Goal: Task Accomplishment & Management: Use online tool/utility

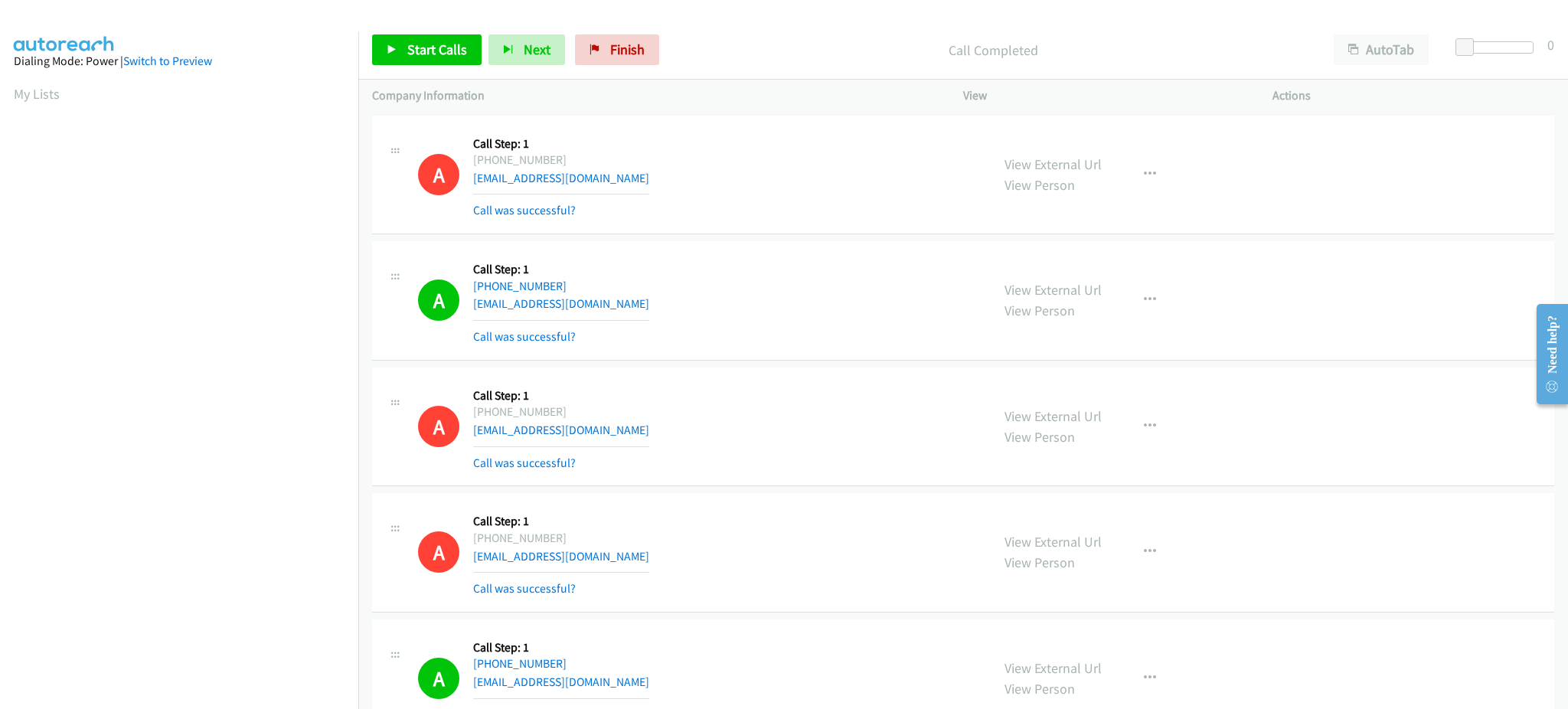
scroll to position [153, 4]
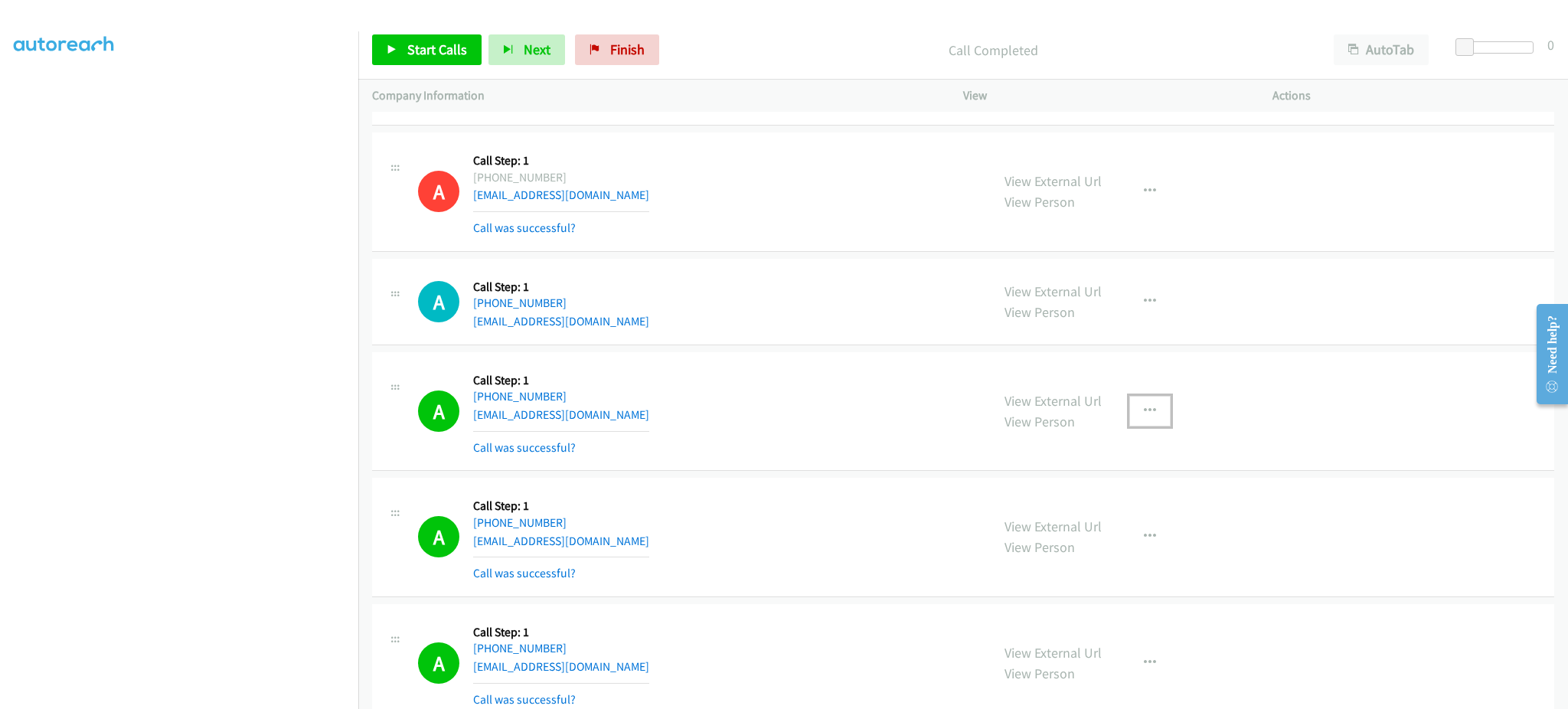
click at [1144, 414] on icon "button" at bounding box center [1149, 410] width 12 height 12
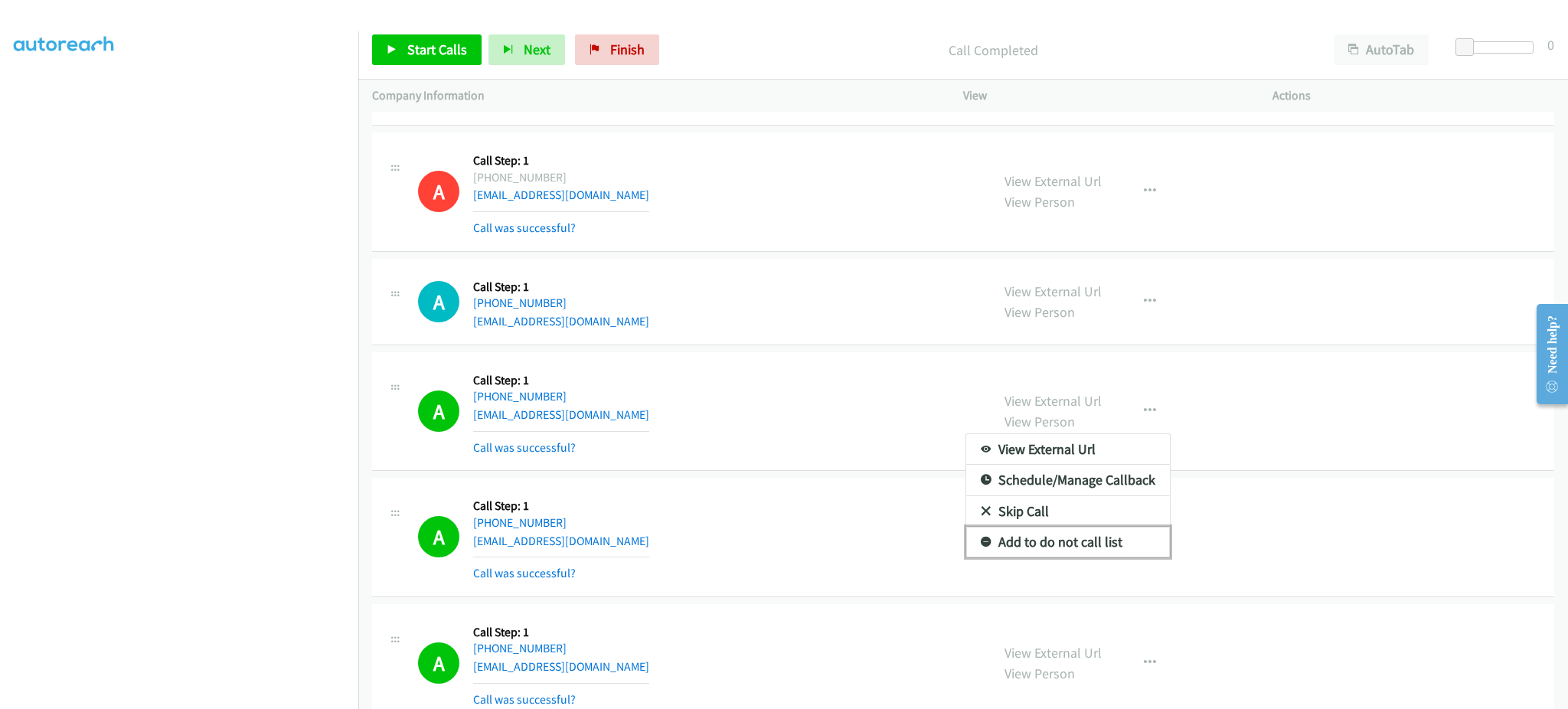
drag, startPoint x: 1071, startPoint y: 548, endPoint x: 1041, endPoint y: 572, distance: 38.4
click at [1071, 548] on link "Add to do not call list" at bounding box center [1068, 543] width 204 height 31
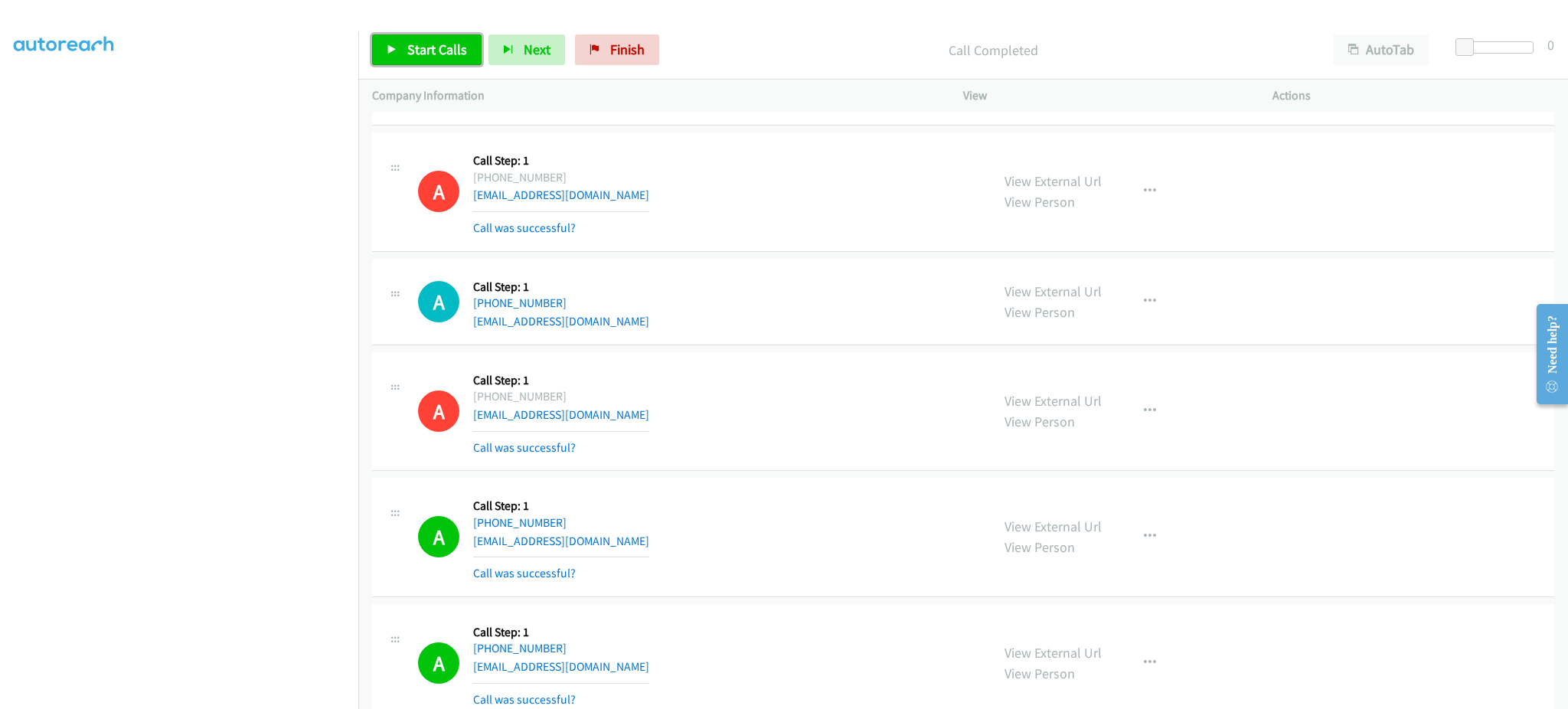
drag, startPoint x: 427, startPoint y: 43, endPoint x: 605, endPoint y: 312, distance: 322.6
click at [427, 43] on span "Start Calls" at bounding box center [436, 50] width 60 height 18
click at [383, 57] on link "Pause" at bounding box center [414, 50] width 84 height 31
click at [405, 56] on link "Start Calls" at bounding box center [427, 50] width 109 height 31
drag, startPoint x: 412, startPoint y: 69, endPoint x: 412, endPoint y: 55, distance: 14.0
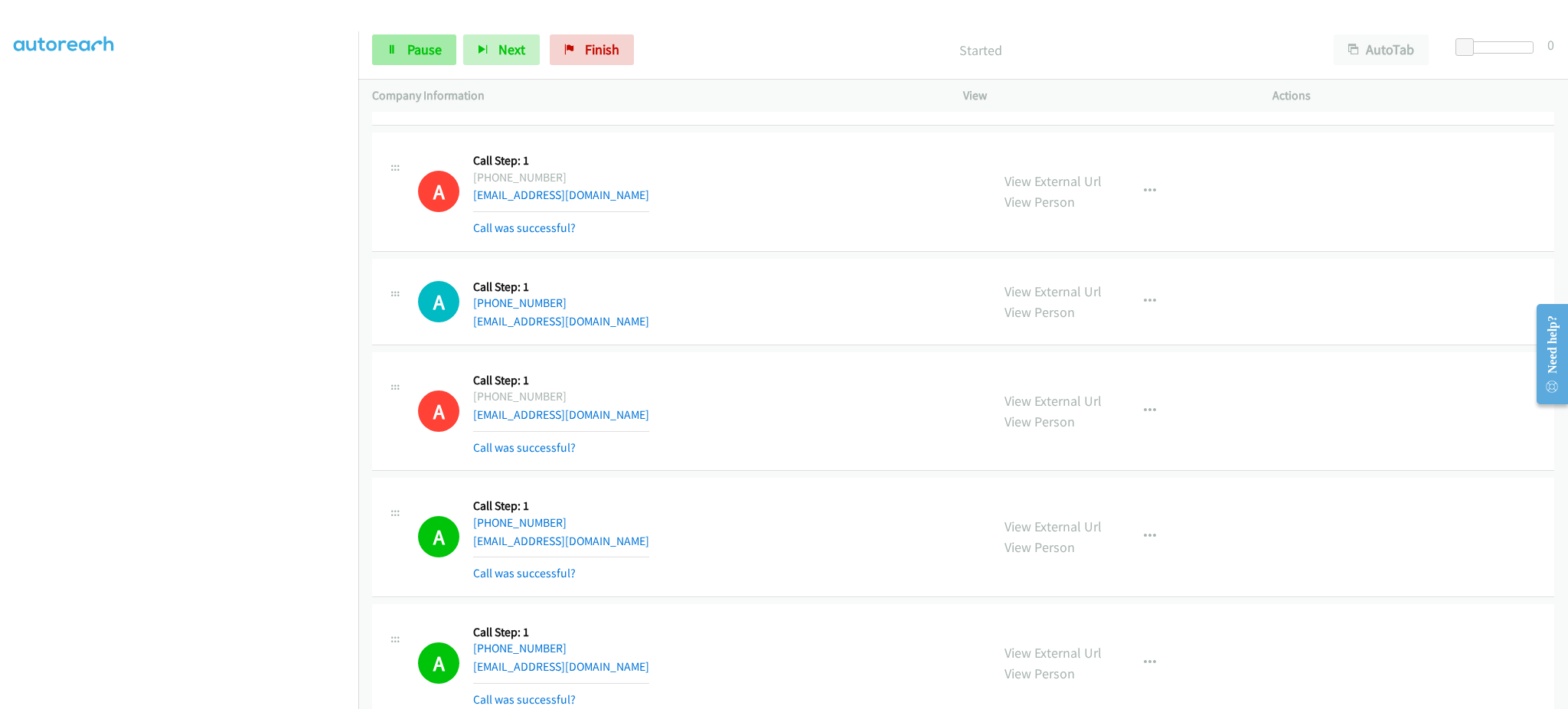
click at [412, 68] on div "Start Calls Pause Next Finish Started AutoTab AutoTab 0" at bounding box center [963, 50] width 1210 height 59
click at [414, 49] on span "Pause" at bounding box center [424, 50] width 34 height 18
click at [432, 63] on link "Start Calls" at bounding box center [427, 50] width 109 height 31
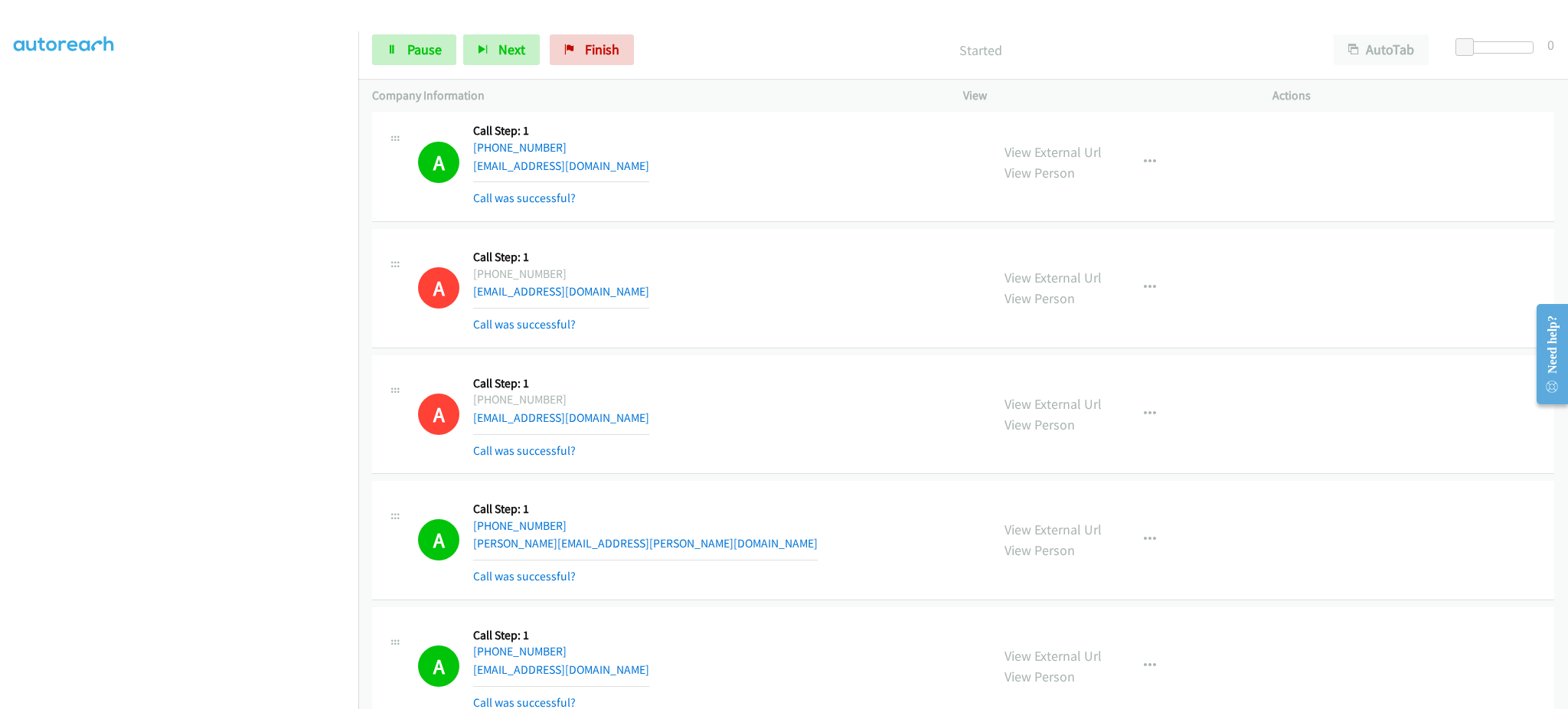
scroll to position [9809, 0]
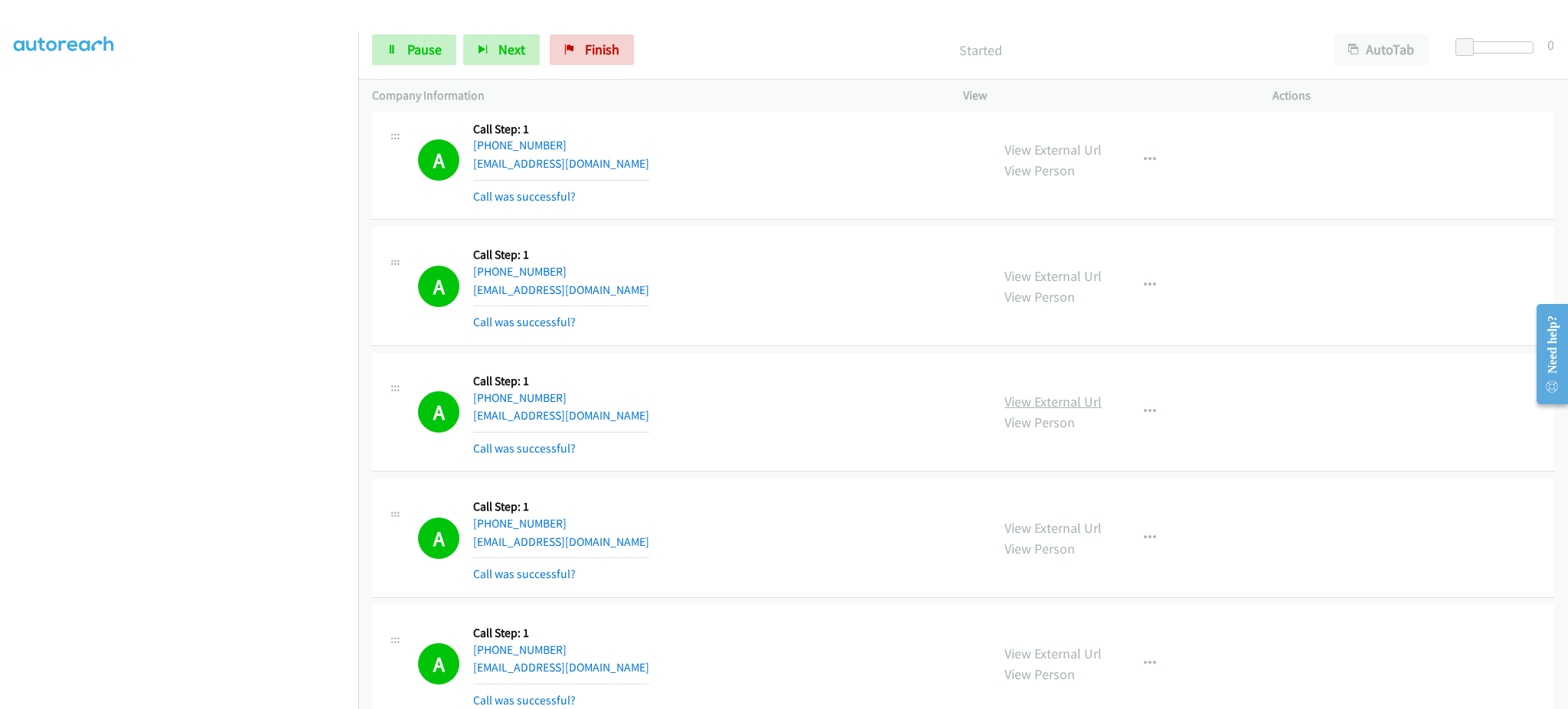
click at [1056, 400] on link "View External Url" at bounding box center [1052, 401] width 97 height 18
click at [451, 38] on link "Pause" at bounding box center [414, 50] width 84 height 31
click at [450, 38] on link "Start Calls" at bounding box center [427, 50] width 109 height 31
click at [451, 68] on div "Start Calls Pause Next Finish Started AutoTab AutoTab 0" at bounding box center [963, 50] width 1210 height 59
click at [421, 33] on div "Start Calls Pause Next Finish Started AutoTab AutoTab 0" at bounding box center [963, 50] width 1210 height 59
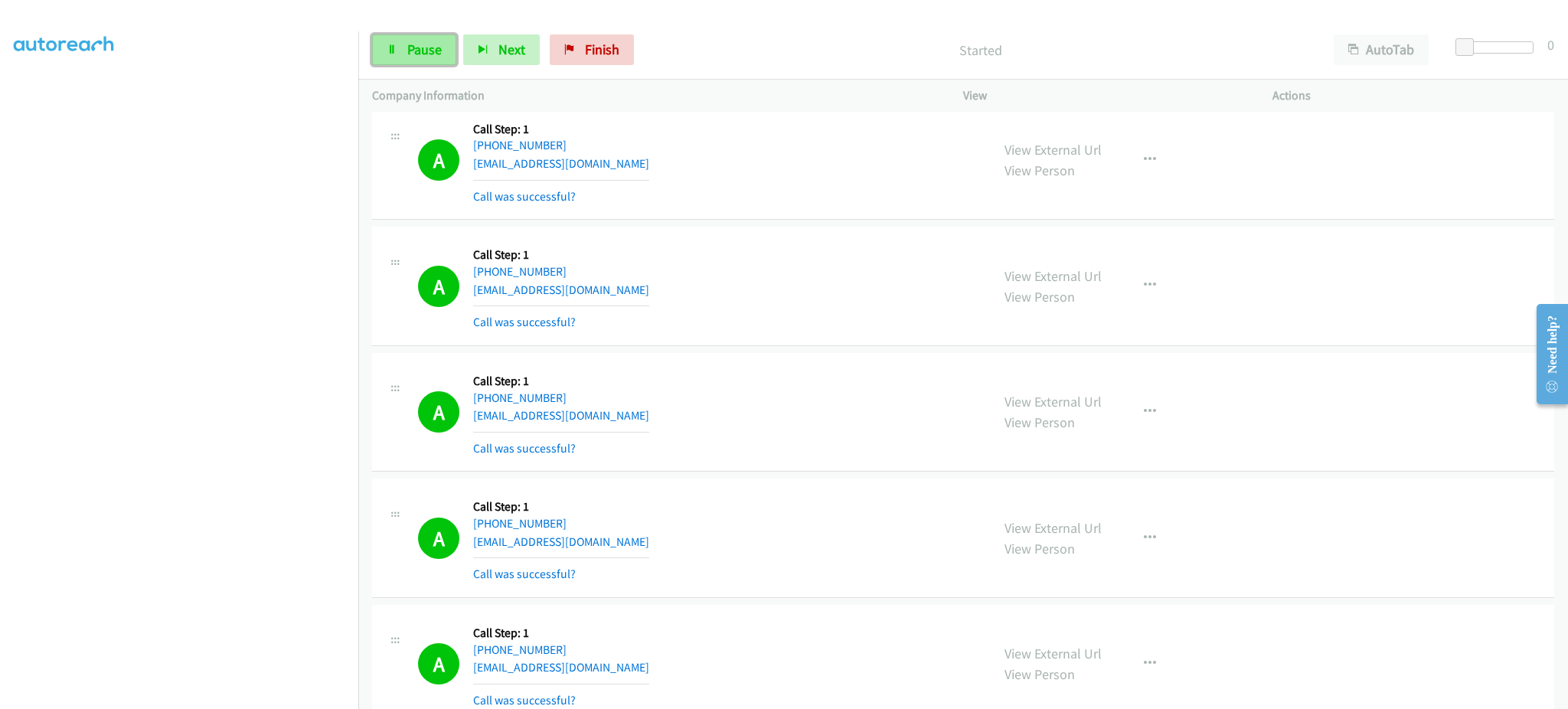
click at [381, 40] on link "Pause" at bounding box center [414, 50] width 84 height 31
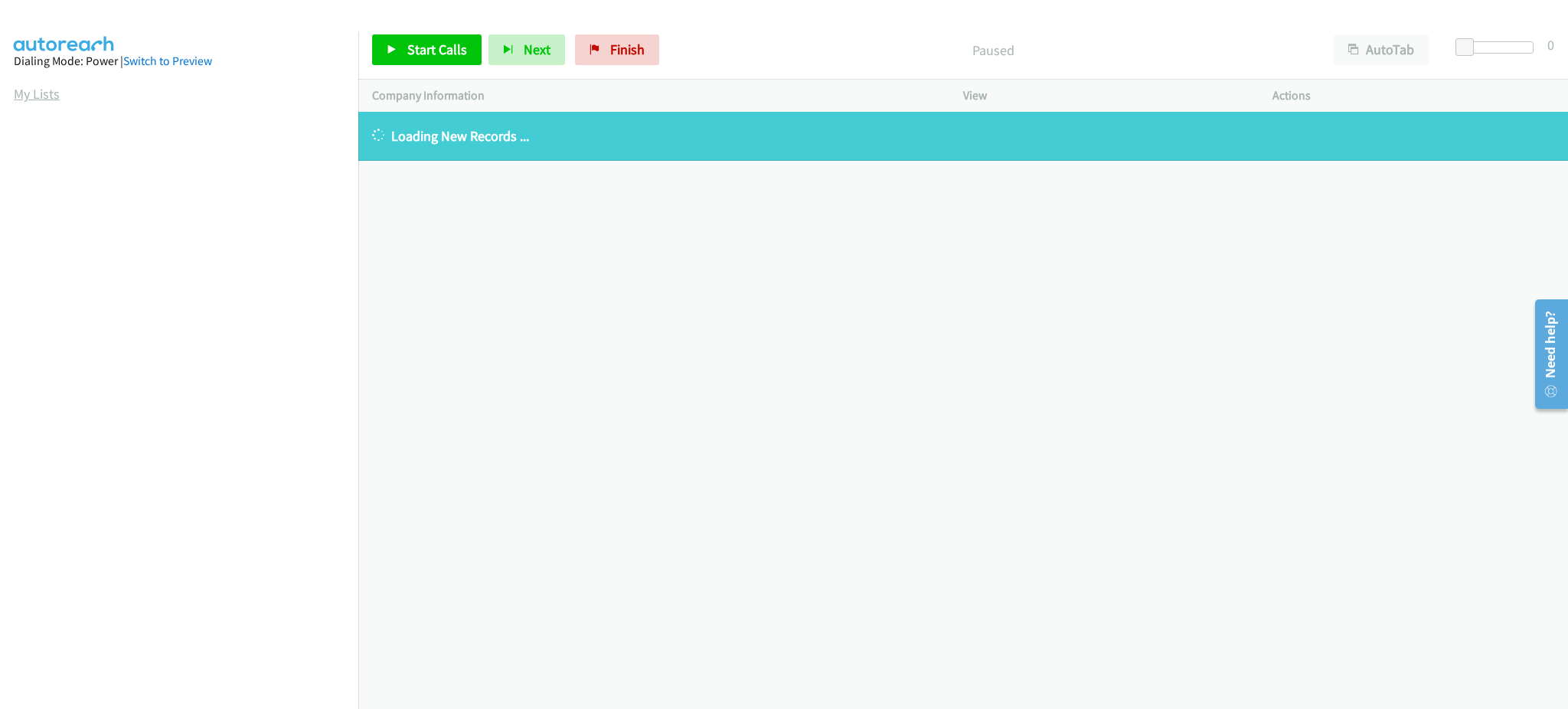
click at [44, 91] on link "My Lists" at bounding box center [37, 94] width 46 height 18
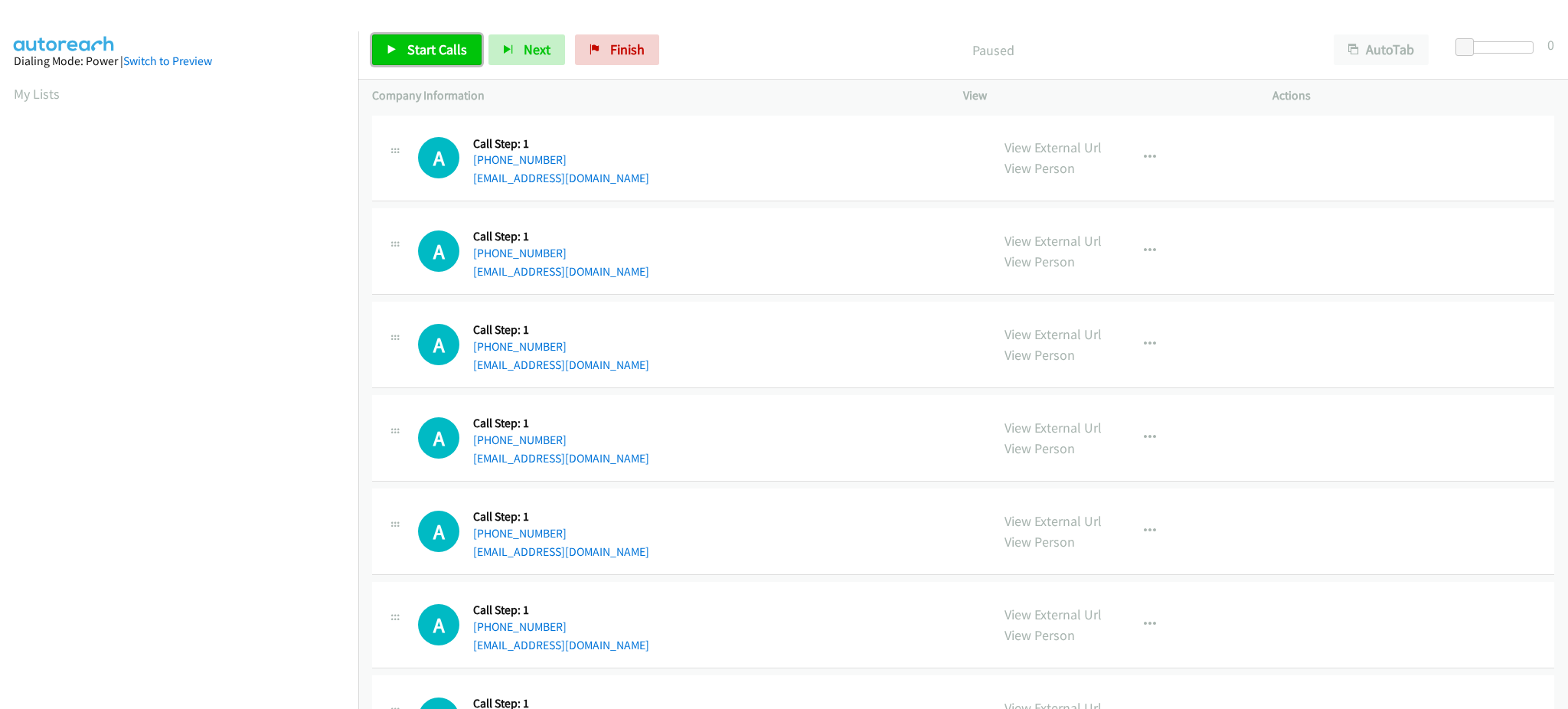
click at [424, 58] on link "Start Calls" at bounding box center [427, 50] width 109 height 31
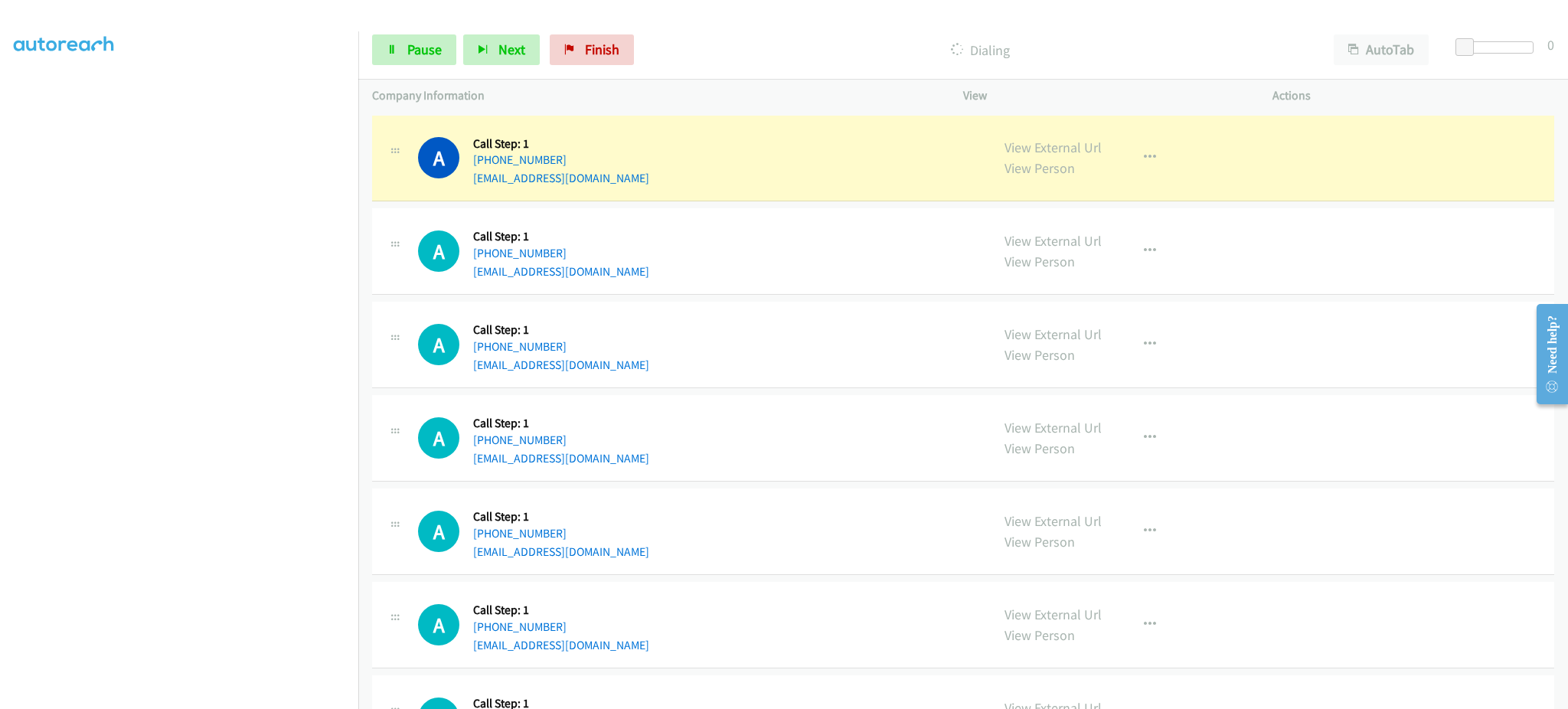
scroll to position [153, 0]
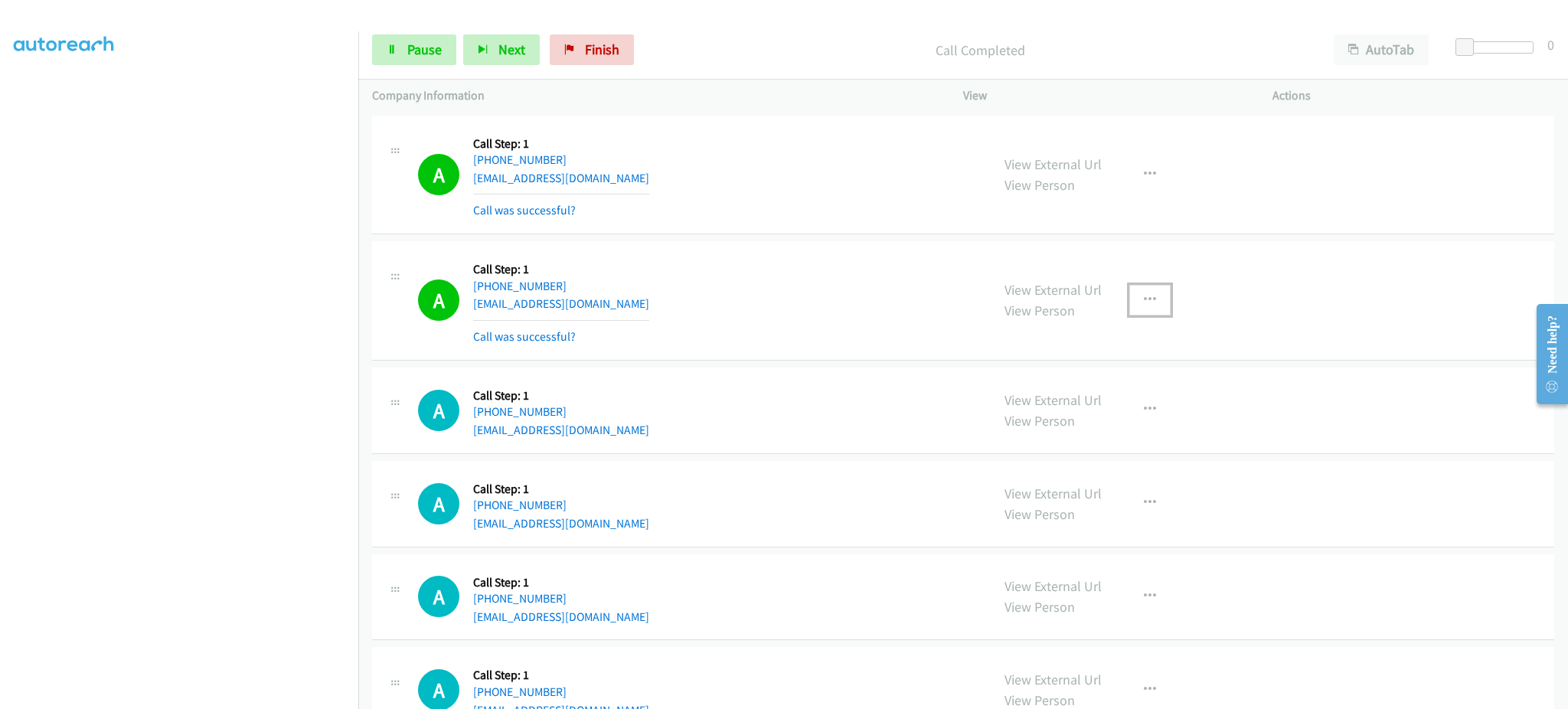
click at [1148, 293] on button "button" at bounding box center [1149, 300] width 42 height 31
click at [1130, 425] on link "Add to do not call list" at bounding box center [1068, 432] width 204 height 31
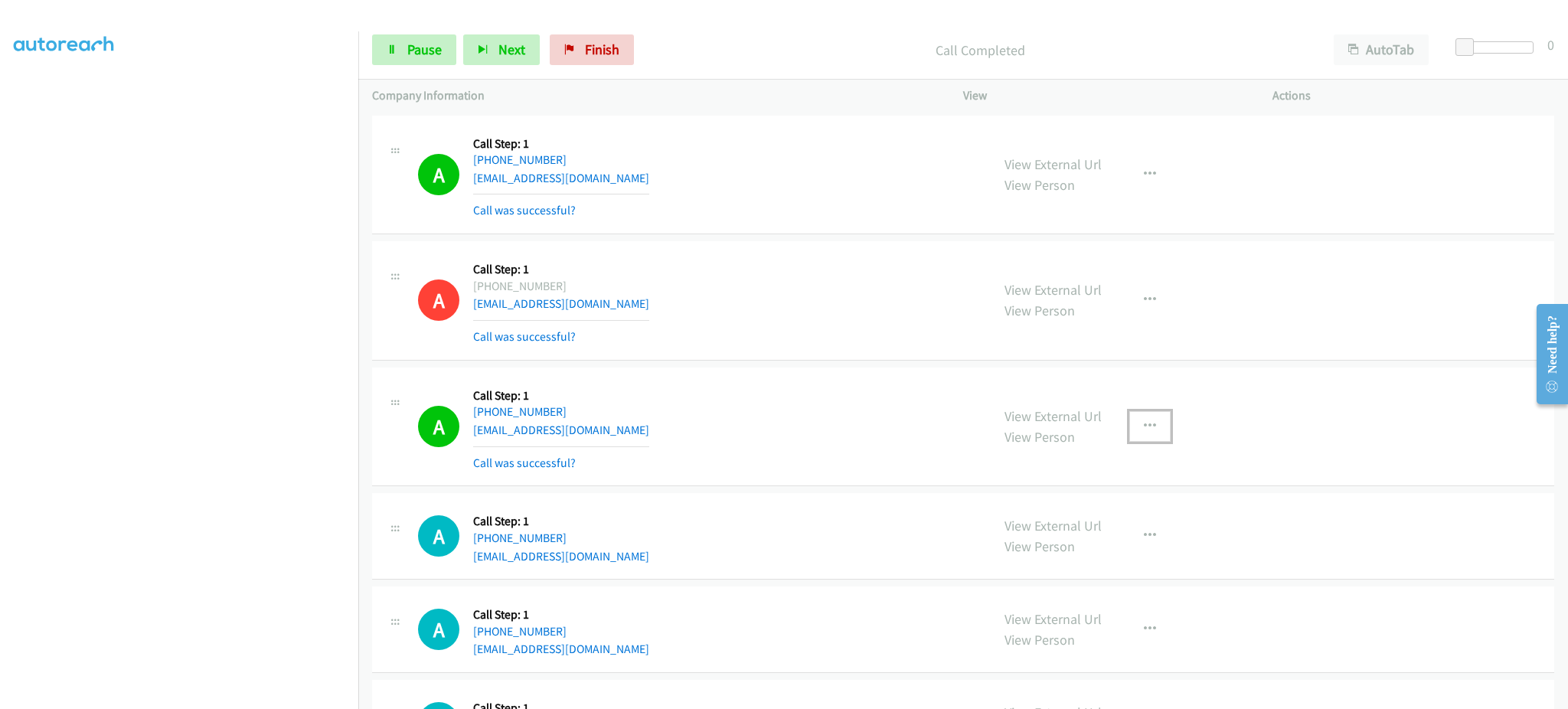
click at [1136, 413] on button "button" at bounding box center [1149, 427] width 42 height 31
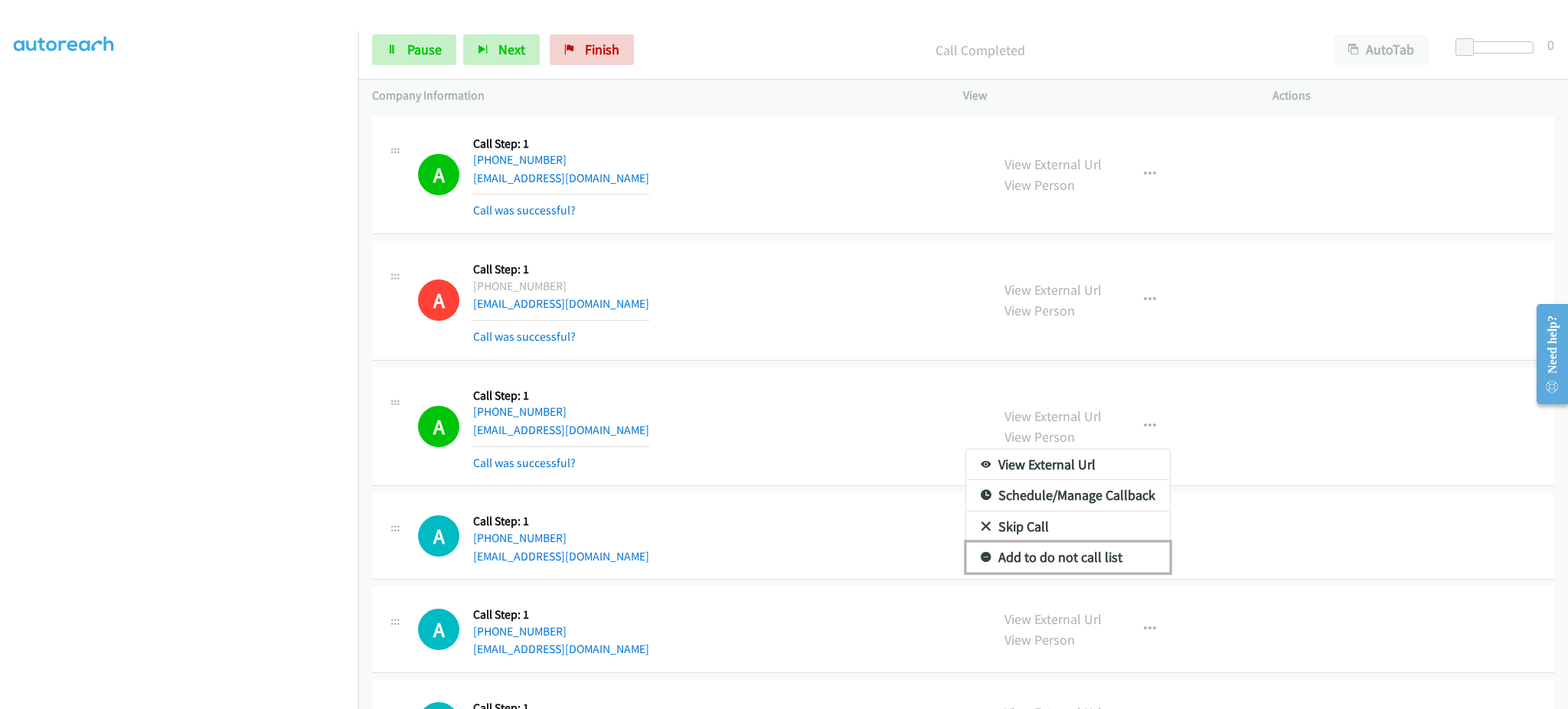
click at [1127, 551] on link "Add to do not call list" at bounding box center [1068, 557] width 204 height 31
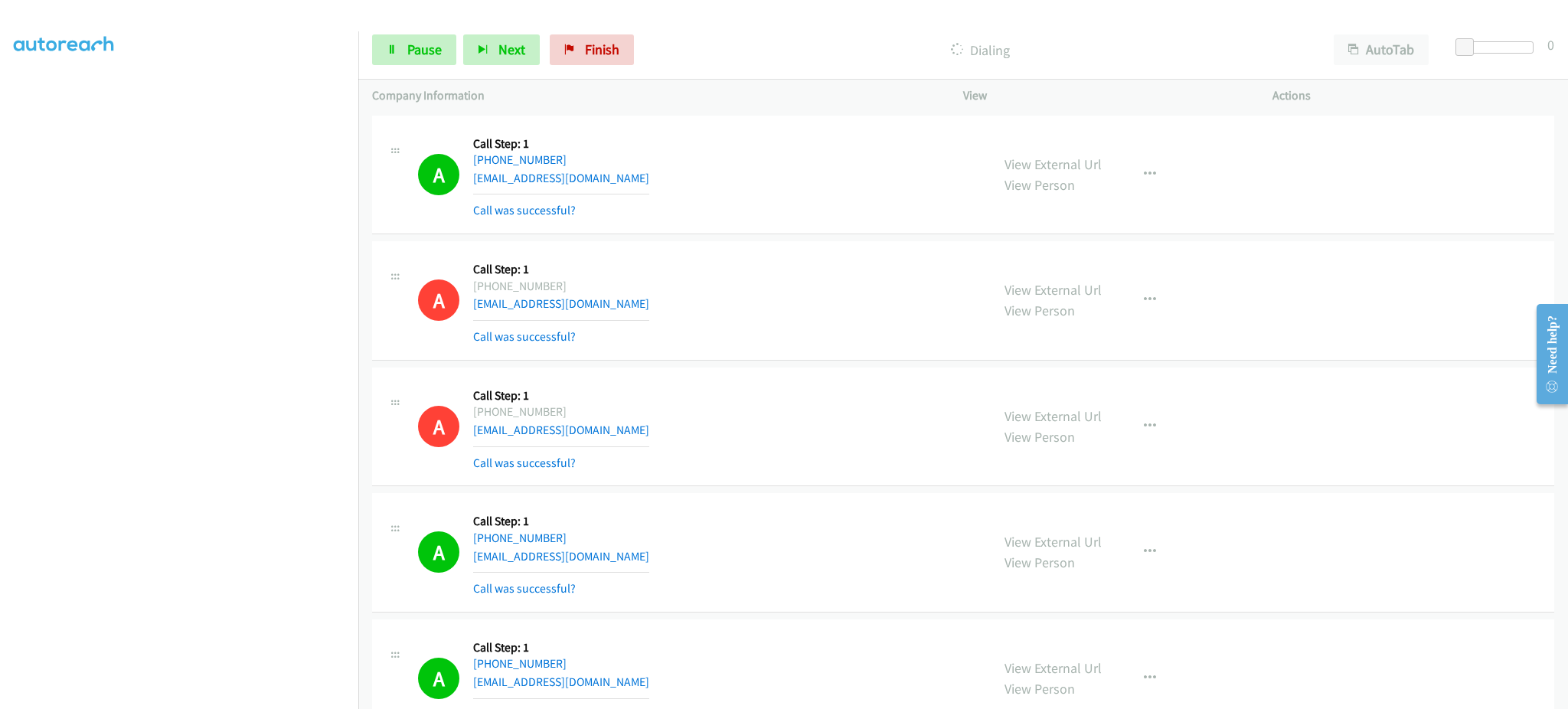
click at [1463, 534] on div "A Callback Scheduled Call Step: 1 America/New_York +1 216-409-7515 agkern@gmail…" at bounding box center [963, 552] width 1182 height 119
click at [424, 56] on span "Pause" at bounding box center [424, 50] width 34 height 18
click at [467, 61] on link "Start Calls" at bounding box center [427, 50] width 109 height 31
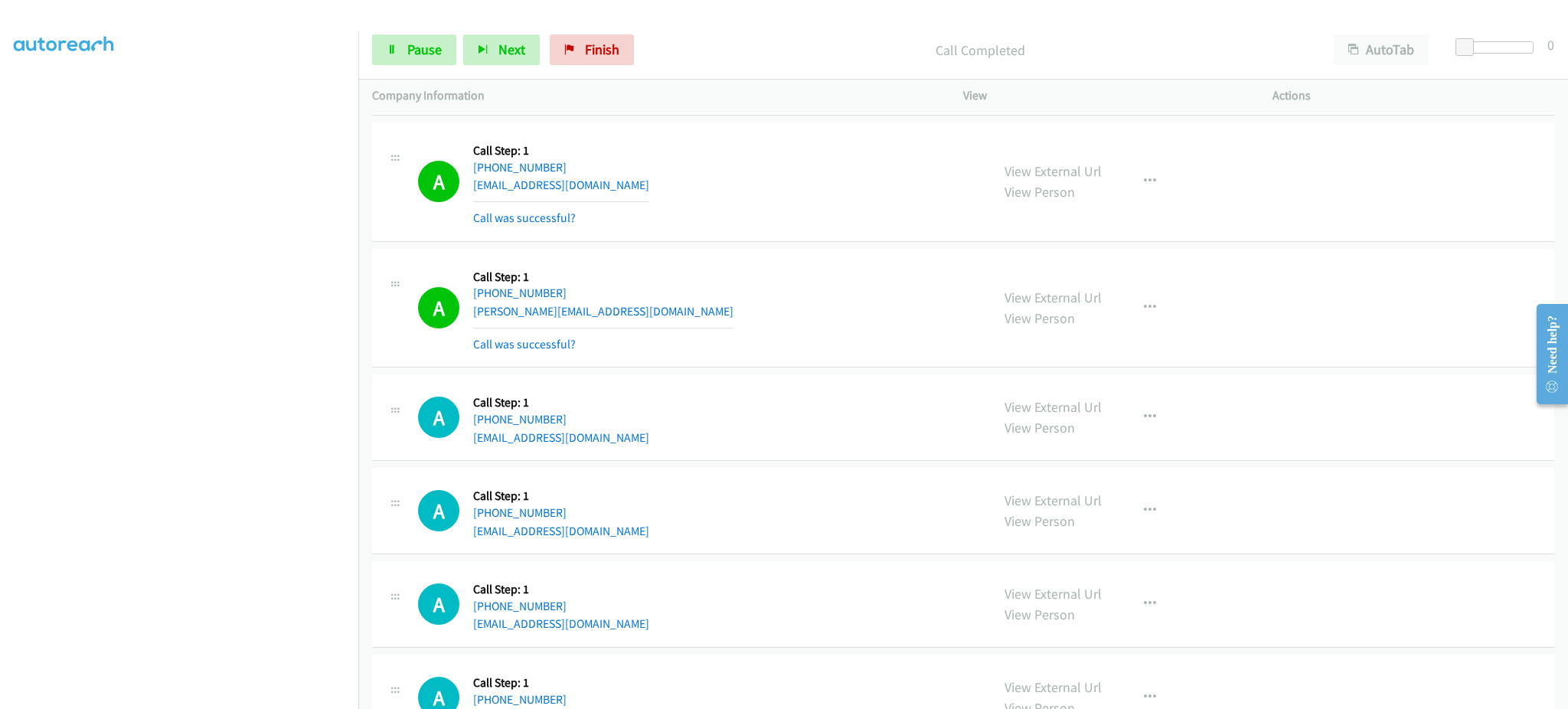
scroll to position [1257, 0]
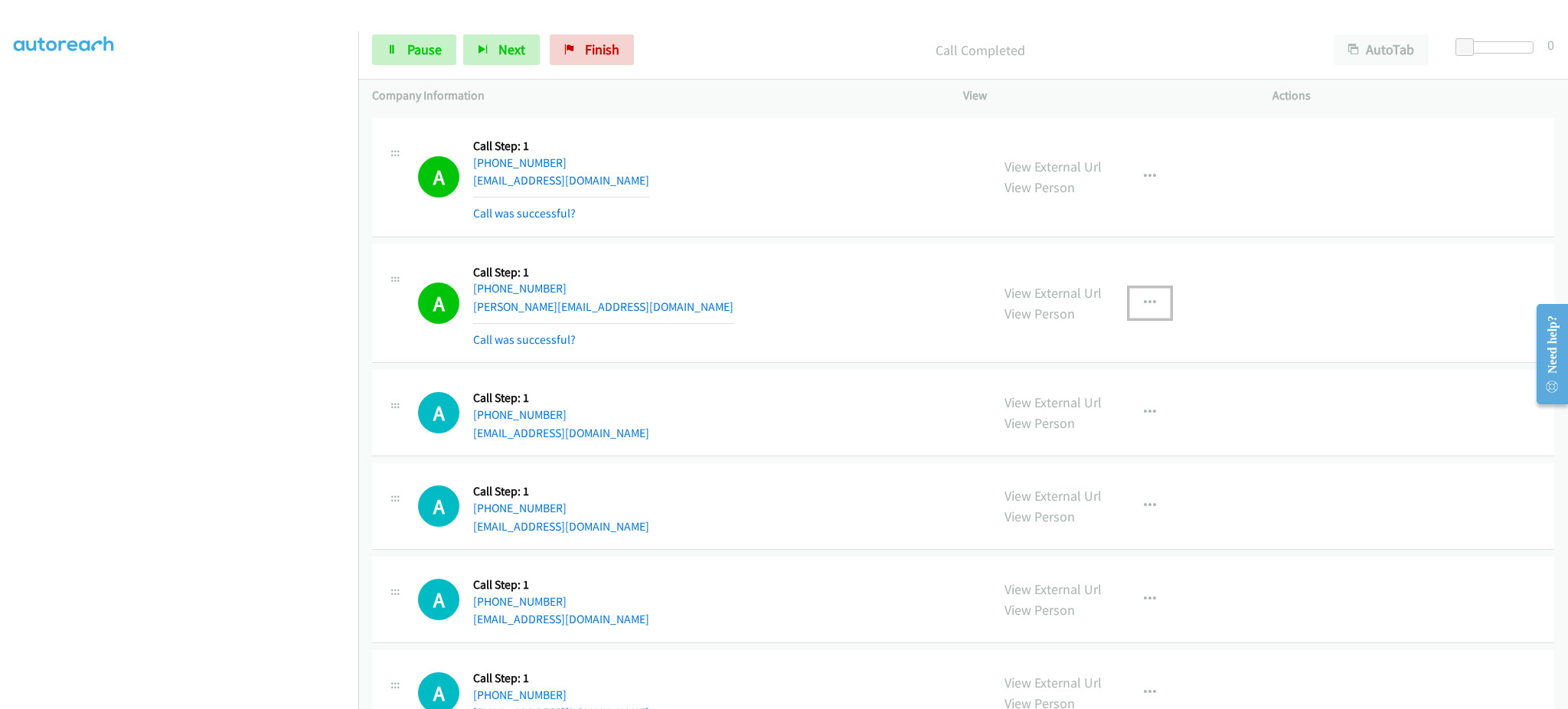
click at [1156, 302] on button "button" at bounding box center [1149, 304] width 42 height 31
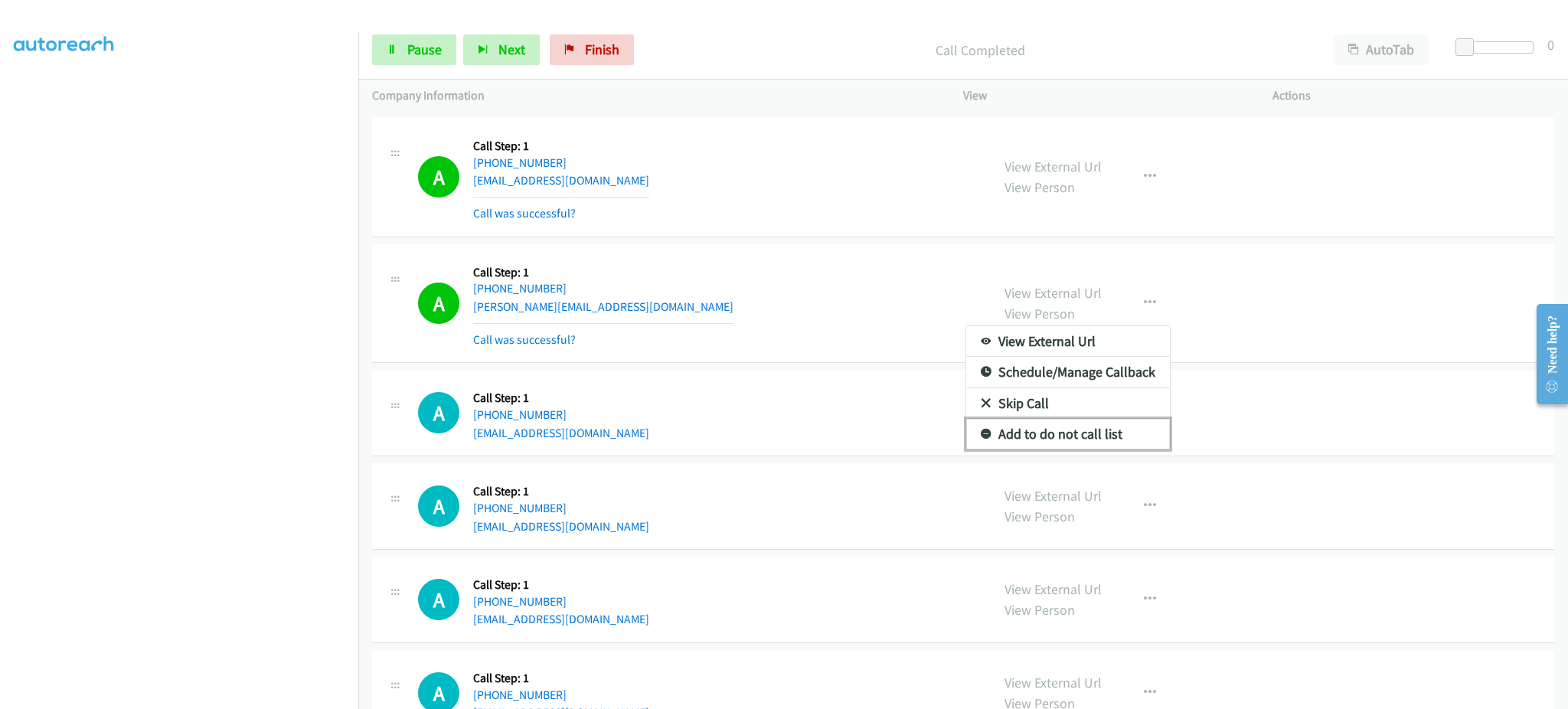
click at [1102, 441] on link "Add to do not call list" at bounding box center [1068, 434] width 204 height 31
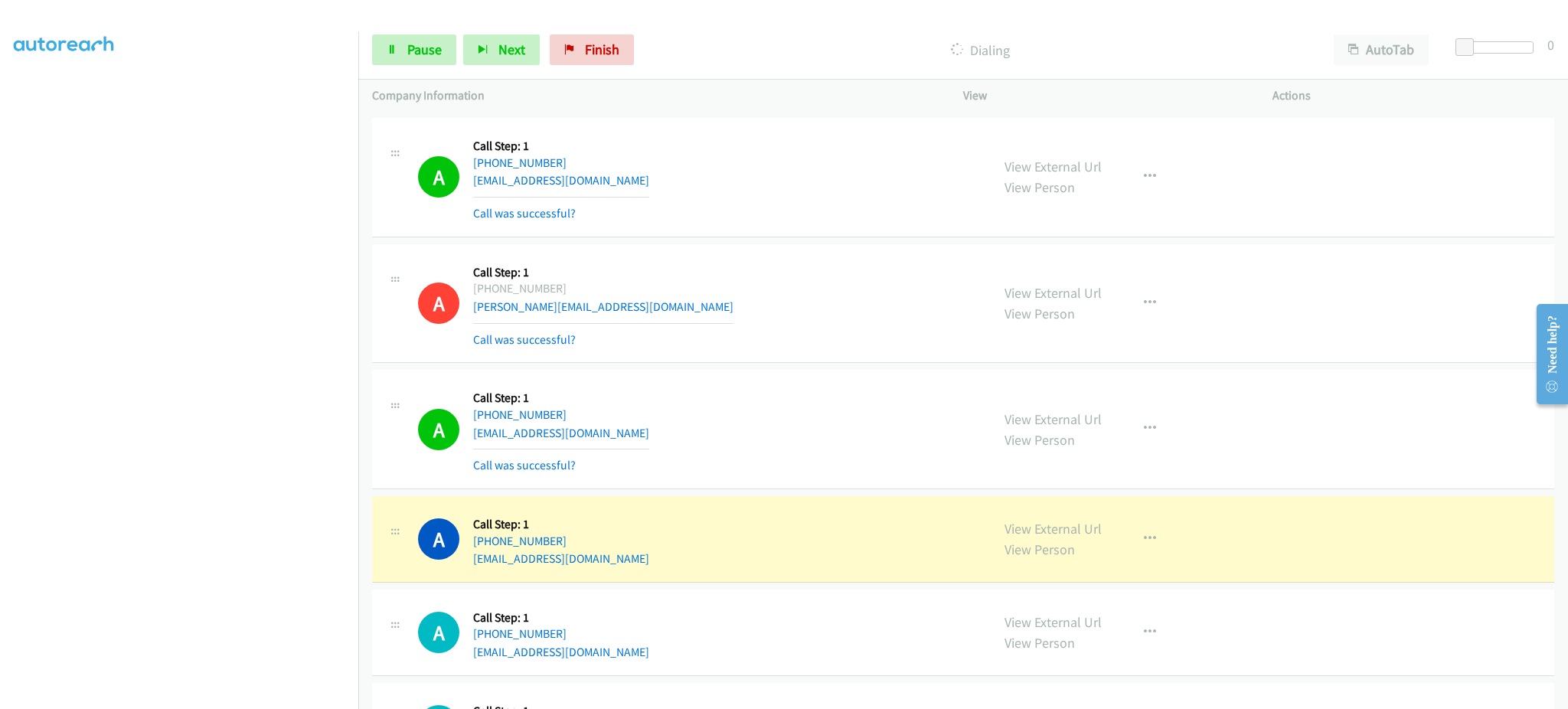
click at [127, 700] on aside "Dialing Mode: Power | Switch to Preview My Lists" at bounding box center [179, 317] width 358 height 848
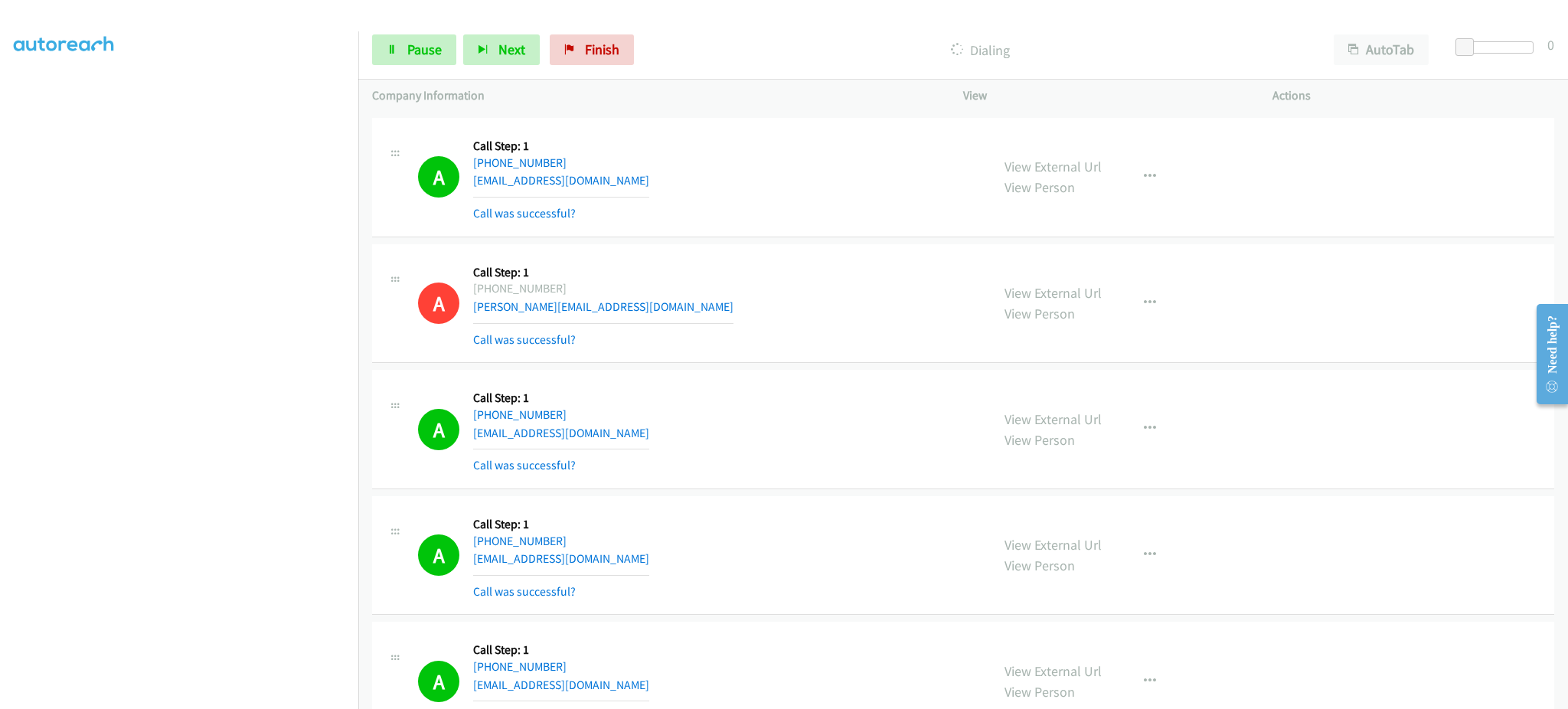
drag, startPoint x: 233, startPoint y: 706, endPoint x: 224, endPoint y: 689, distance: 19.2
click at [229, 700] on aside "Dialing Mode: Power | Switch to Preview My Lists" at bounding box center [179, 317] width 358 height 848
click at [434, 55] on span "Pause" at bounding box center [424, 50] width 34 height 18
click at [429, 69] on div "Start Calls Pause Next Finish Paused AutoTab AutoTab 0" at bounding box center [963, 50] width 1210 height 59
click at [427, 44] on span "Start Calls" at bounding box center [436, 50] width 60 height 18
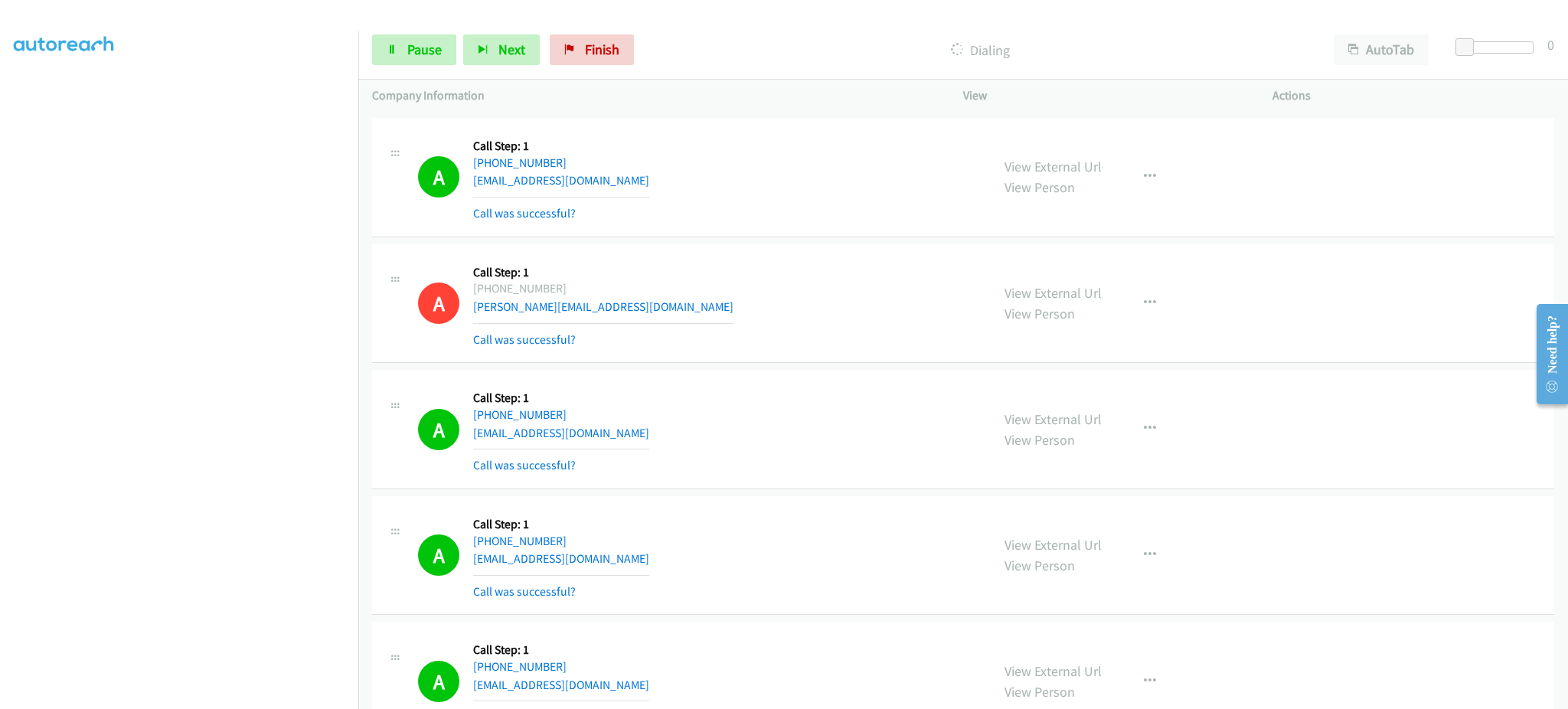
click at [1450, 415] on div "A Callback Scheduled Call Step: 1 America/New_York +1 603-918-4322 mariaruiz011…" at bounding box center [963, 429] width 1182 height 119
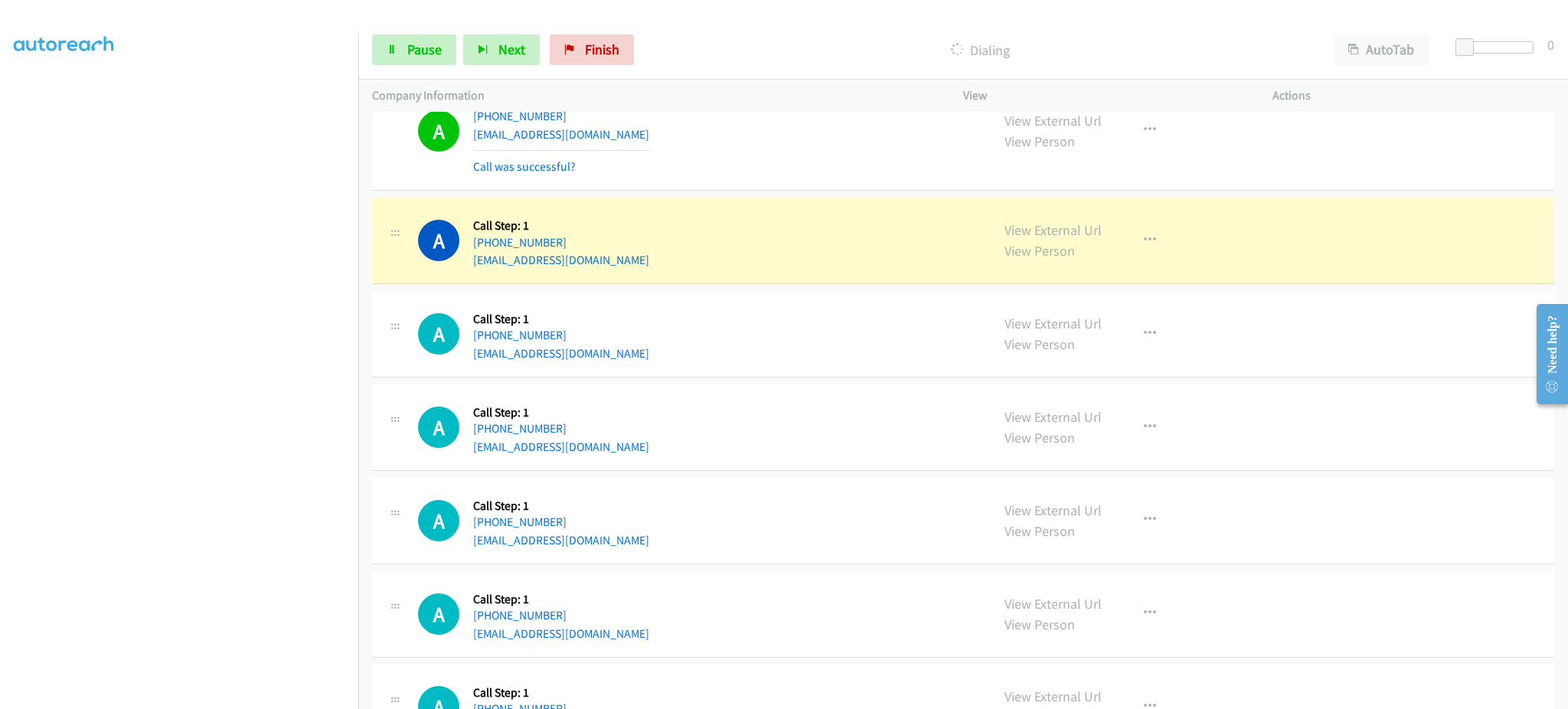
scroll to position [2789, 0]
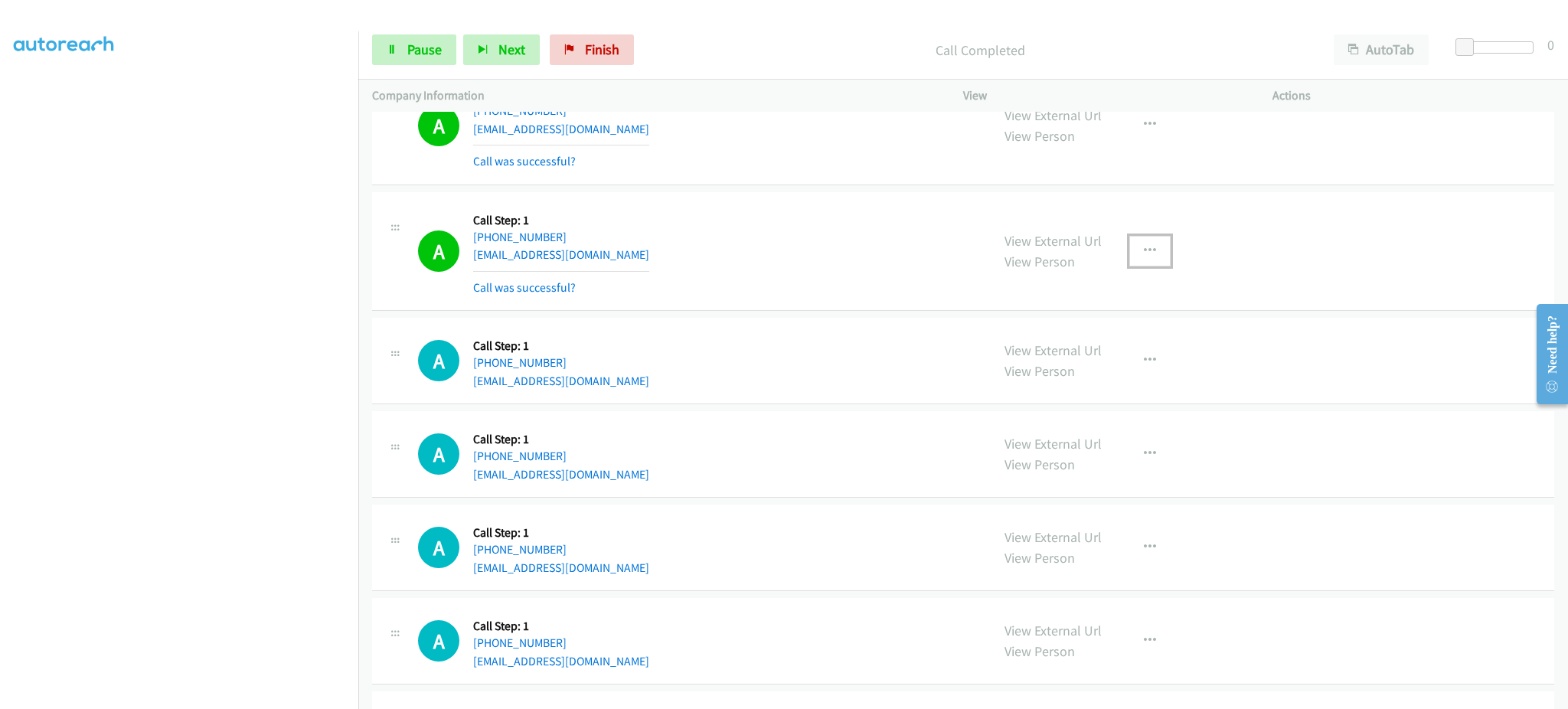
click at [1154, 253] on button "button" at bounding box center [1149, 251] width 42 height 31
click at [1105, 383] on link "Add to do not call list" at bounding box center [1068, 382] width 204 height 31
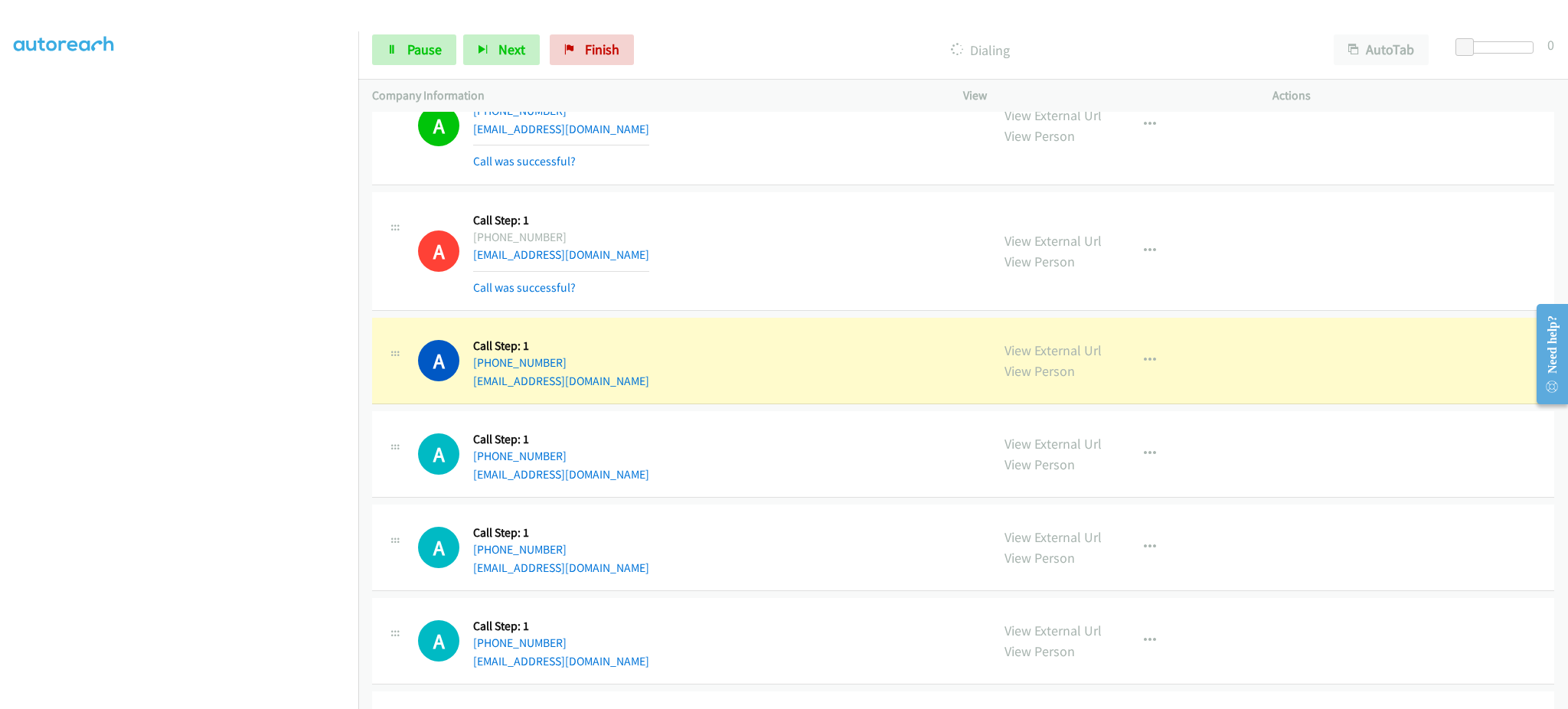
drag, startPoint x: 190, startPoint y: 704, endPoint x: 184, endPoint y: 688, distance: 17.1
click at [190, 702] on aside "Dialing Mode: Power | Switch to Preview My Lists" at bounding box center [179, 317] width 358 height 848
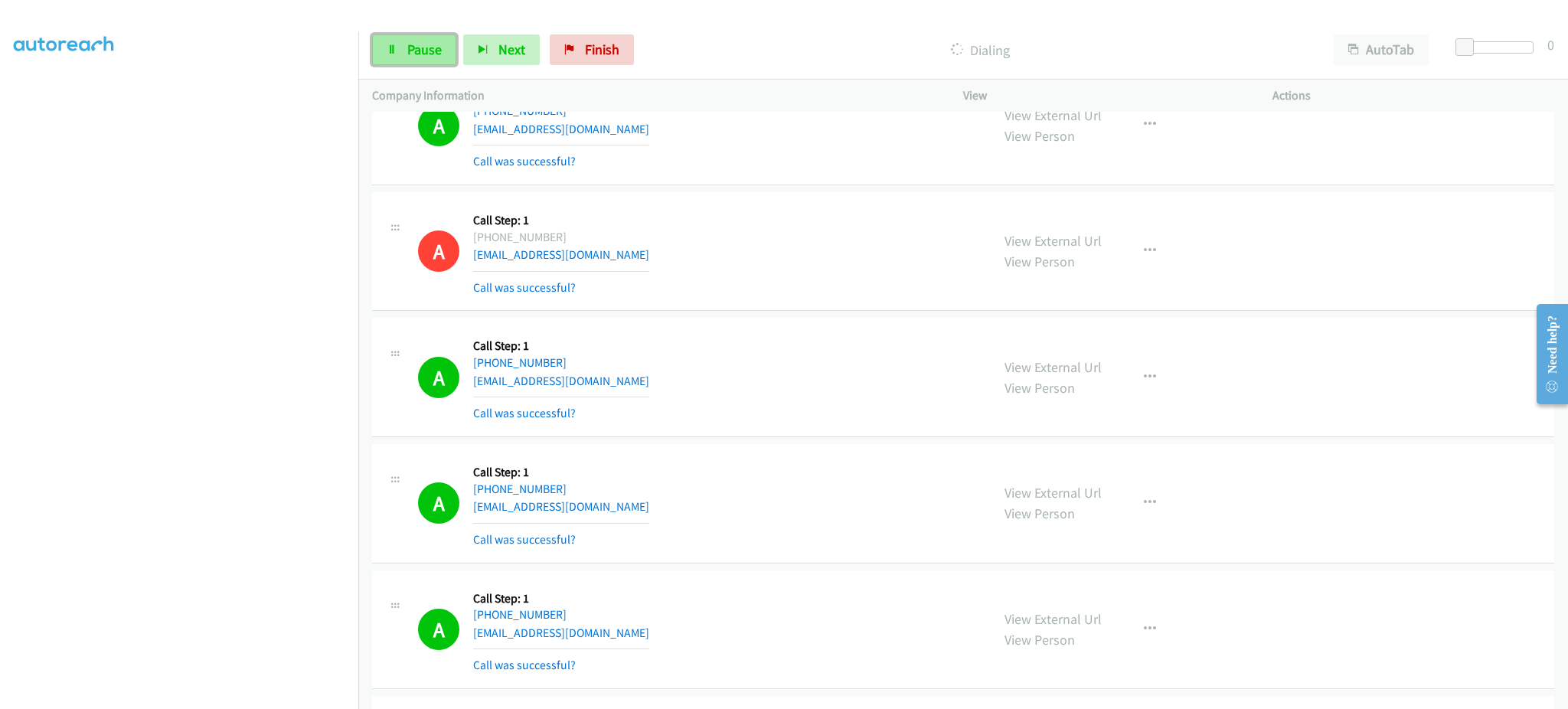
click at [419, 56] on span "Pause" at bounding box center [424, 50] width 34 height 18
click at [230, 693] on section at bounding box center [179, 346] width 330 height 733
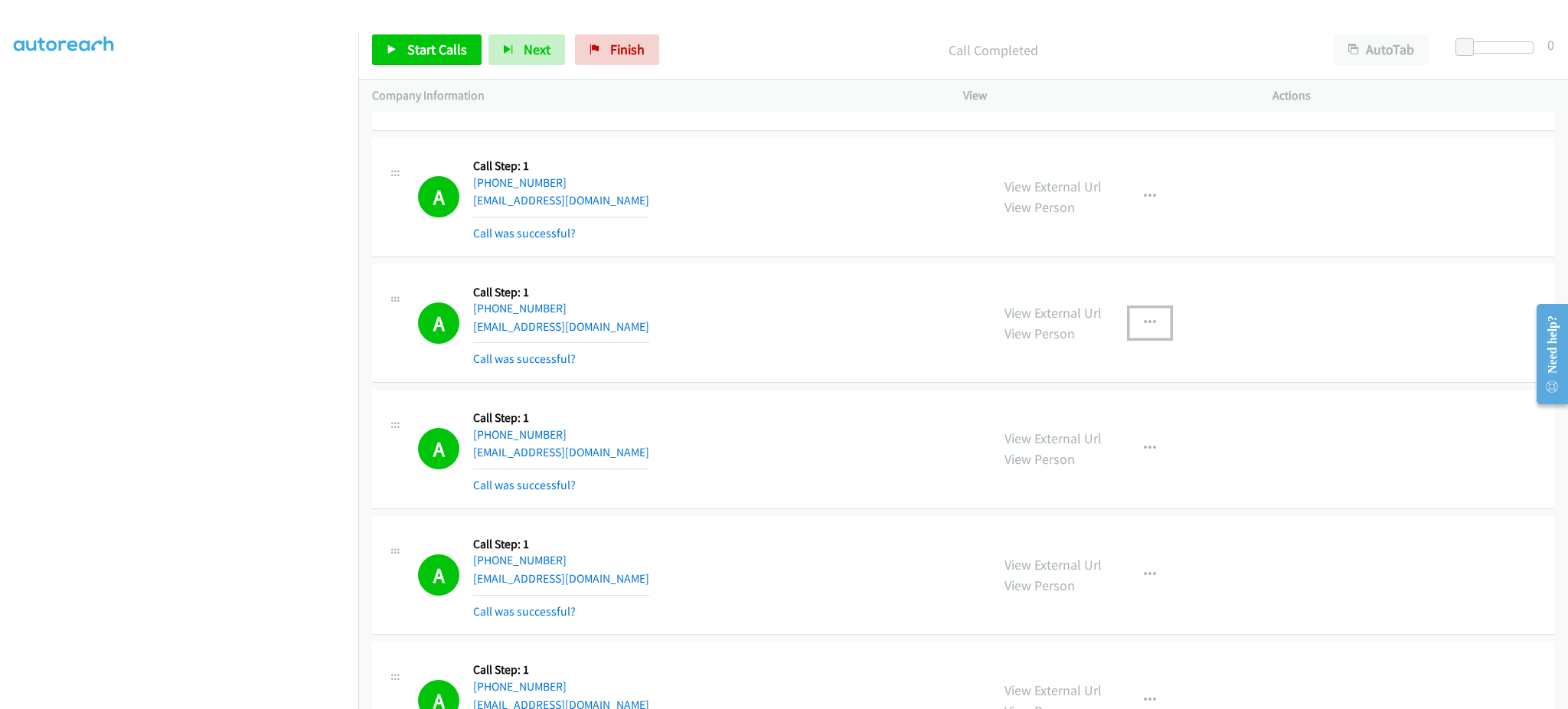
click at [1133, 326] on button "button" at bounding box center [1149, 323] width 42 height 31
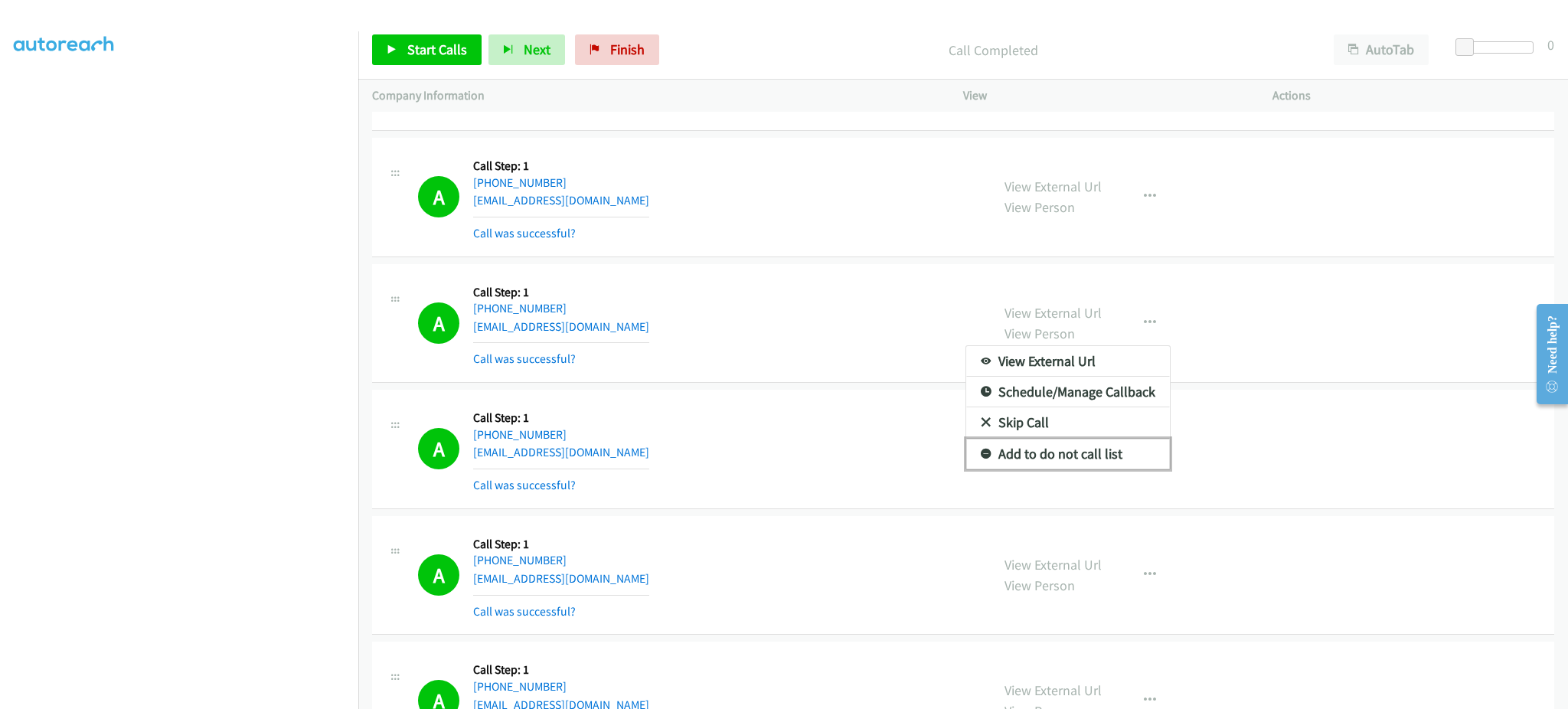
click at [1109, 450] on link "Add to do not call list" at bounding box center [1068, 454] width 204 height 31
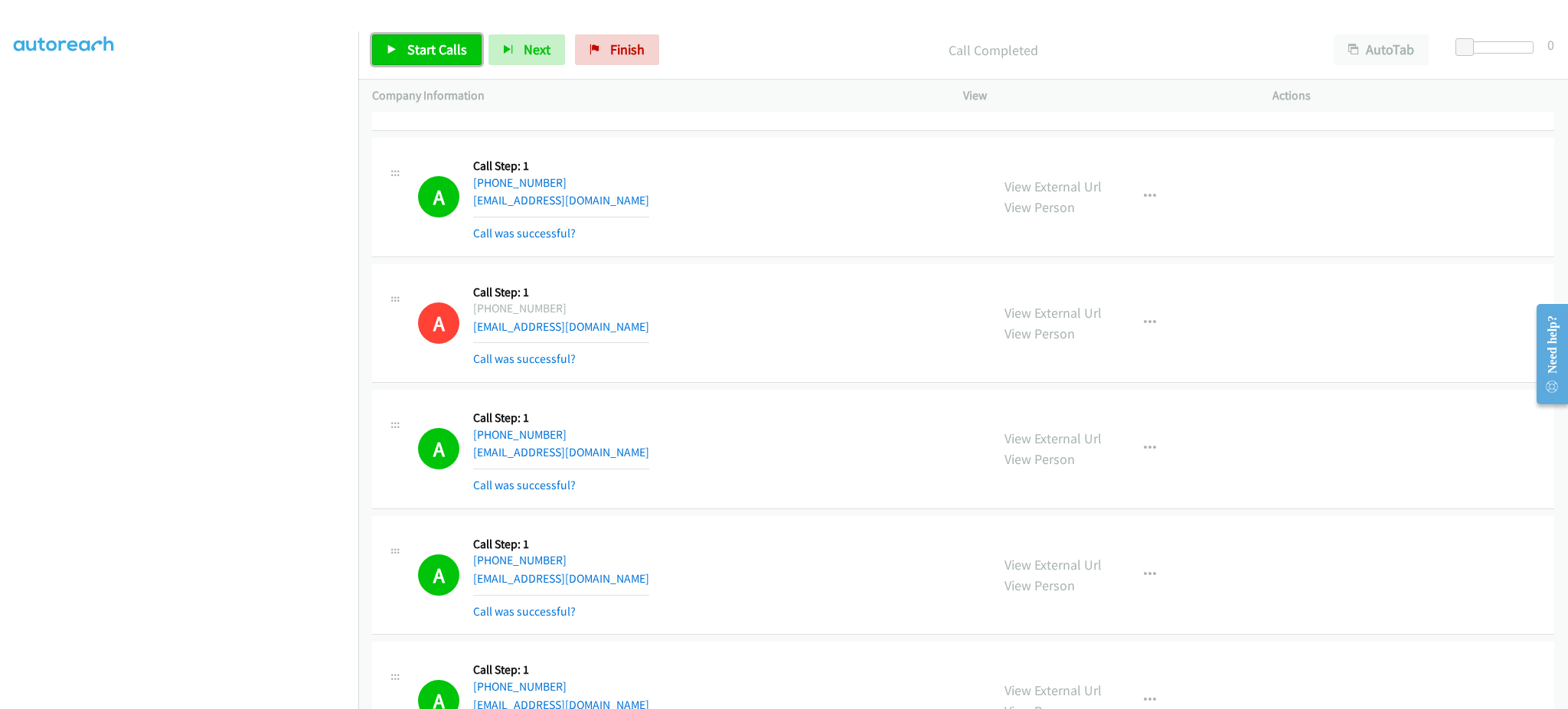
click at [451, 43] on span "Start Calls" at bounding box center [436, 50] width 60 height 18
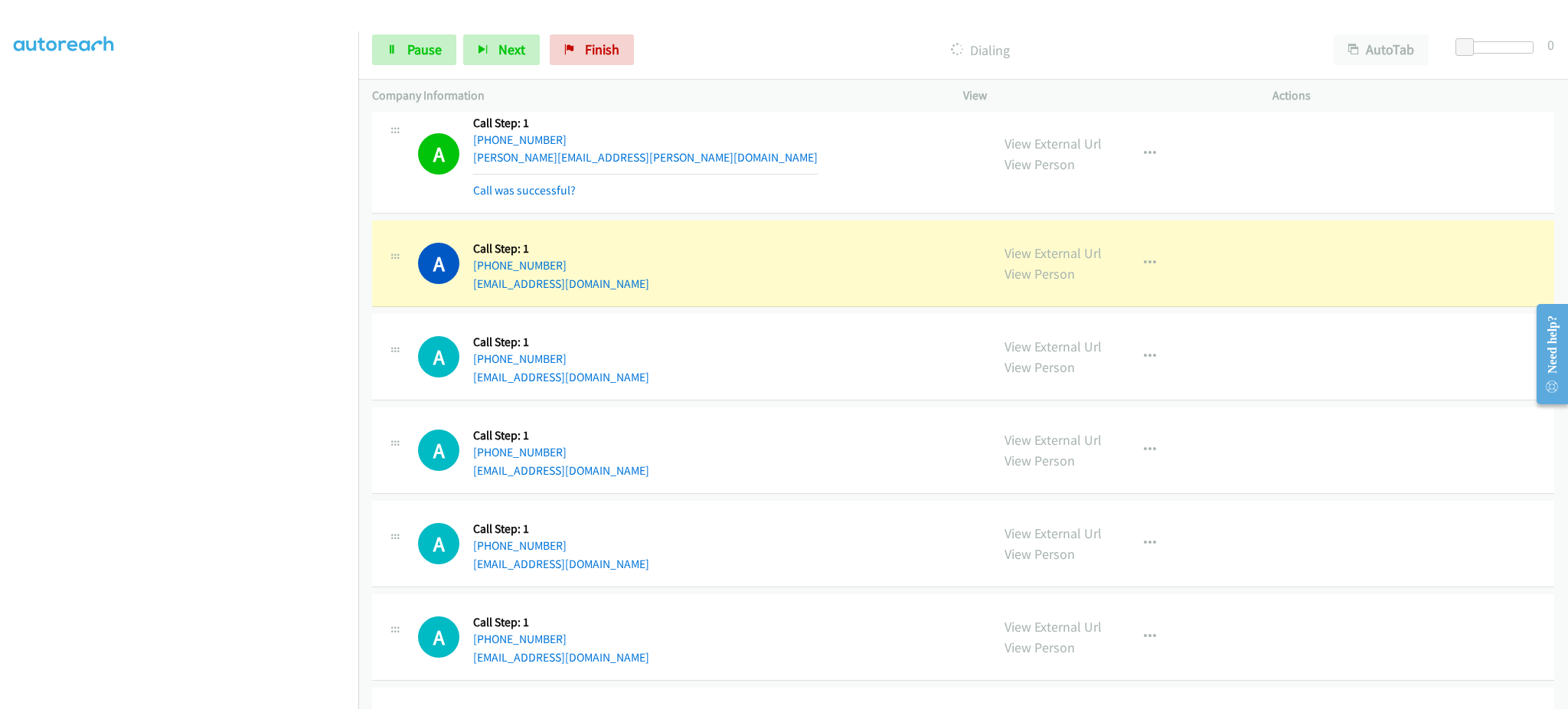
scroll to position [4013, 0]
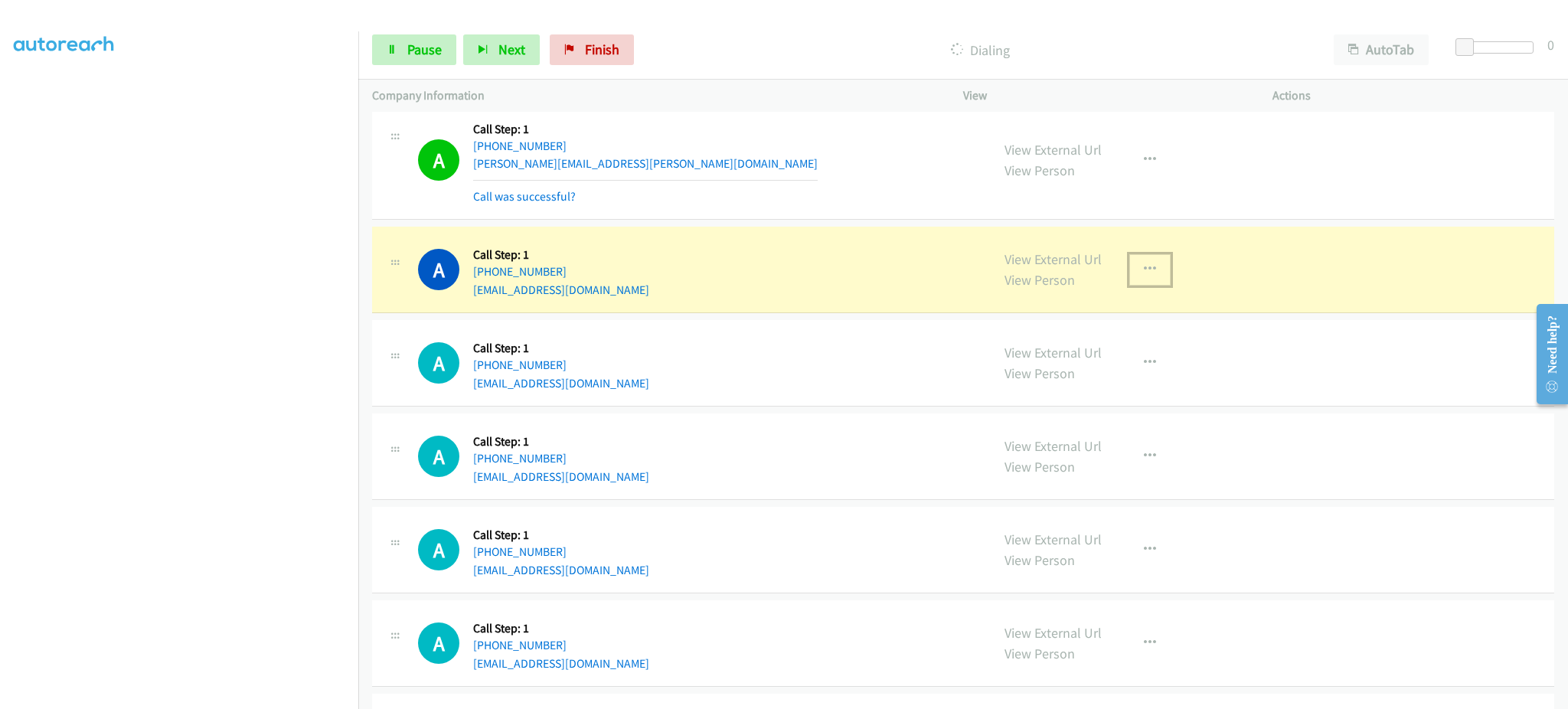
click at [1154, 277] on button "button" at bounding box center [1149, 270] width 42 height 31
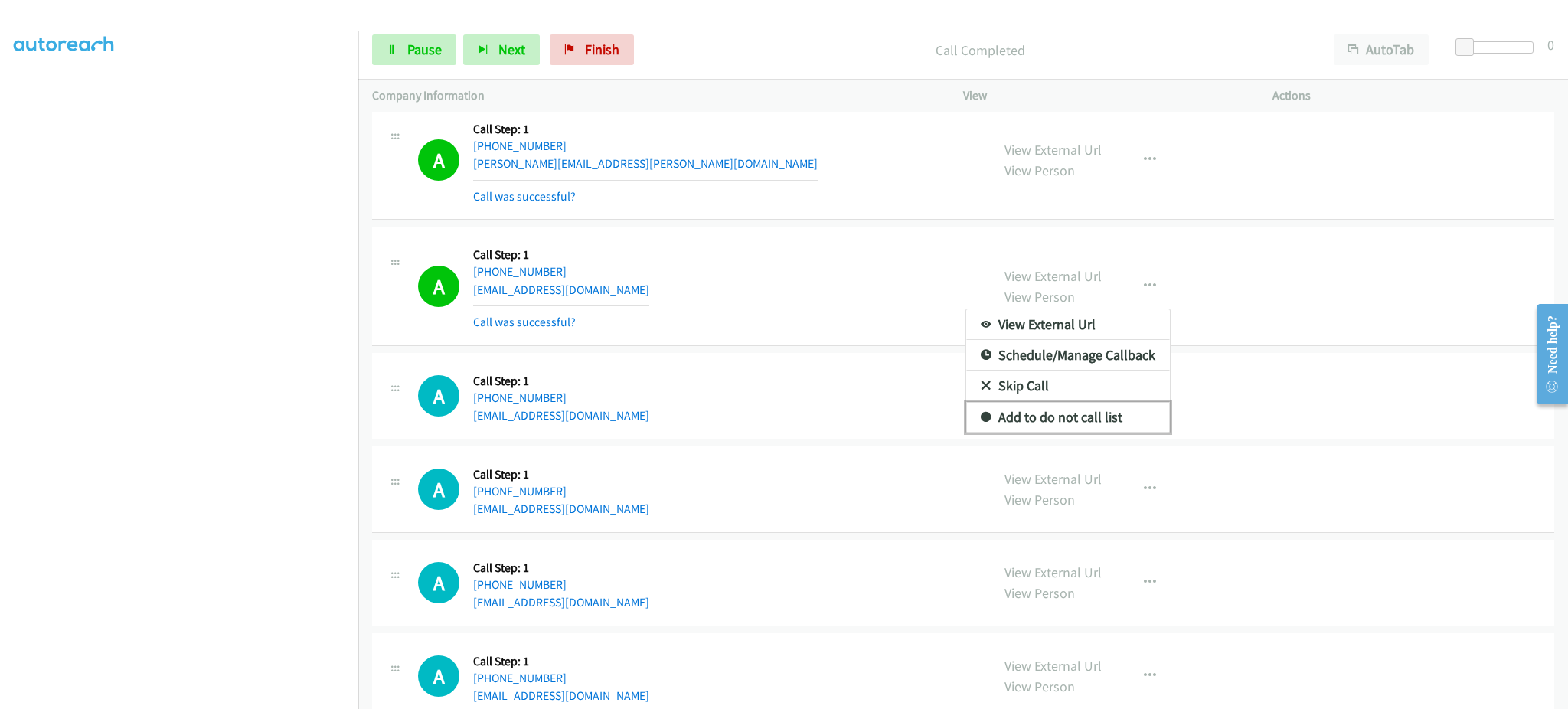
click at [1096, 428] on link "Add to do not call list" at bounding box center [1068, 418] width 204 height 31
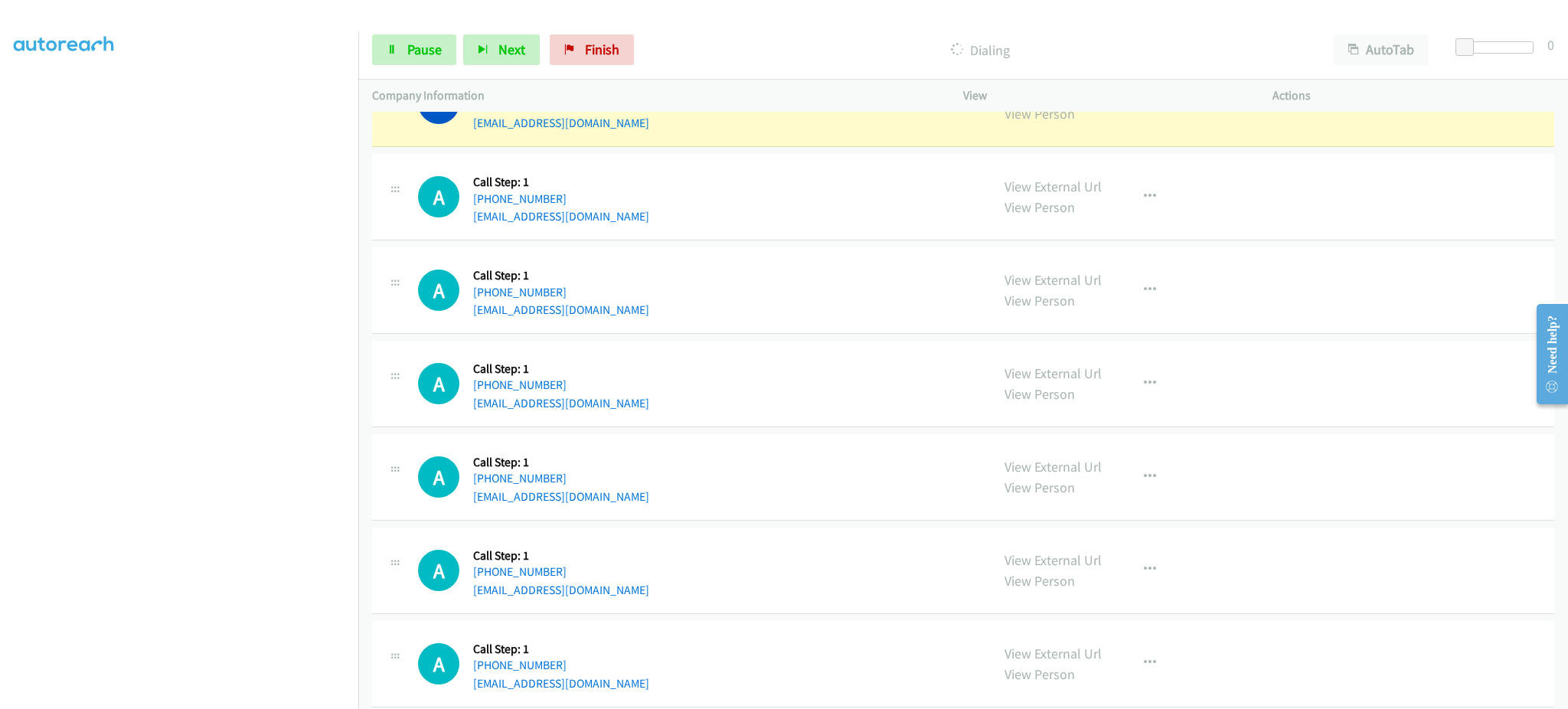
scroll to position [5162, 0]
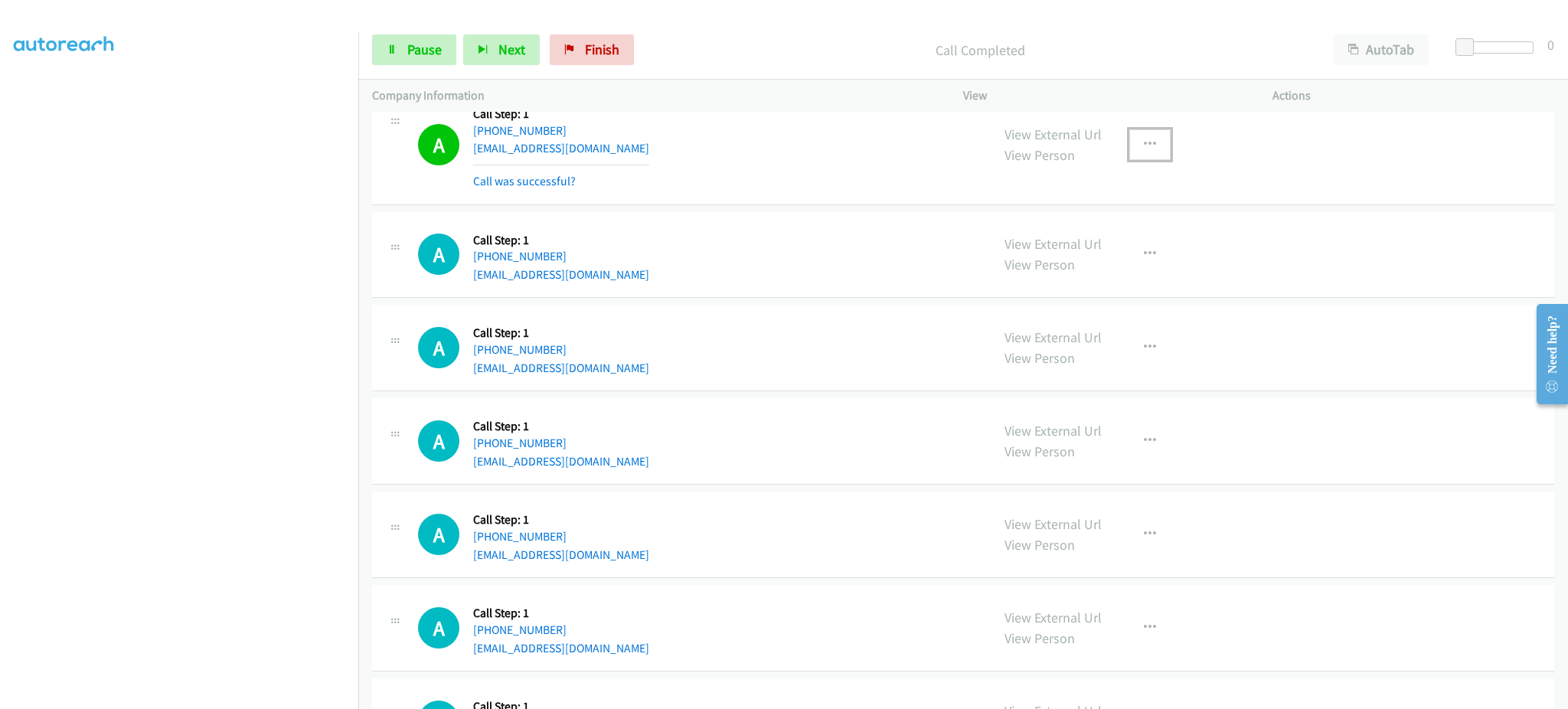
click at [1144, 148] on icon "button" at bounding box center [1149, 144] width 12 height 12
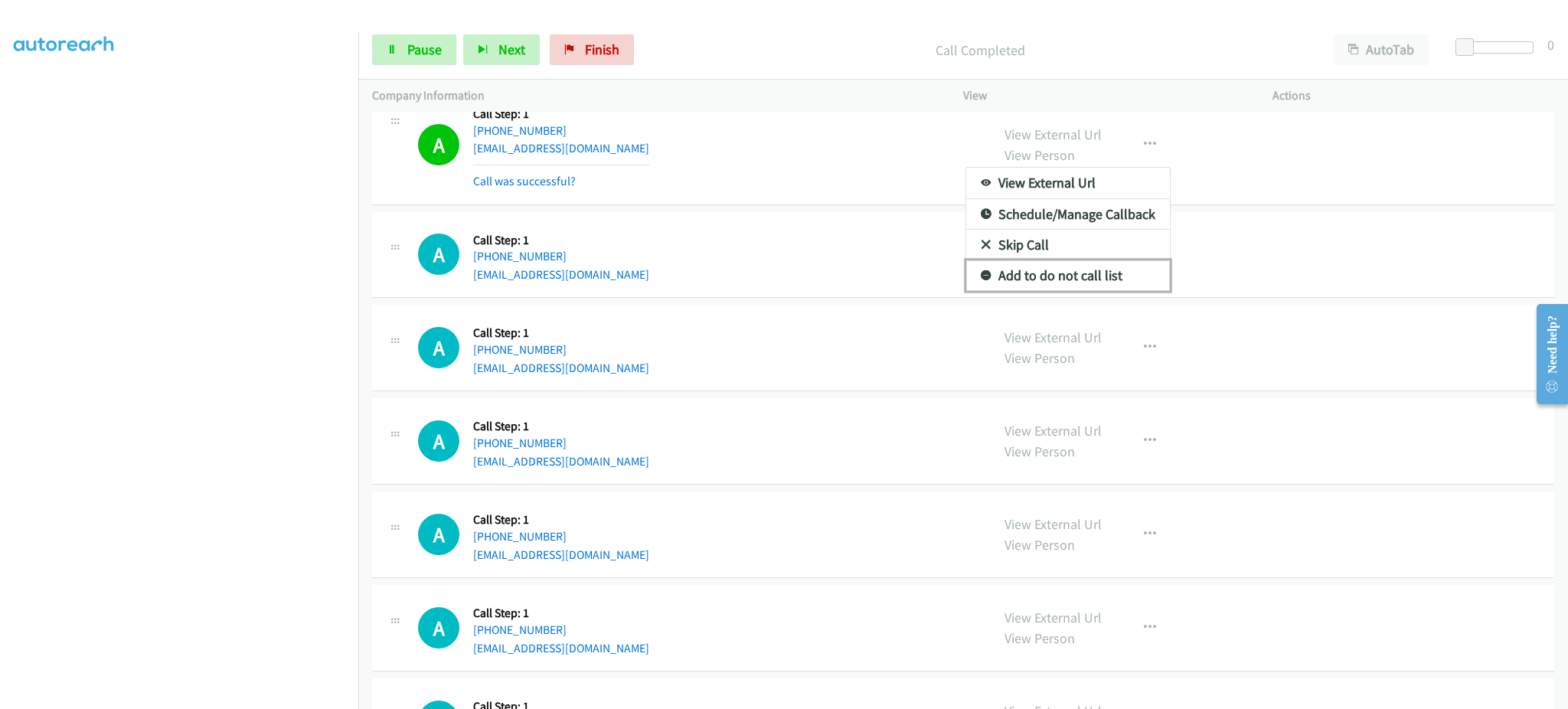
click at [1104, 282] on link "Add to do not call list" at bounding box center [1068, 276] width 204 height 31
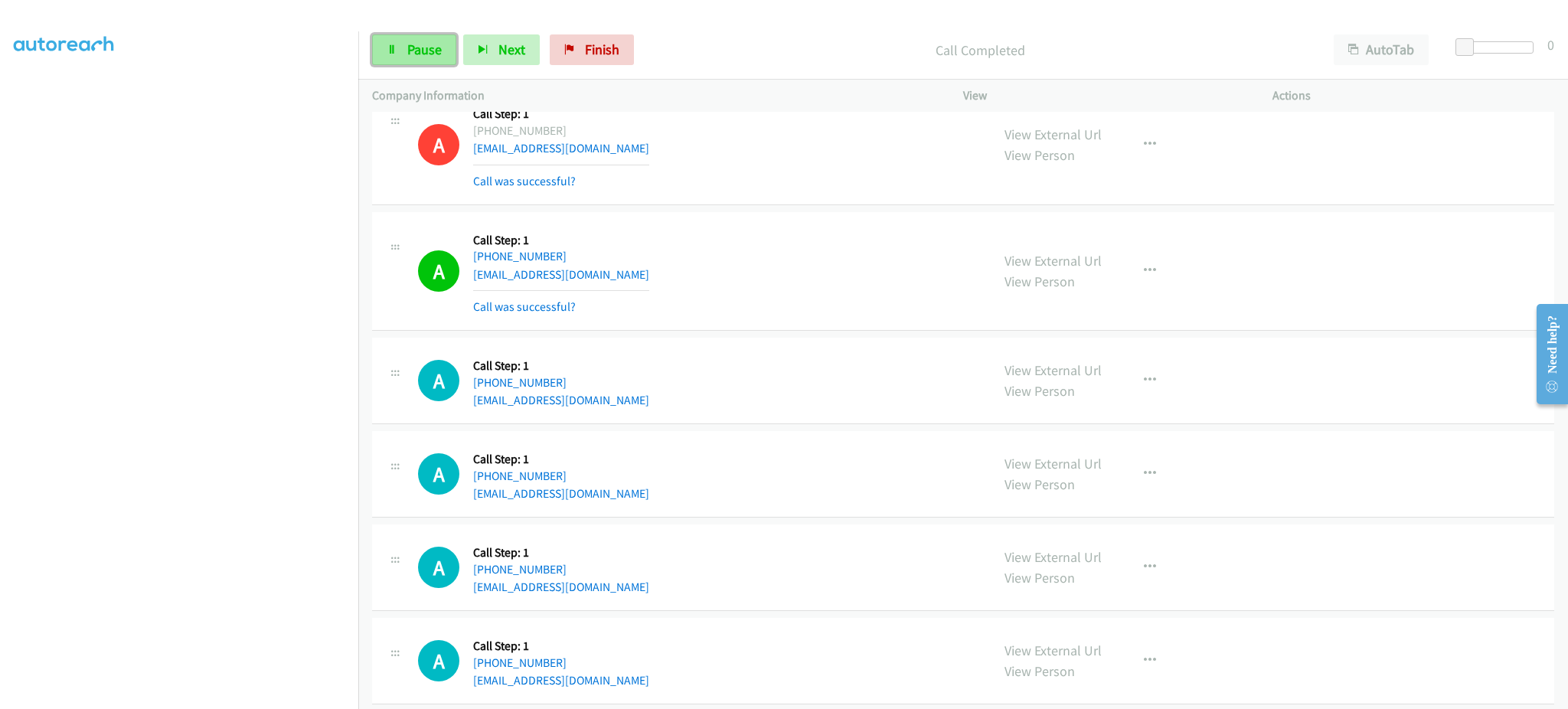
click at [415, 50] on span "Pause" at bounding box center [424, 50] width 34 height 18
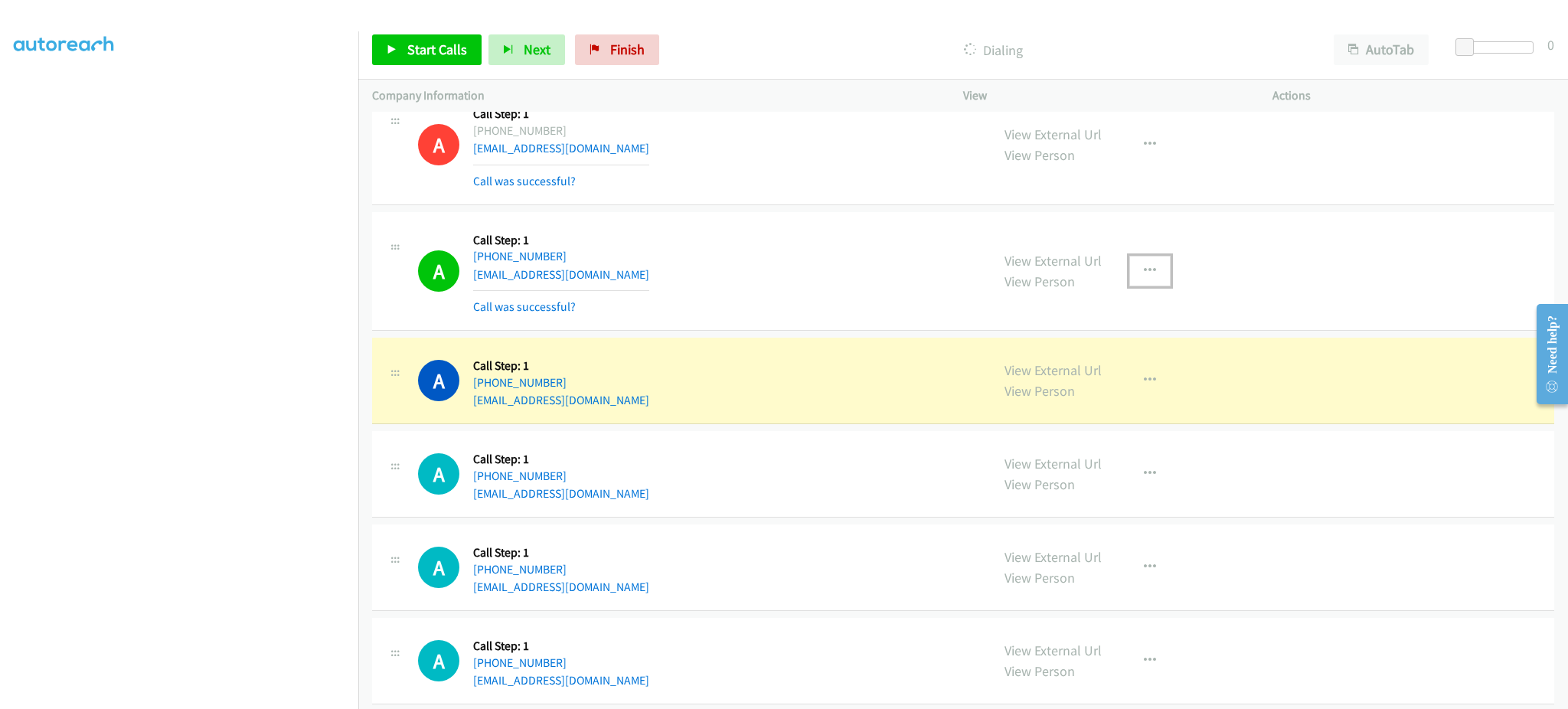
click at [1129, 279] on button "button" at bounding box center [1149, 271] width 42 height 31
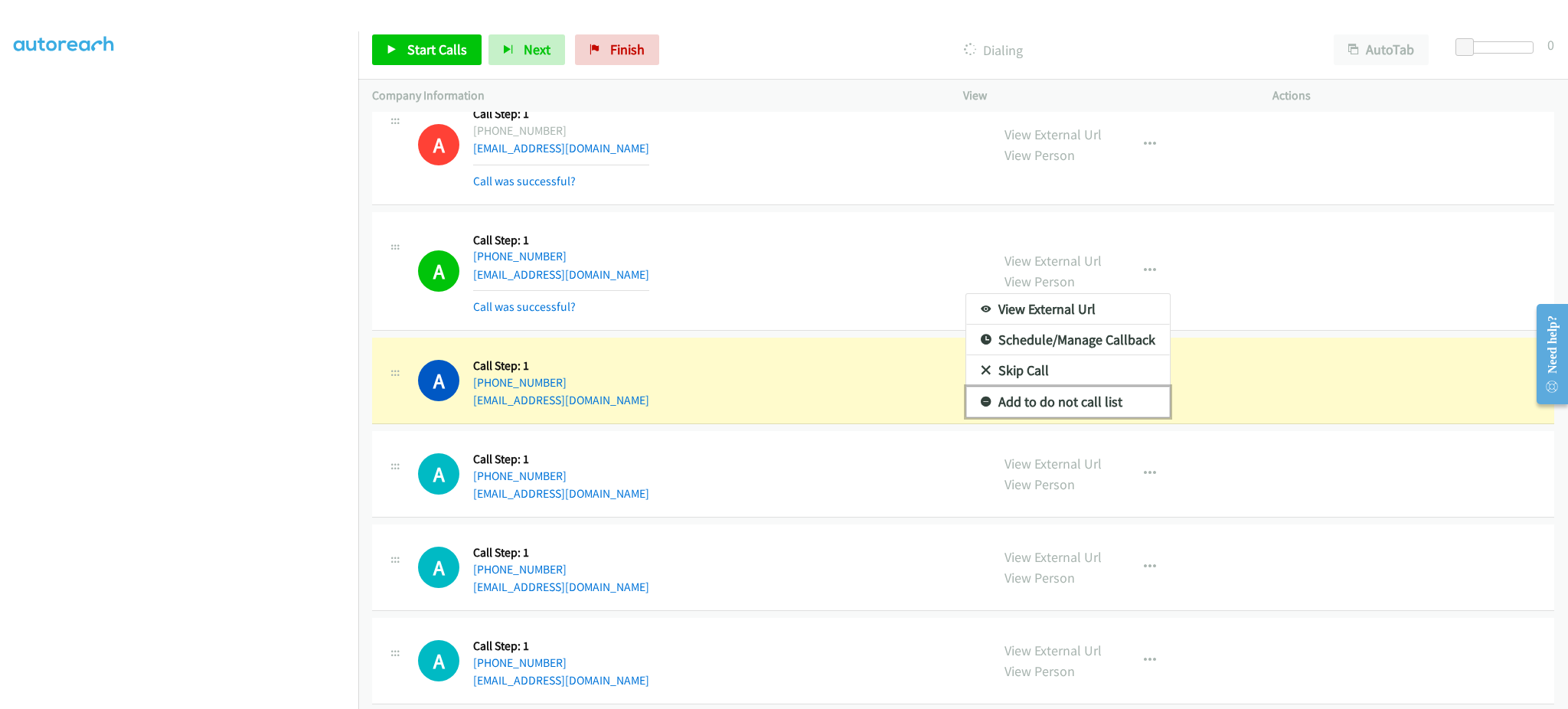
click at [1103, 401] on link "Add to do not call list" at bounding box center [1068, 402] width 204 height 31
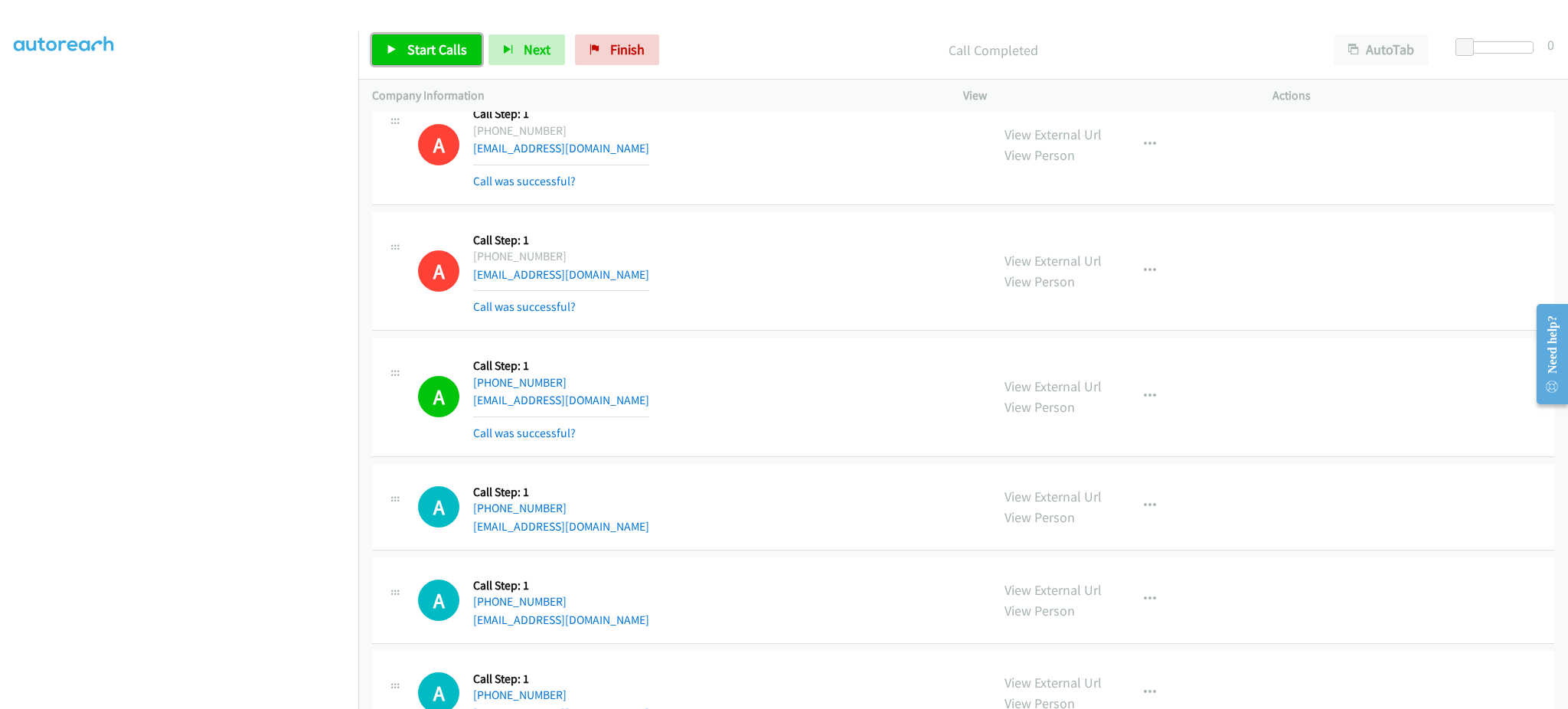
click at [440, 57] on span "Start Calls" at bounding box center [436, 50] width 60 height 18
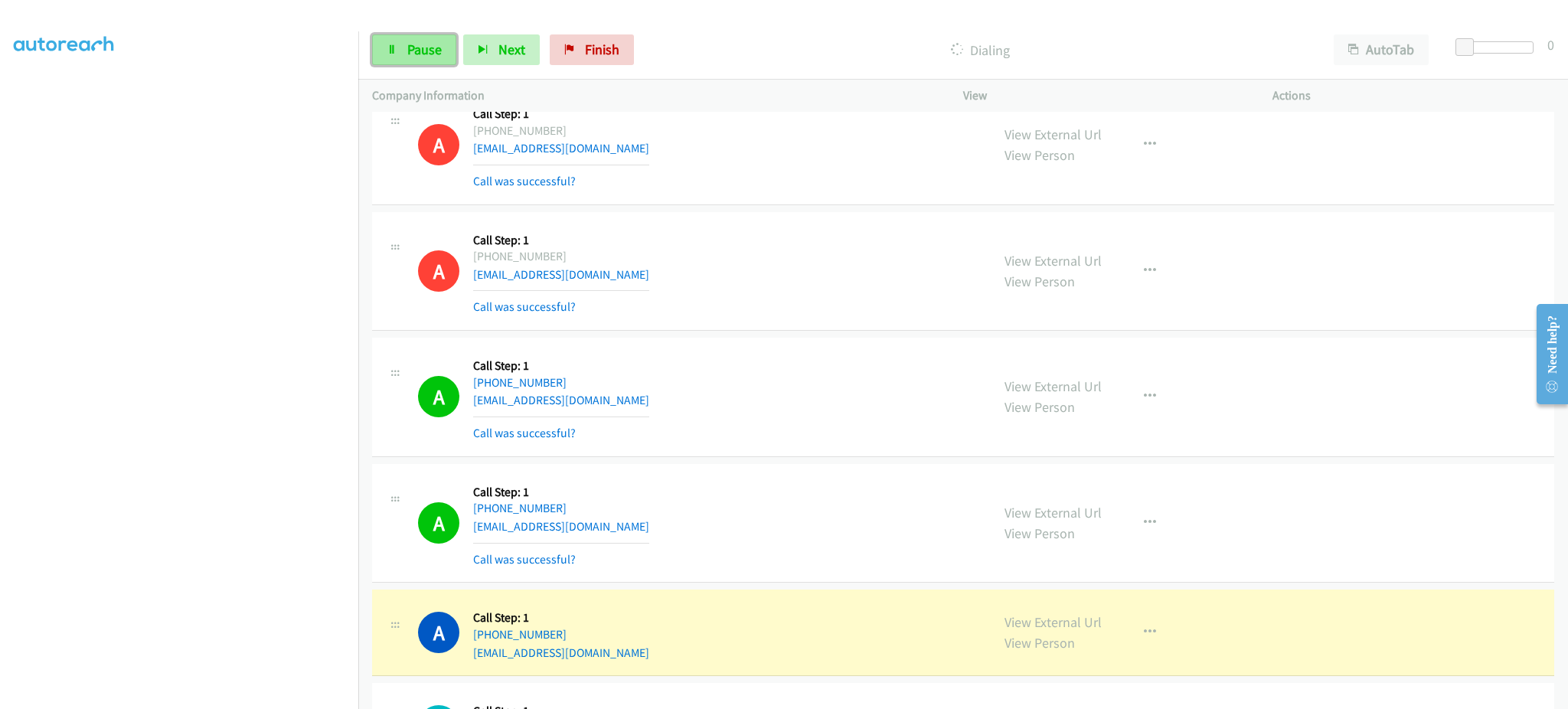
click at [418, 44] on span "Pause" at bounding box center [424, 50] width 34 height 18
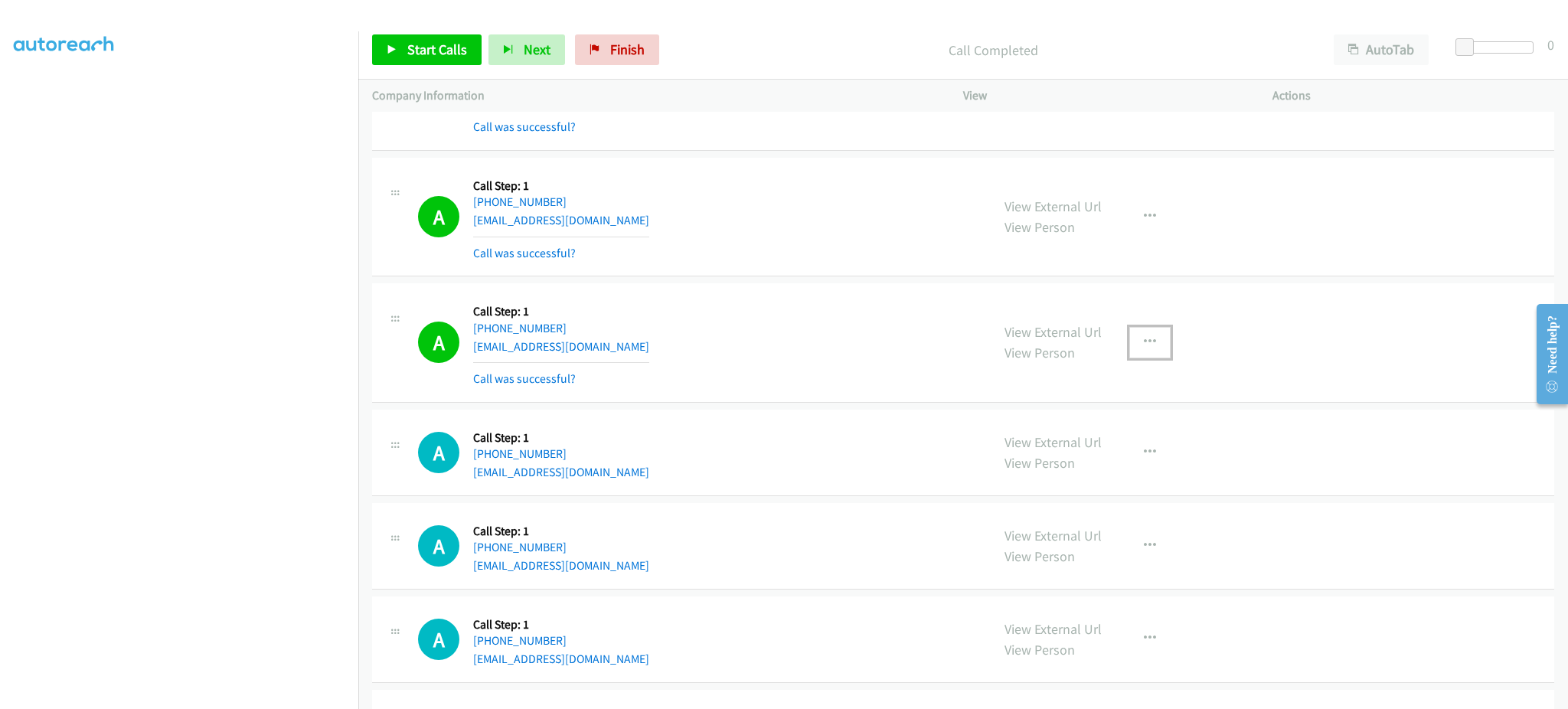
click at [1130, 347] on button "button" at bounding box center [1149, 343] width 42 height 31
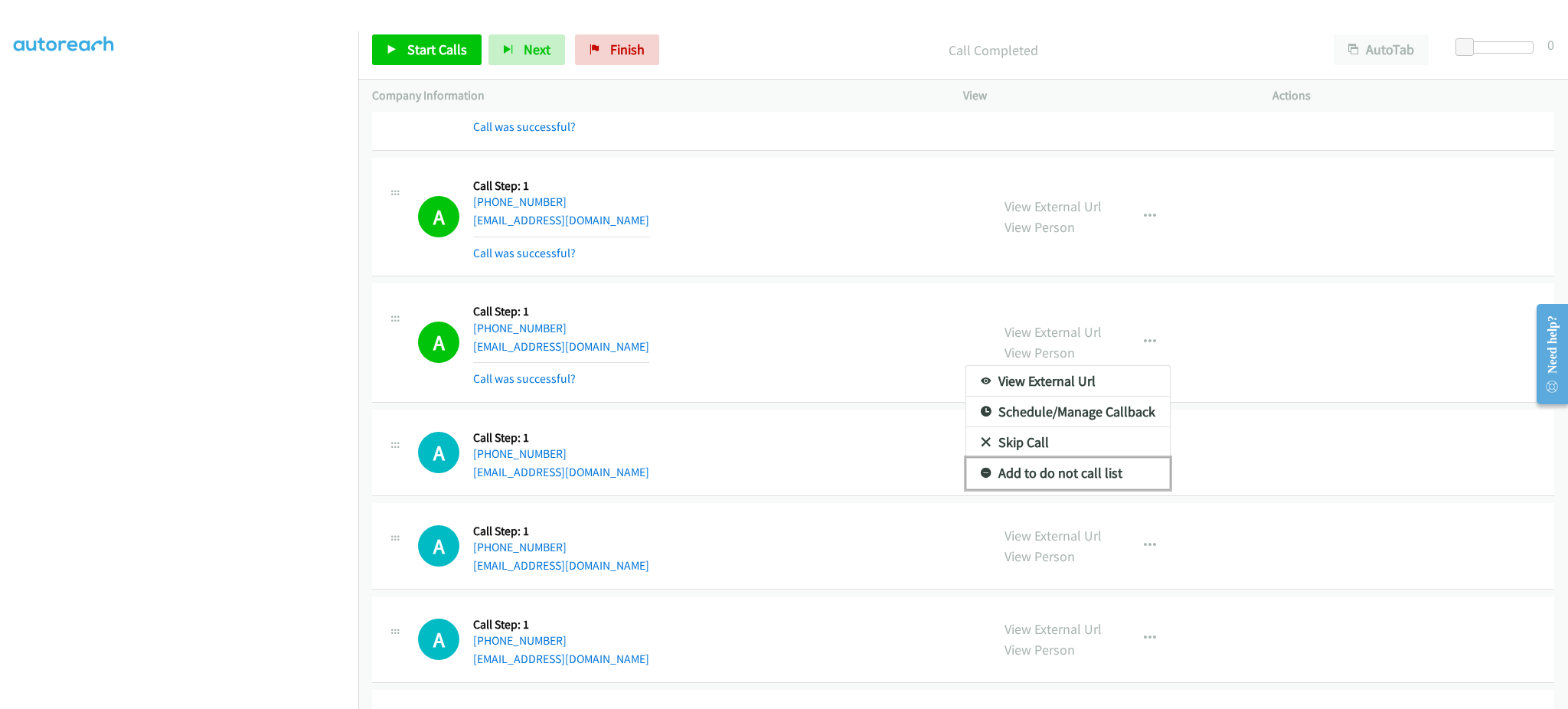
click at [1115, 487] on link "Add to do not call list" at bounding box center [1068, 473] width 204 height 31
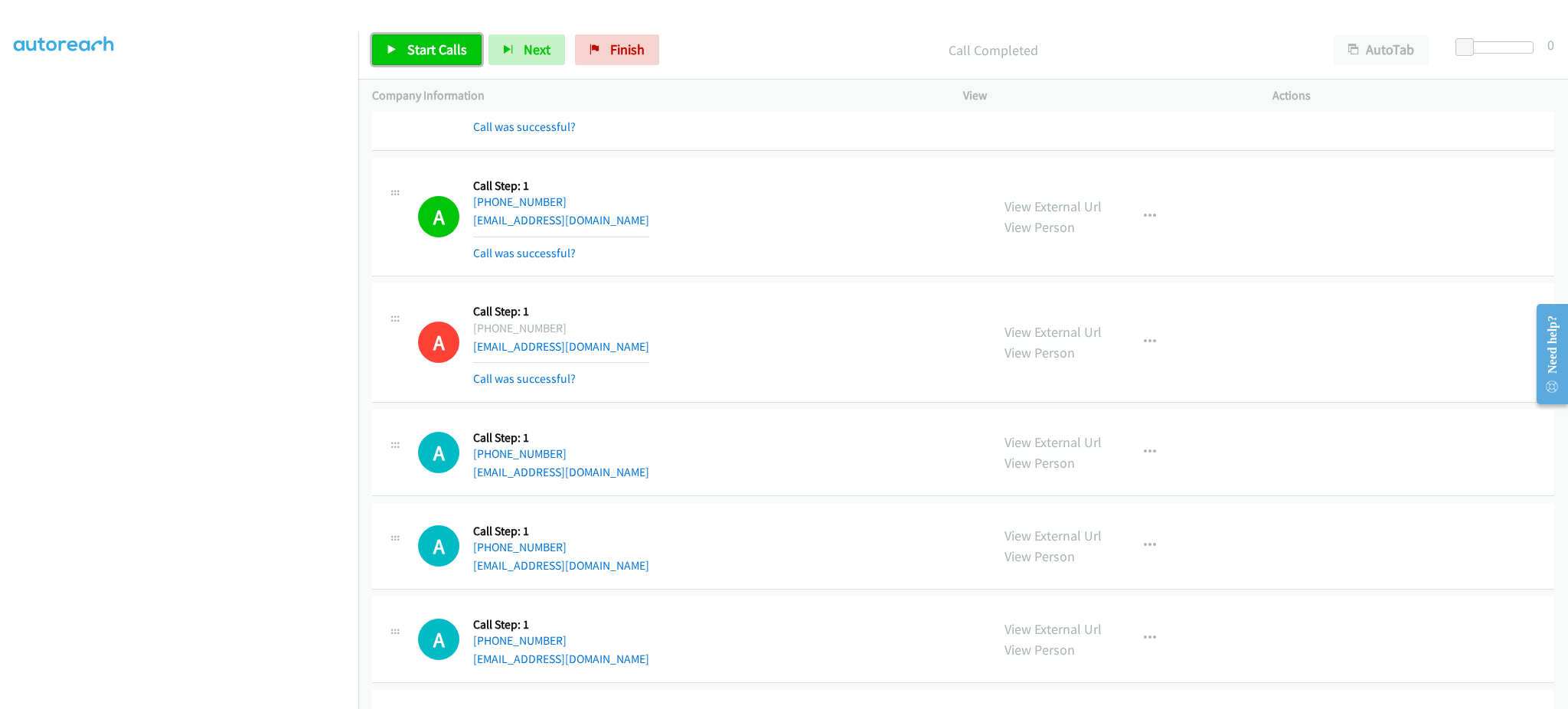
click at [415, 43] on span "Start Calls" at bounding box center [436, 50] width 60 height 18
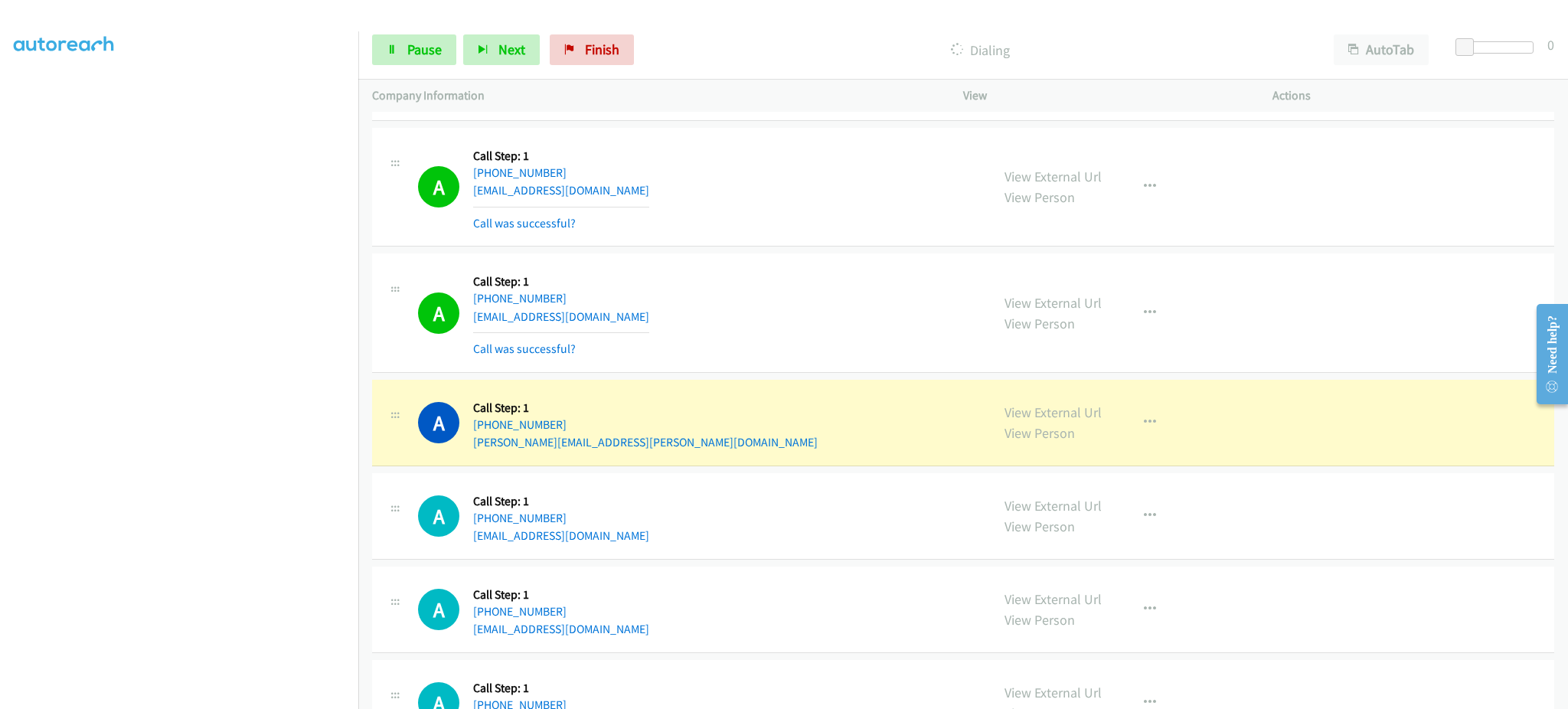
scroll to position [6069, 0]
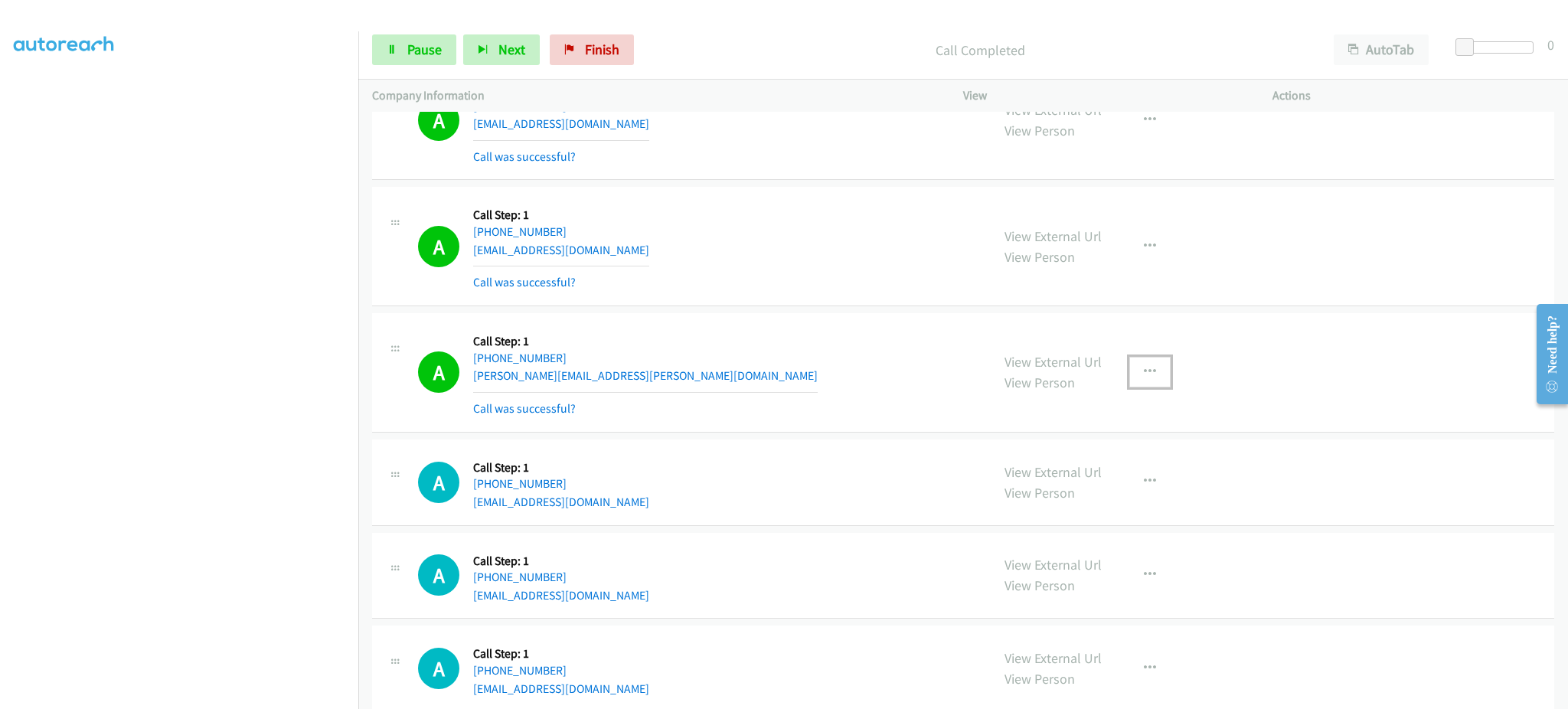
click at [1153, 366] on button "button" at bounding box center [1149, 372] width 42 height 31
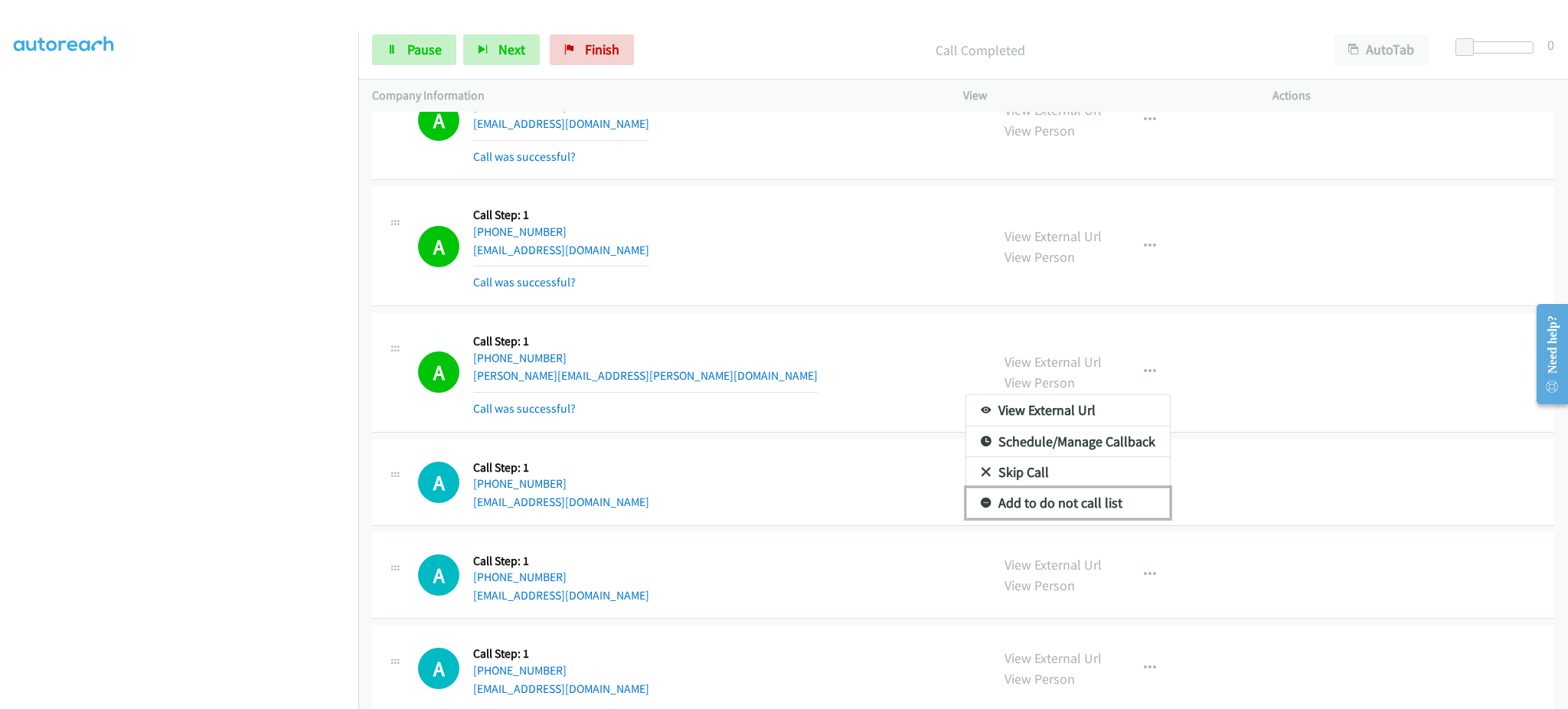
click at [1083, 507] on link "Add to do not call list" at bounding box center [1068, 503] width 204 height 31
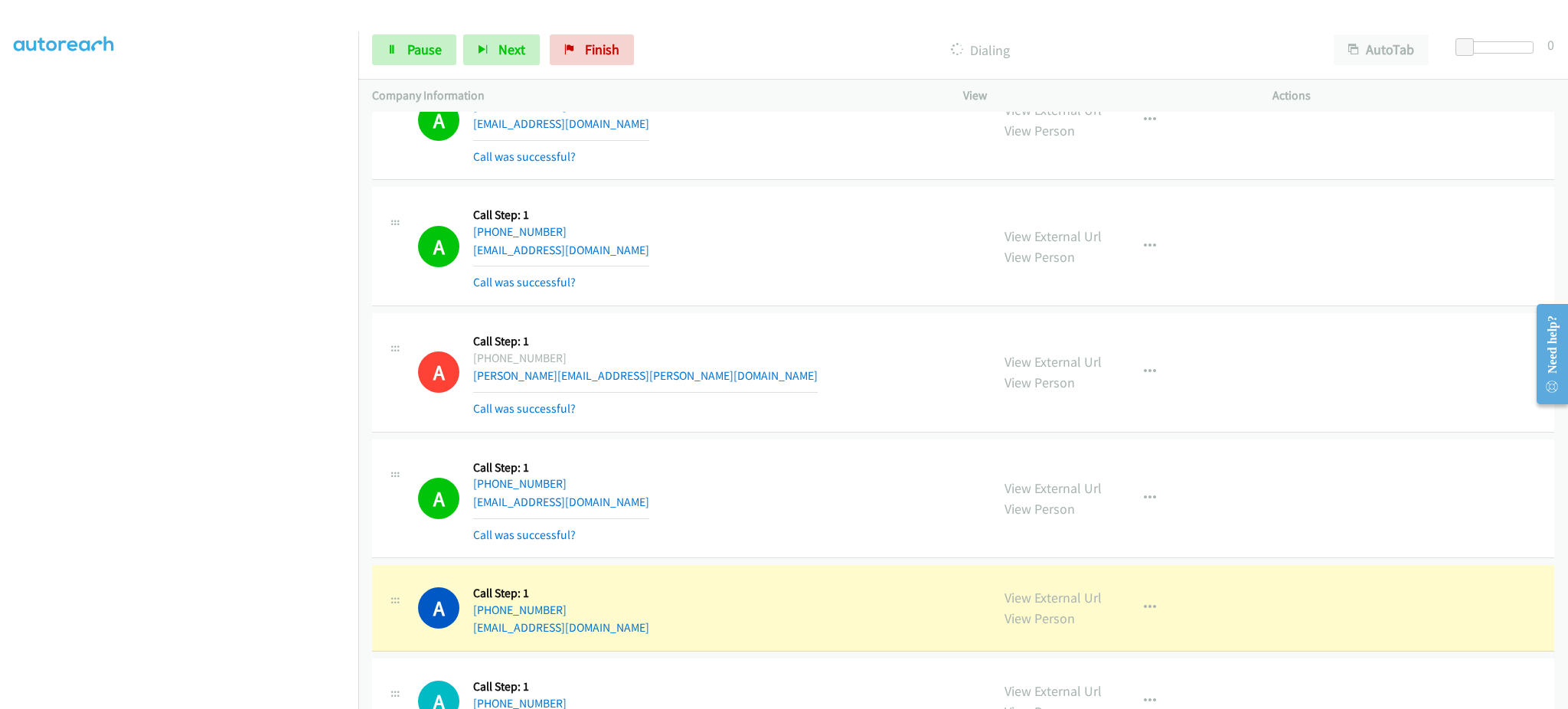
scroll to position [4010, 0]
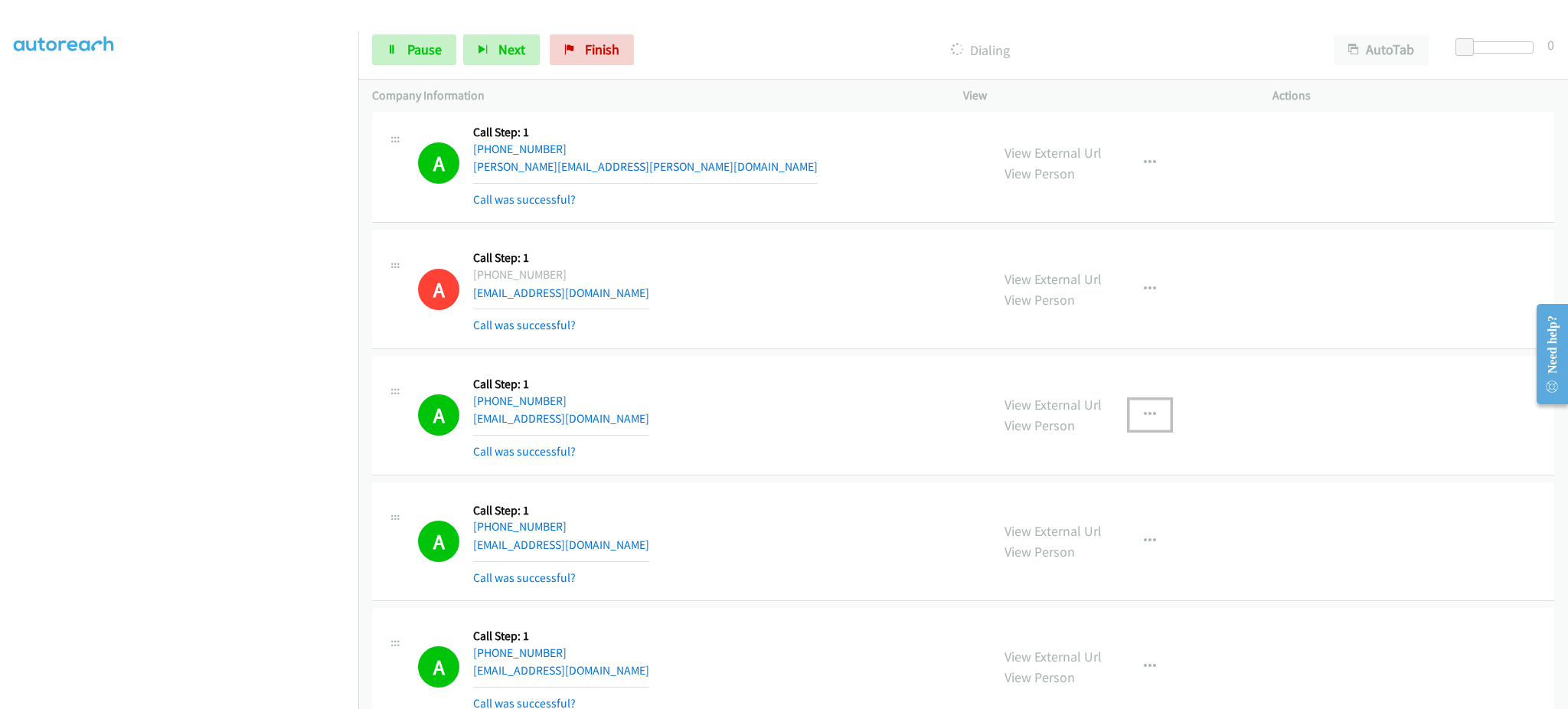
click at [1132, 412] on button "button" at bounding box center [1149, 415] width 42 height 31
drag, startPoint x: 1090, startPoint y: 540, endPoint x: 1026, endPoint y: 633, distance: 112.9
click at [1090, 540] on link "Add to do not call list" at bounding box center [1068, 546] width 204 height 31
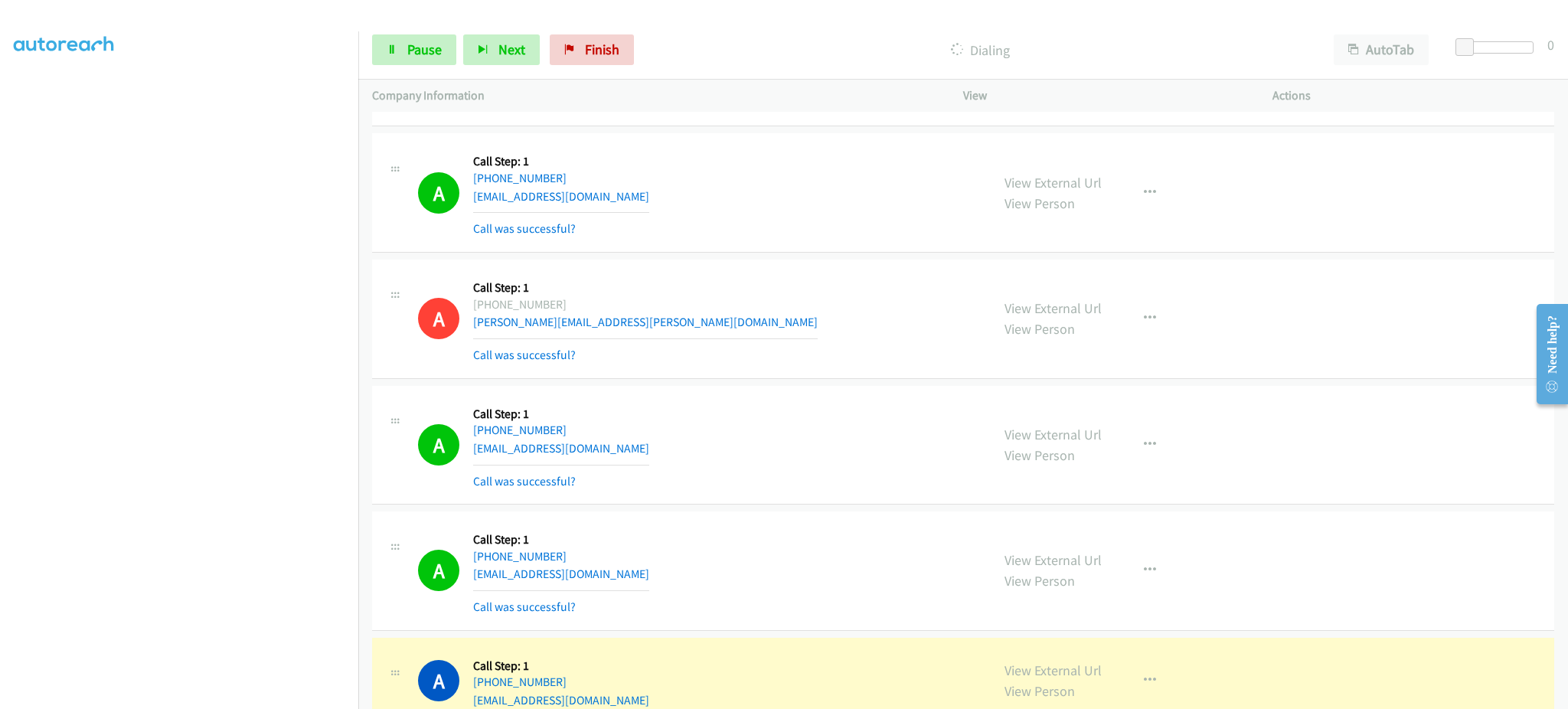
scroll to position [6166, 0]
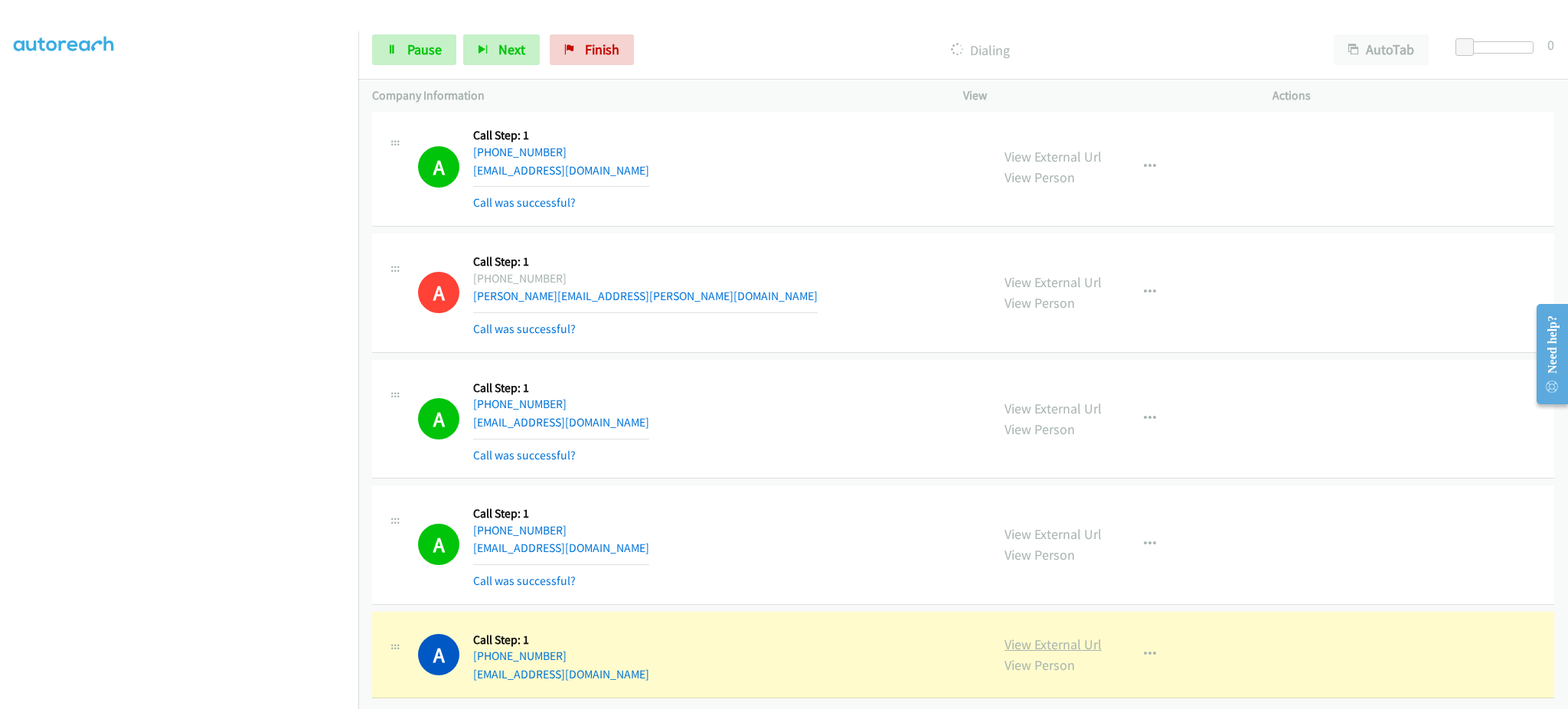
click at [1004, 636] on link "View External Url" at bounding box center [1052, 645] width 97 height 18
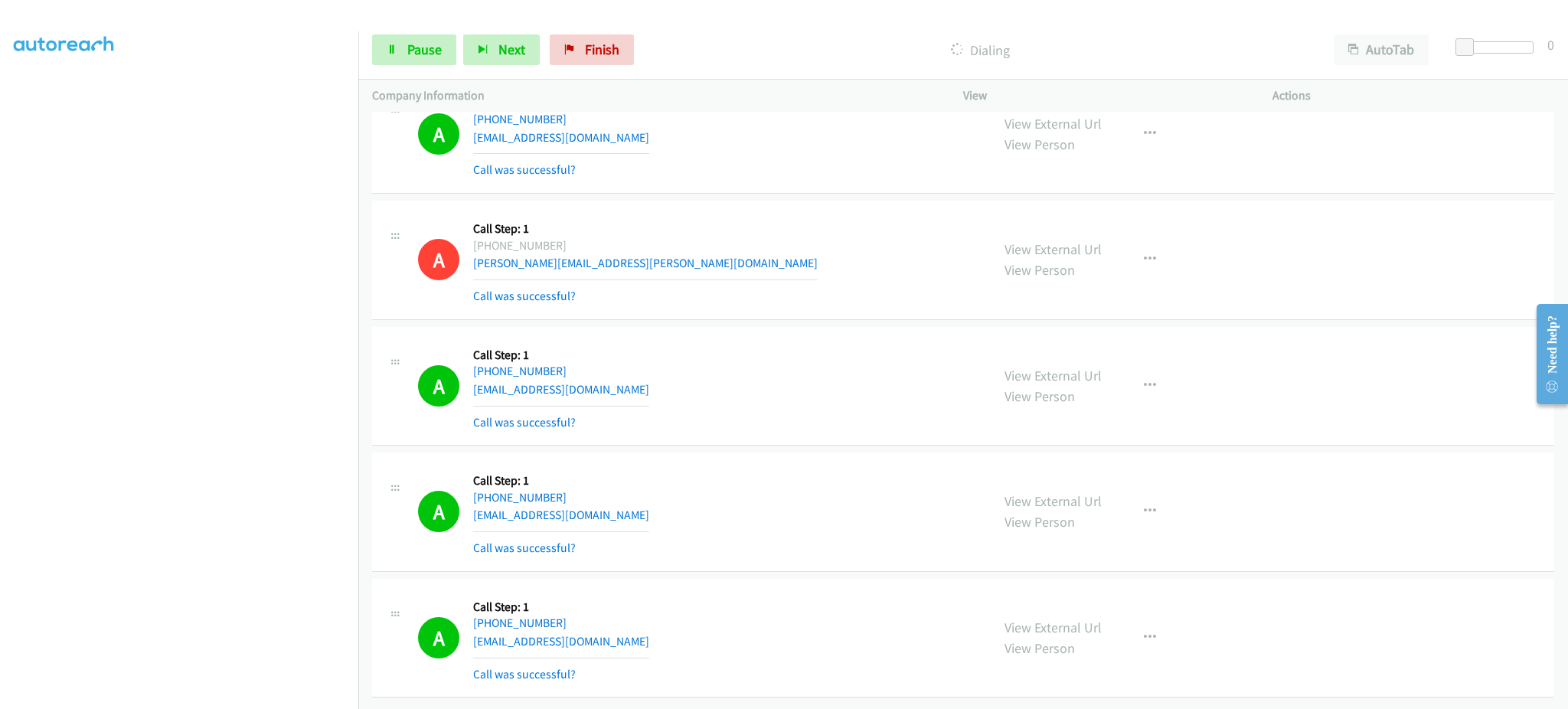
scroll to position [2404, 0]
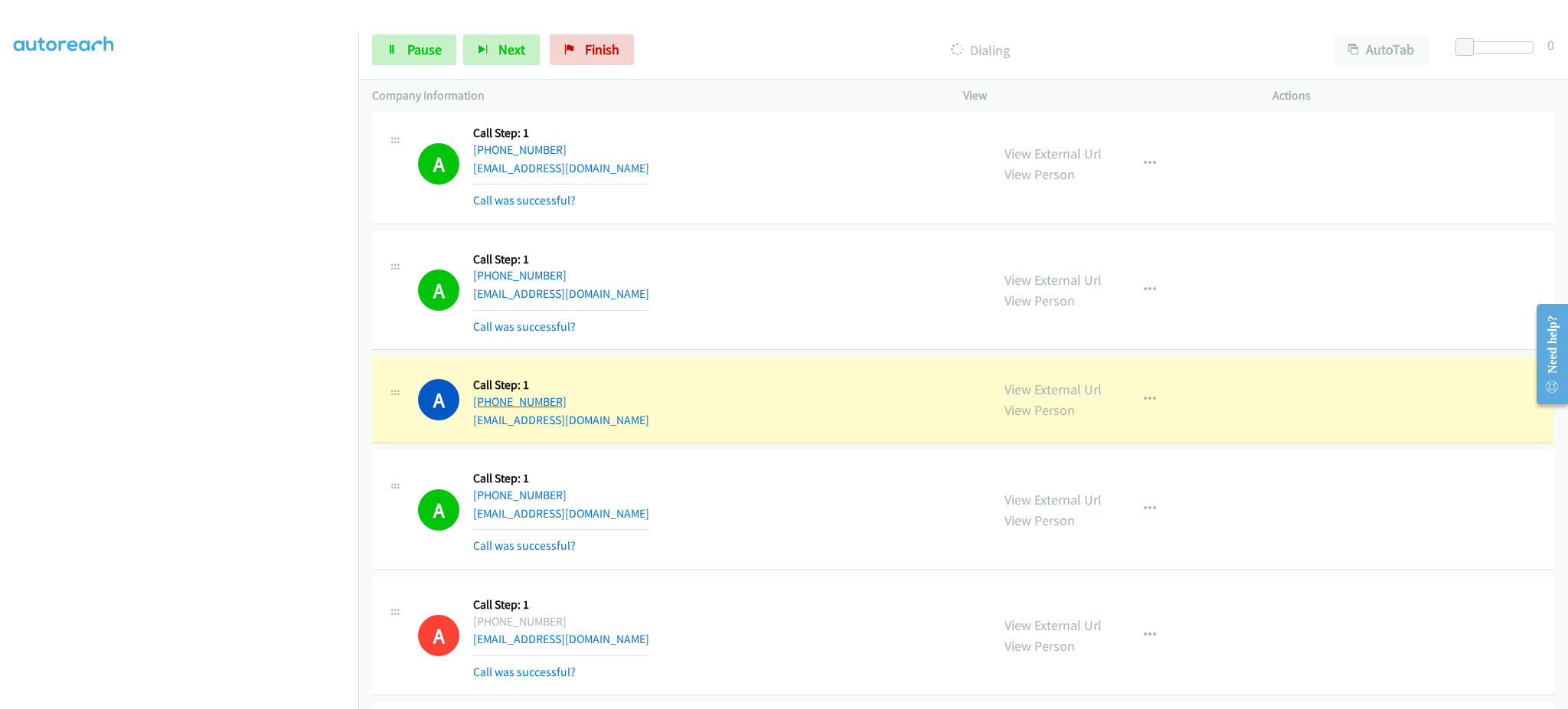
drag, startPoint x: 602, startPoint y: 401, endPoint x: 489, endPoint y: 410, distance: 113.4
click at [489, 410] on div "A Callback Scheduled Call Step: 1 America/New_York +1 631-764-8716 acoupe72@gma…" at bounding box center [697, 399] width 559 height 58
copy link "631-764-8716"
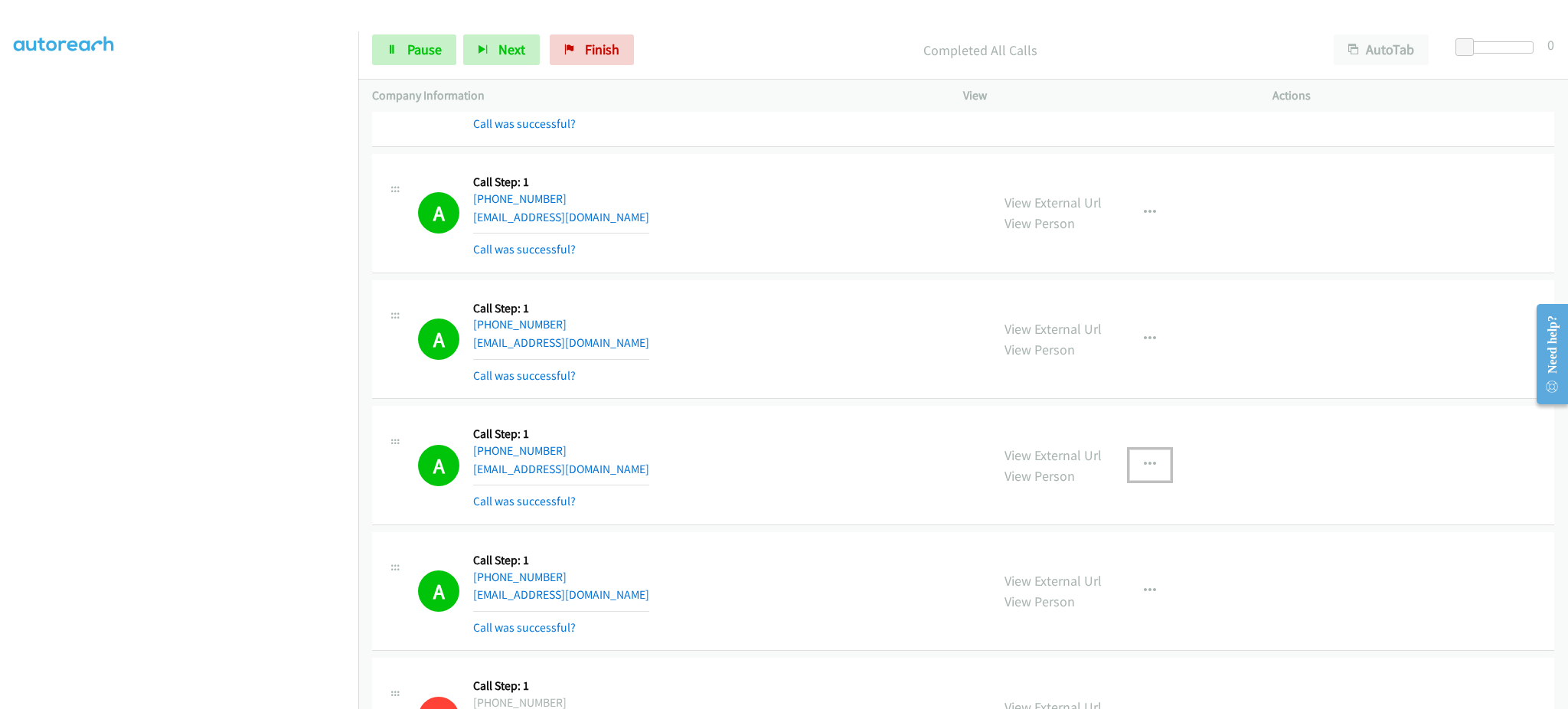
click at [1129, 471] on button "button" at bounding box center [1149, 465] width 42 height 31
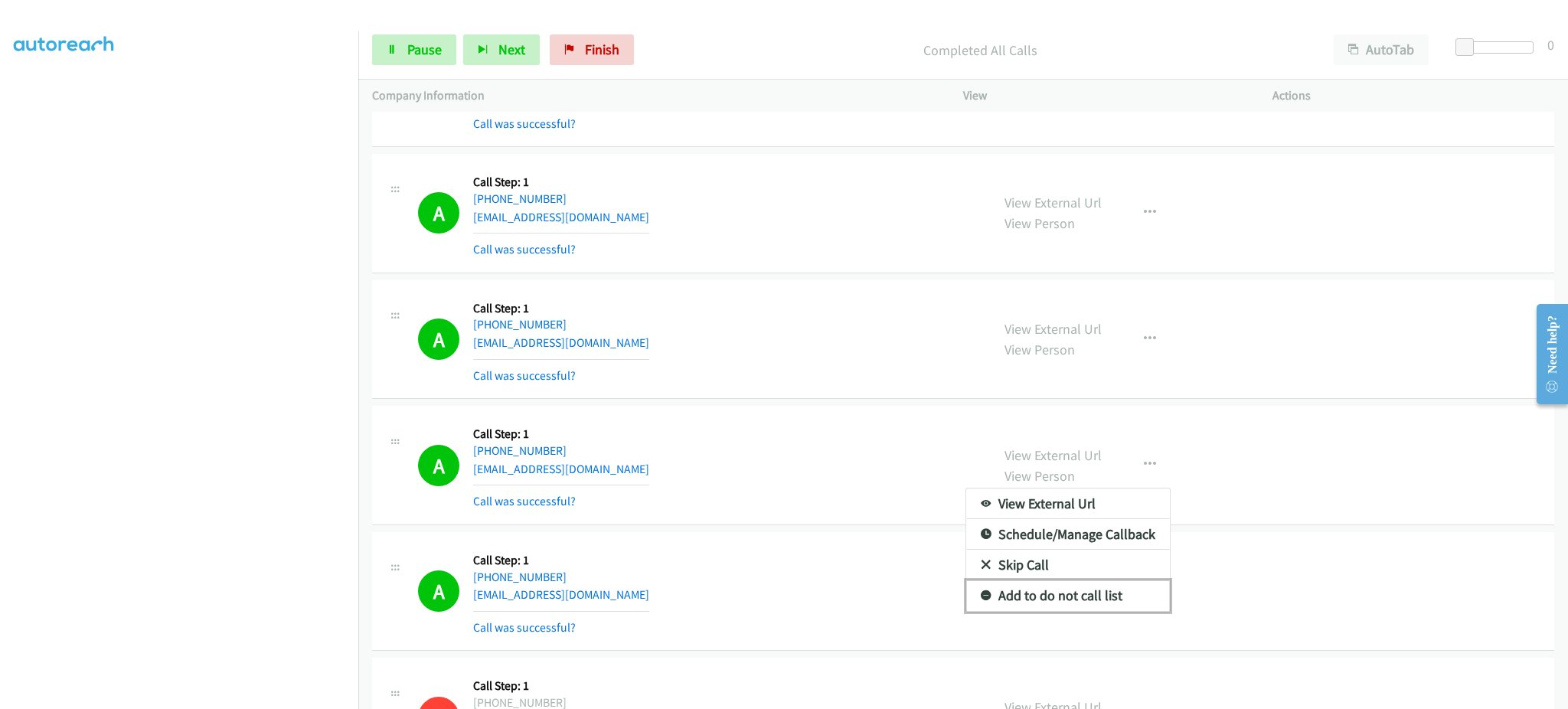
click at [1107, 600] on link "Add to do not call list" at bounding box center [1068, 596] width 204 height 31
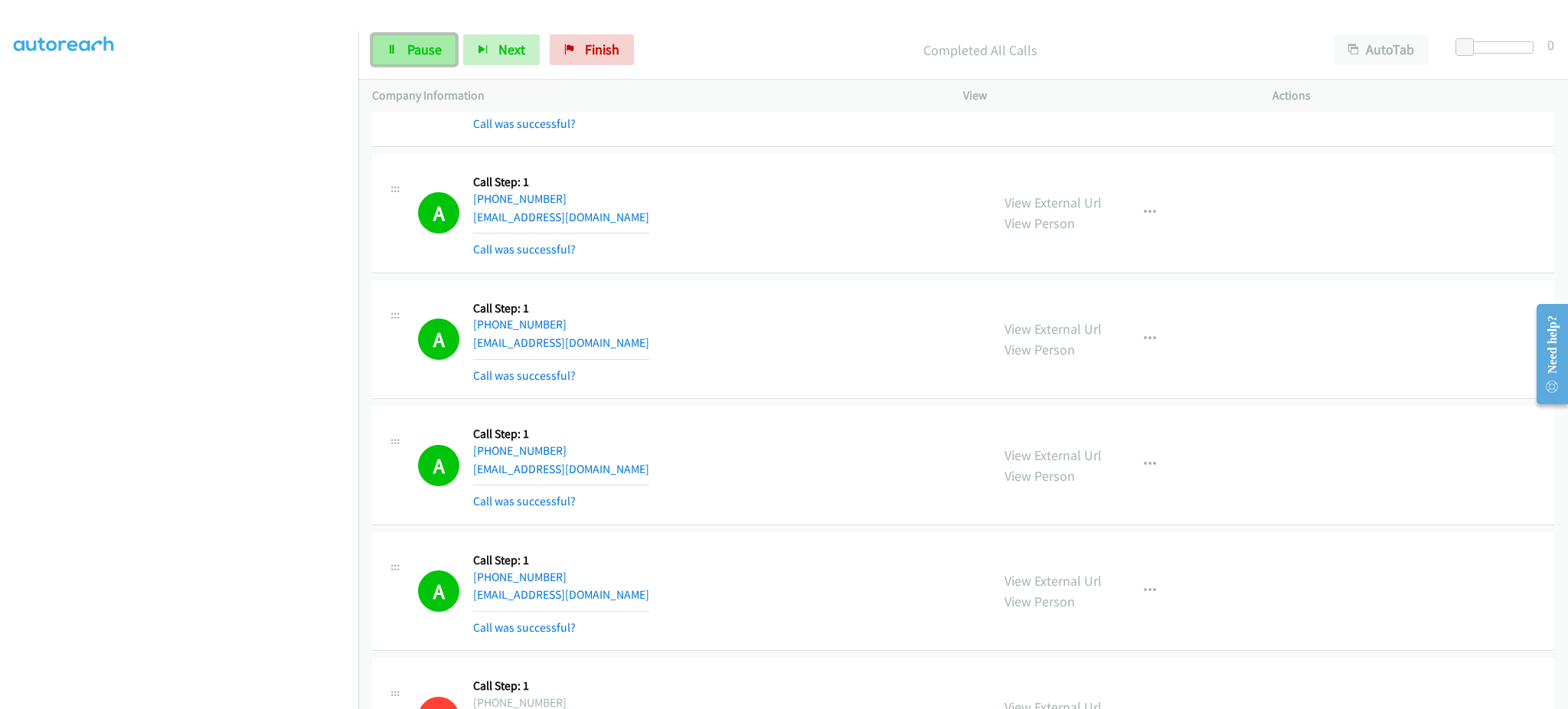
click at [448, 50] on link "Pause" at bounding box center [414, 50] width 84 height 31
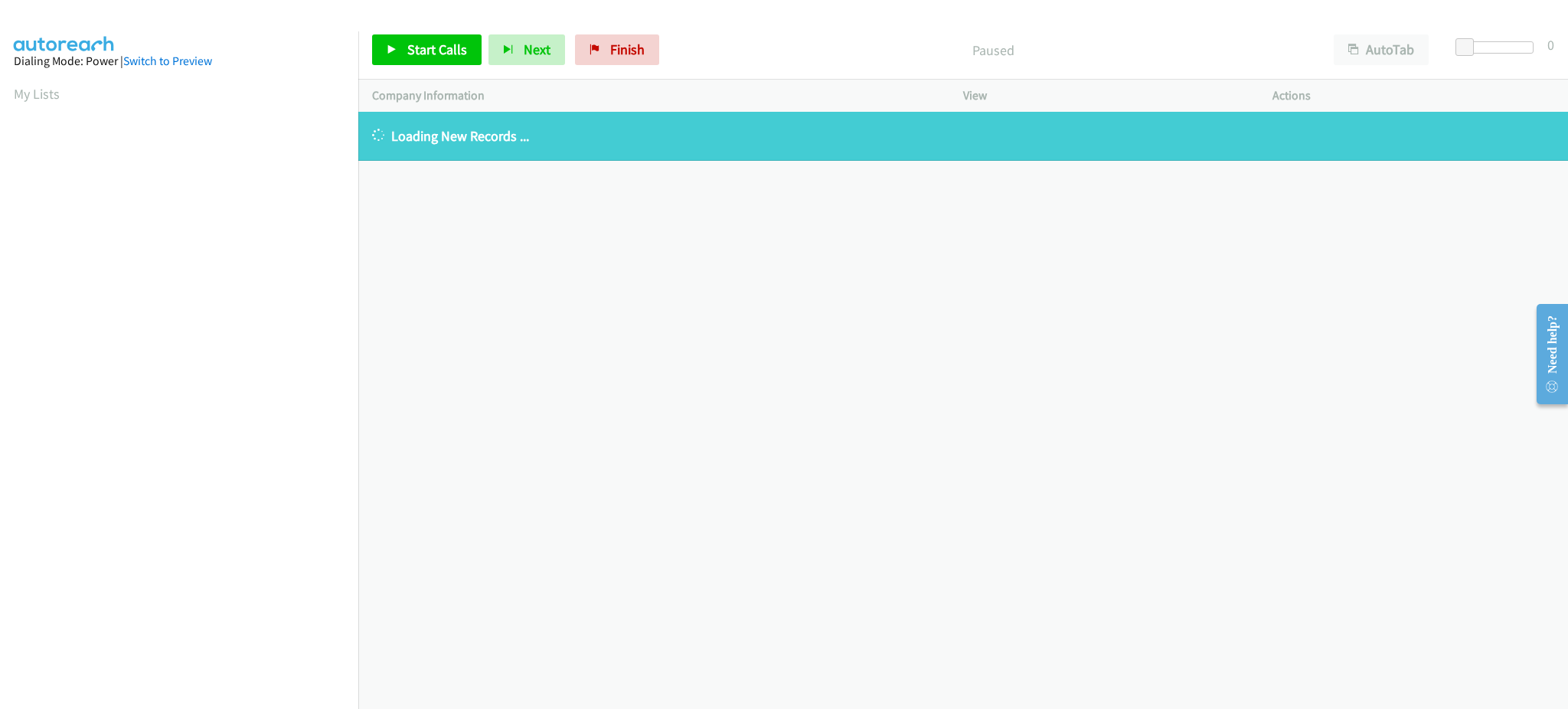
drag, startPoint x: 37, startPoint y: 95, endPoint x: 204, endPoint y: 6, distance: 189.2
click at [37, 95] on link "My Lists" at bounding box center [37, 94] width 46 height 18
drag, startPoint x: 54, startPoint y: 93, endPoint x: 666, endPoint y: 651, distance: 828.2
click at [53, 93] on link "My Lists" at bounding box center [37, 94] width 46 height 18
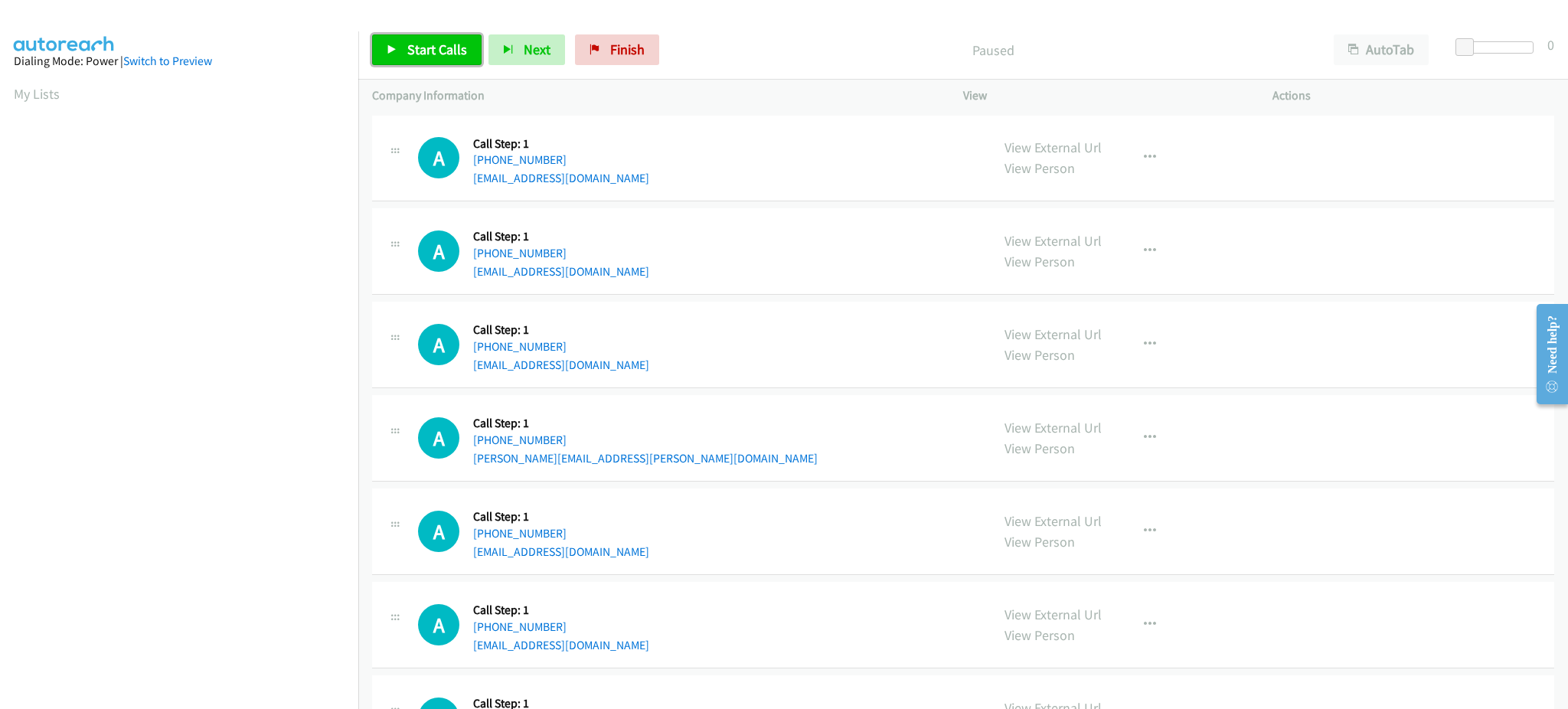
click at [452, 50] on span "Start Calls" at bounding box center [436, 50] width 60 height 18
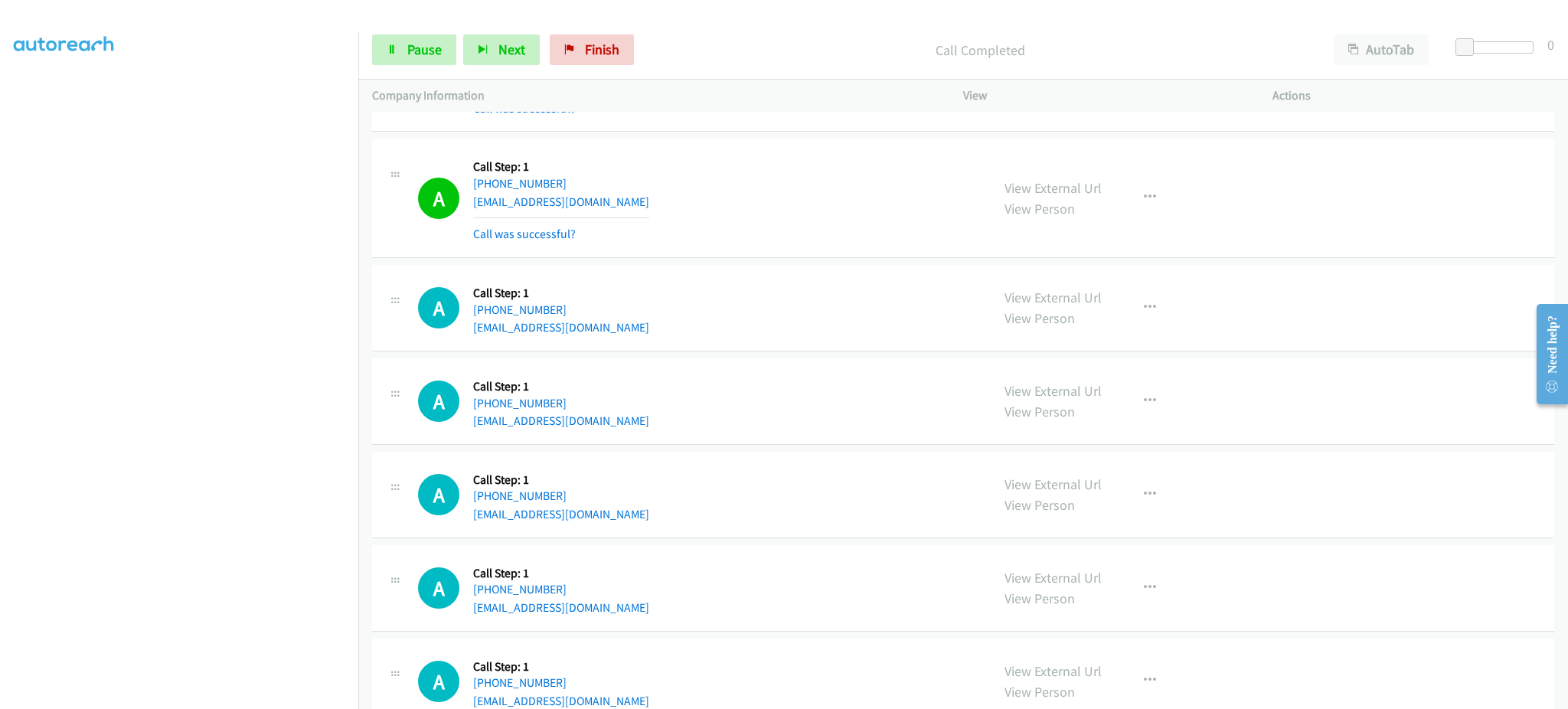
scroll to position [613, 0]
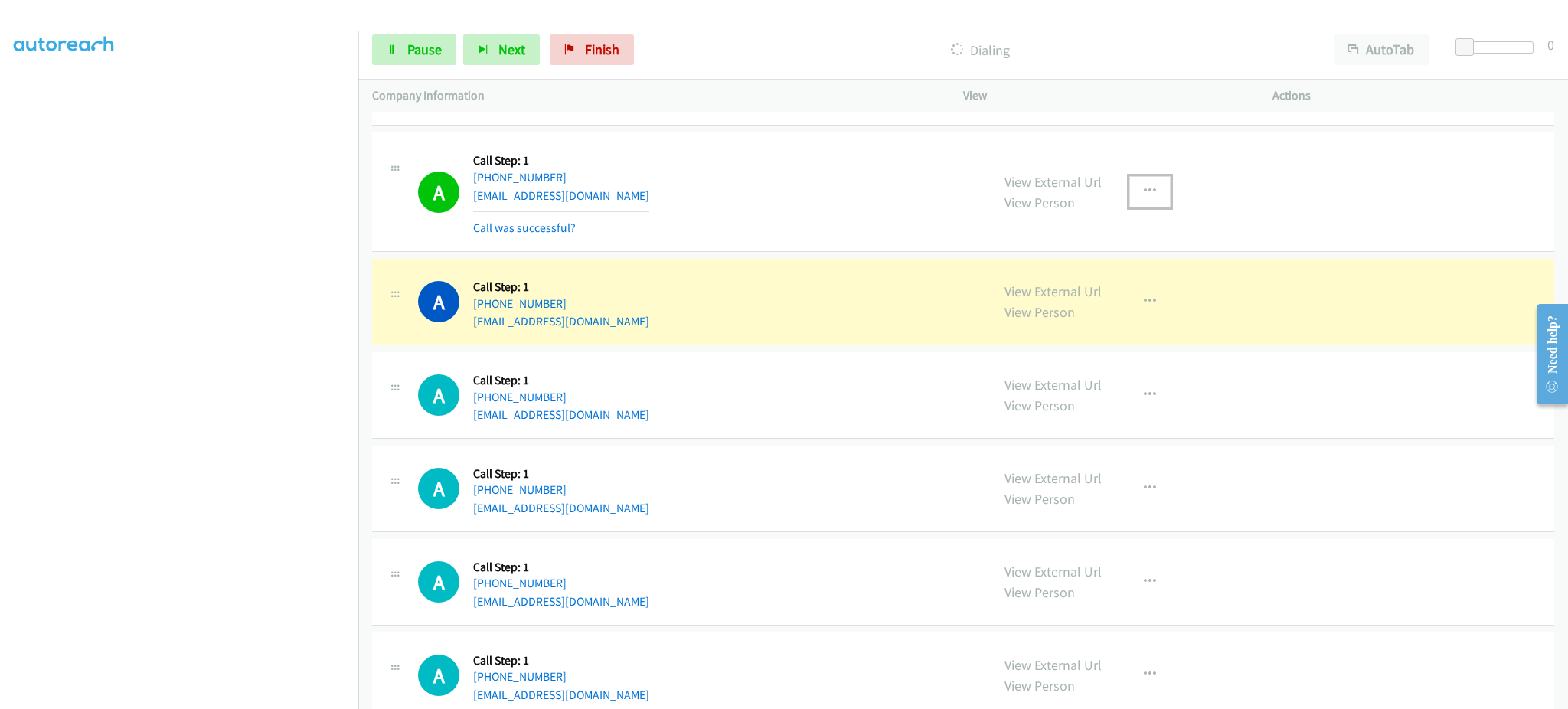
click at [1133, 202] on button "button" at bounding box center [1149, 192] width 42 height 31
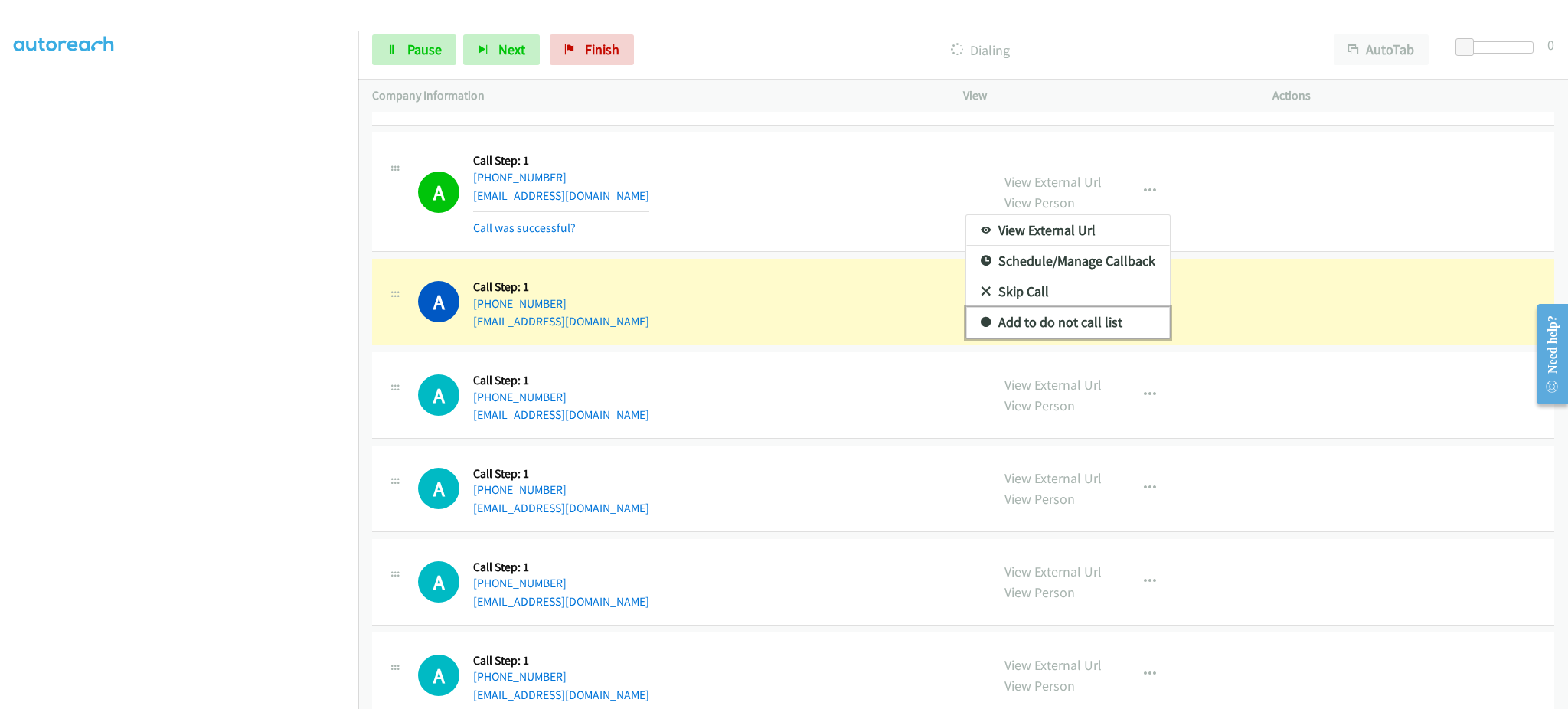
click at [1049, 327] on link "Add to do not call list" at bounding box center [1068, 322] width 204 height 31
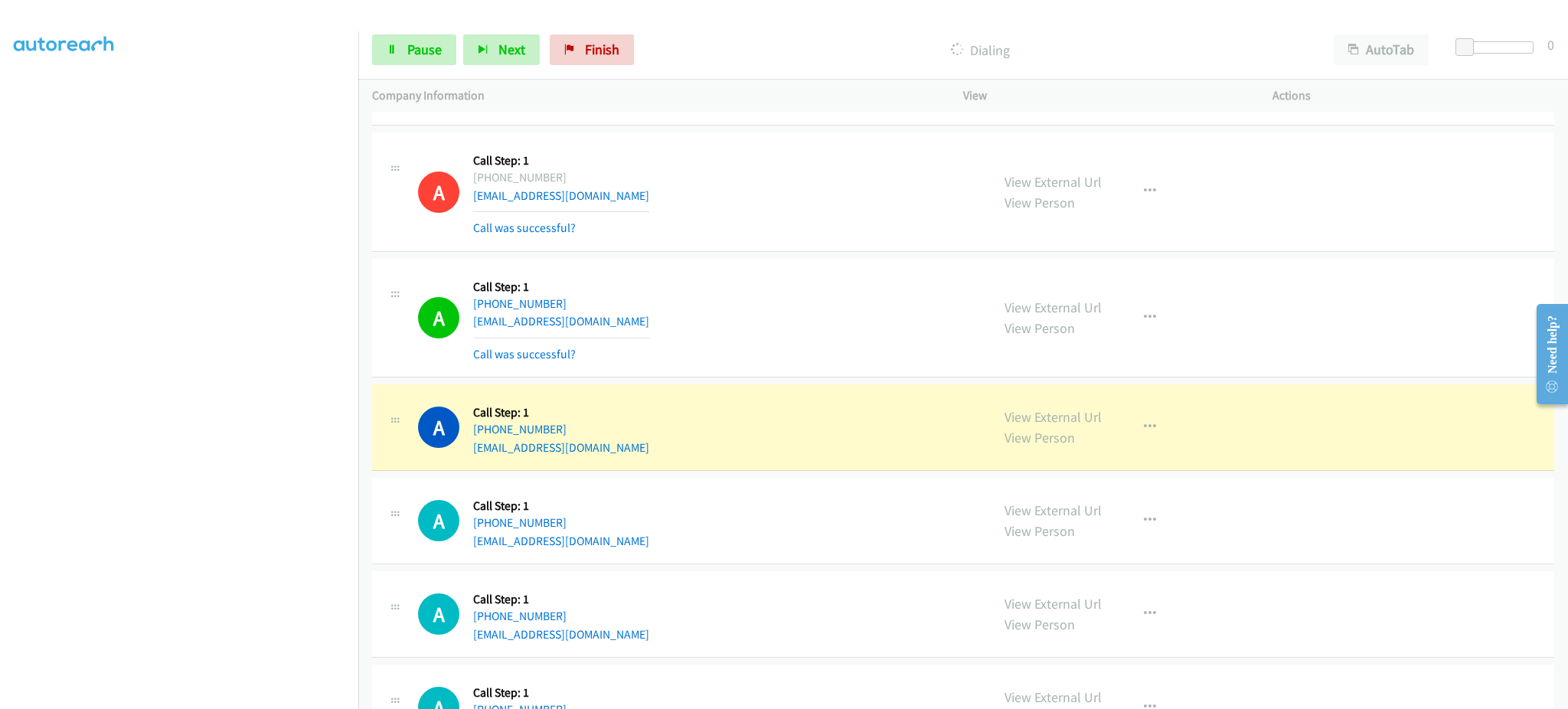
click at [227, 693] on section at bounding box center [179, 346] width 330 height 733
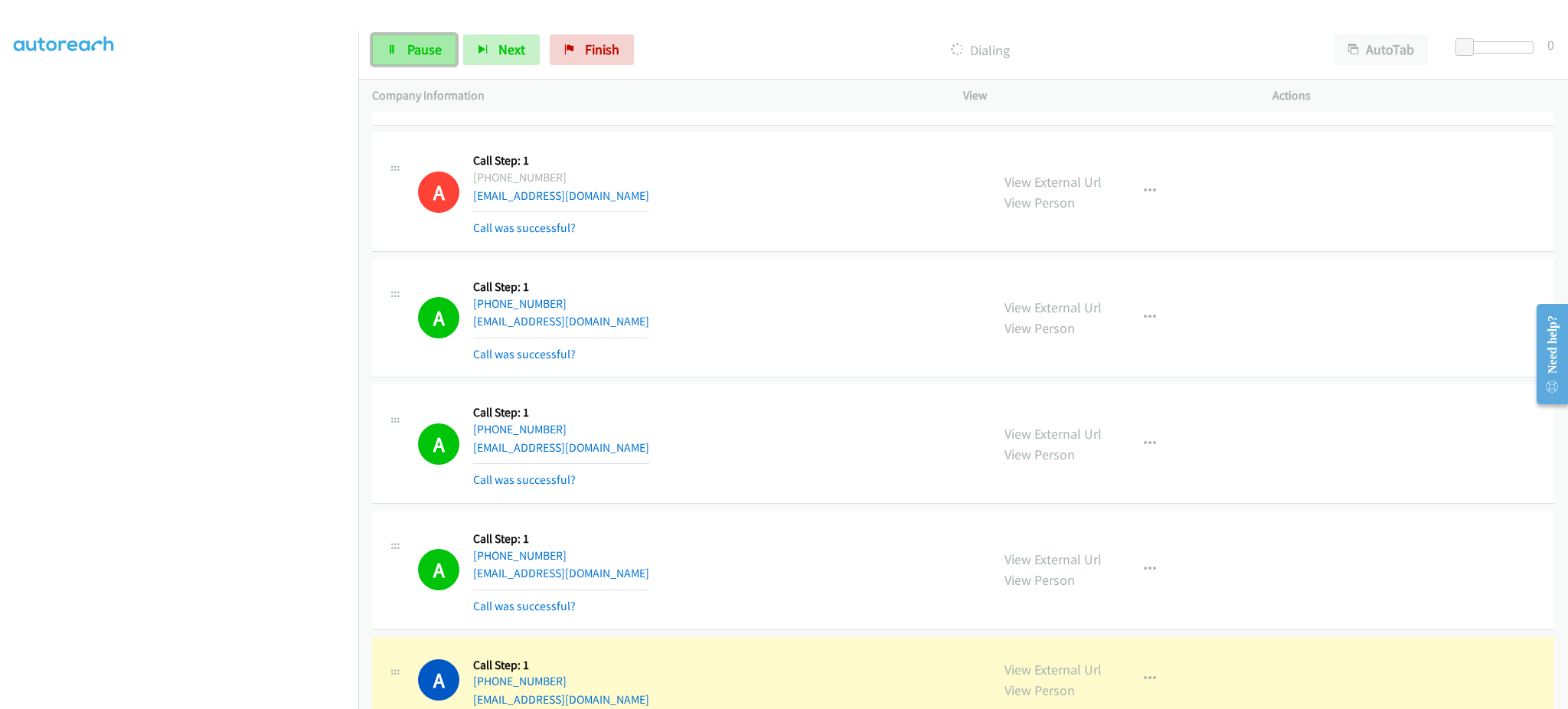
click at [431, 62] on link "Pause" at bounding box center [414, 50] width 84 height 31
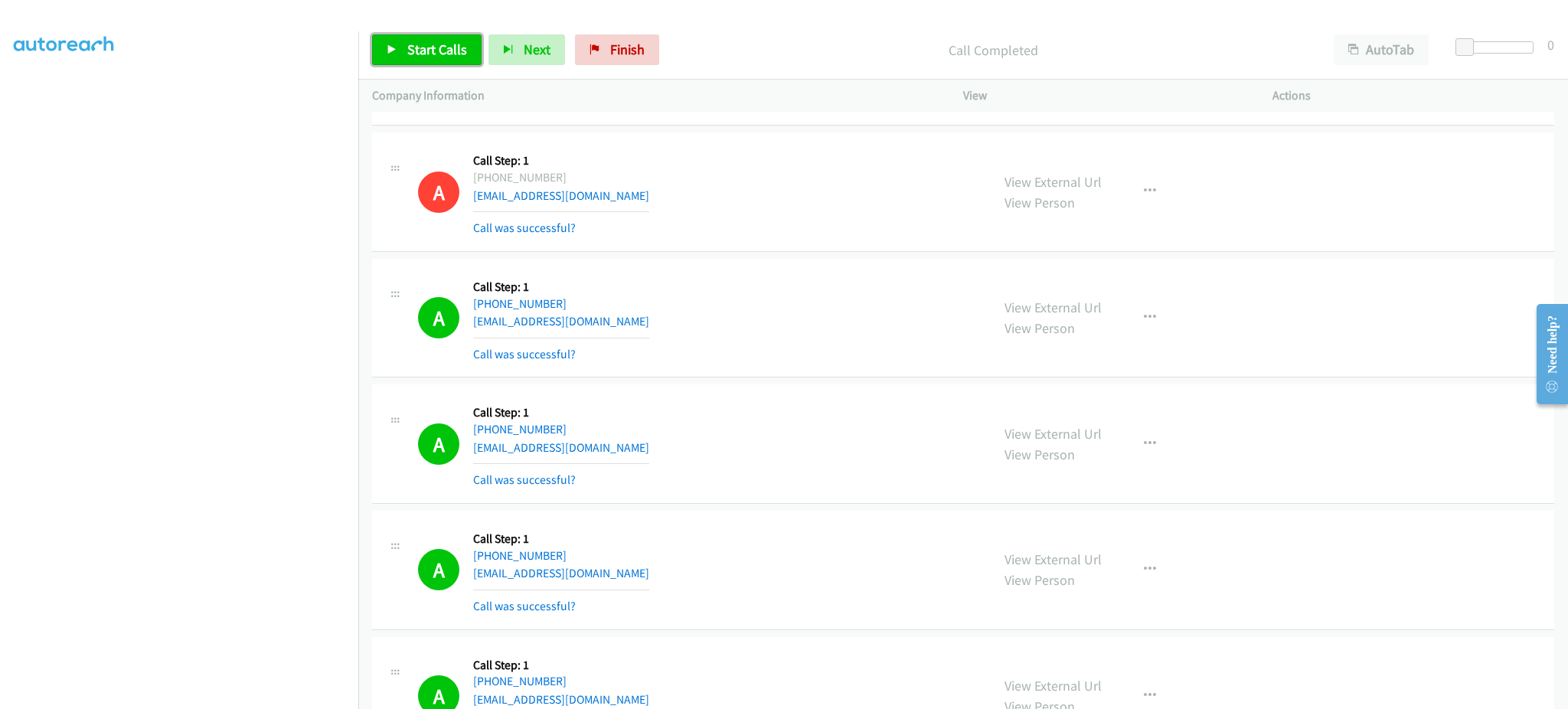
click at [407, 44] on span "Start Calls" at bounding box center [436, 50] width 60 height 18
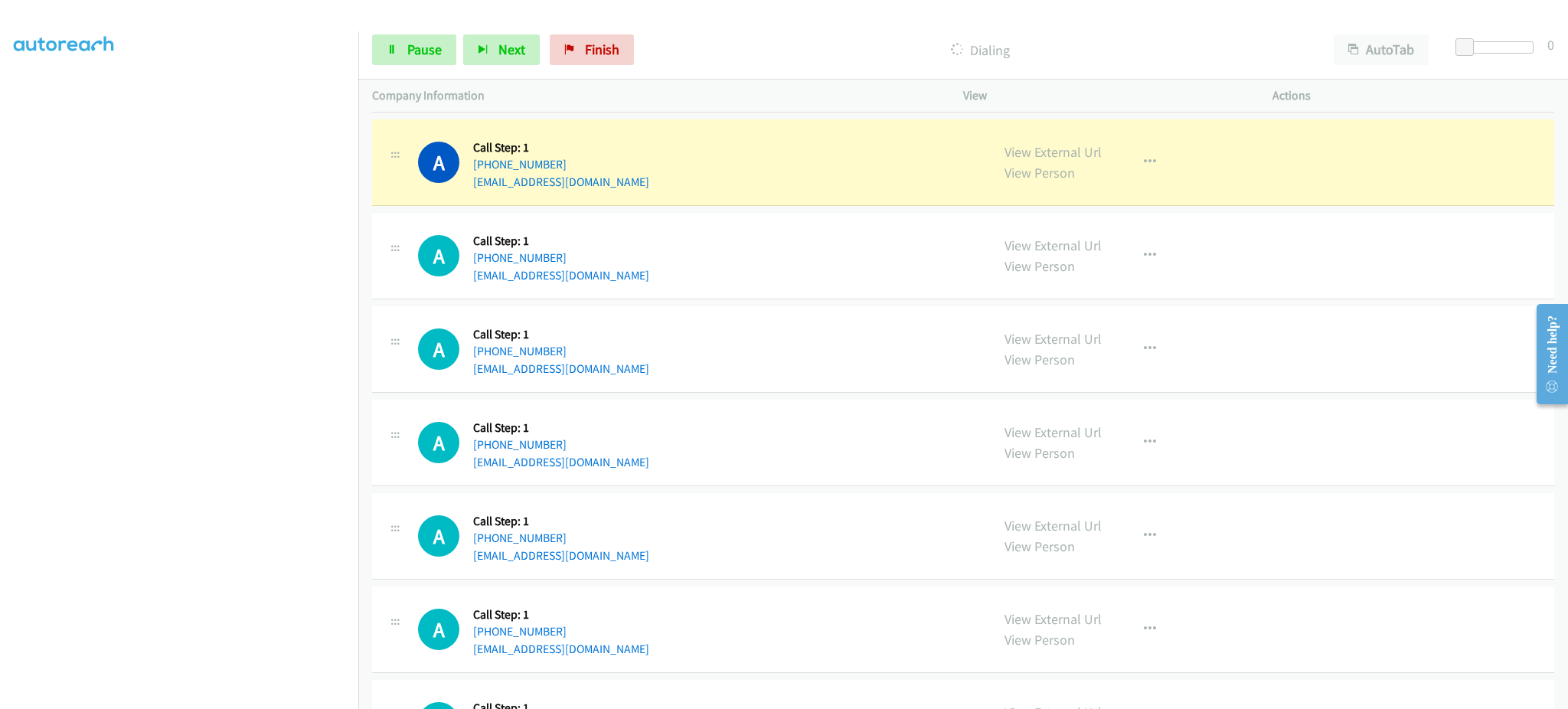
scroll to position [1225, 0]
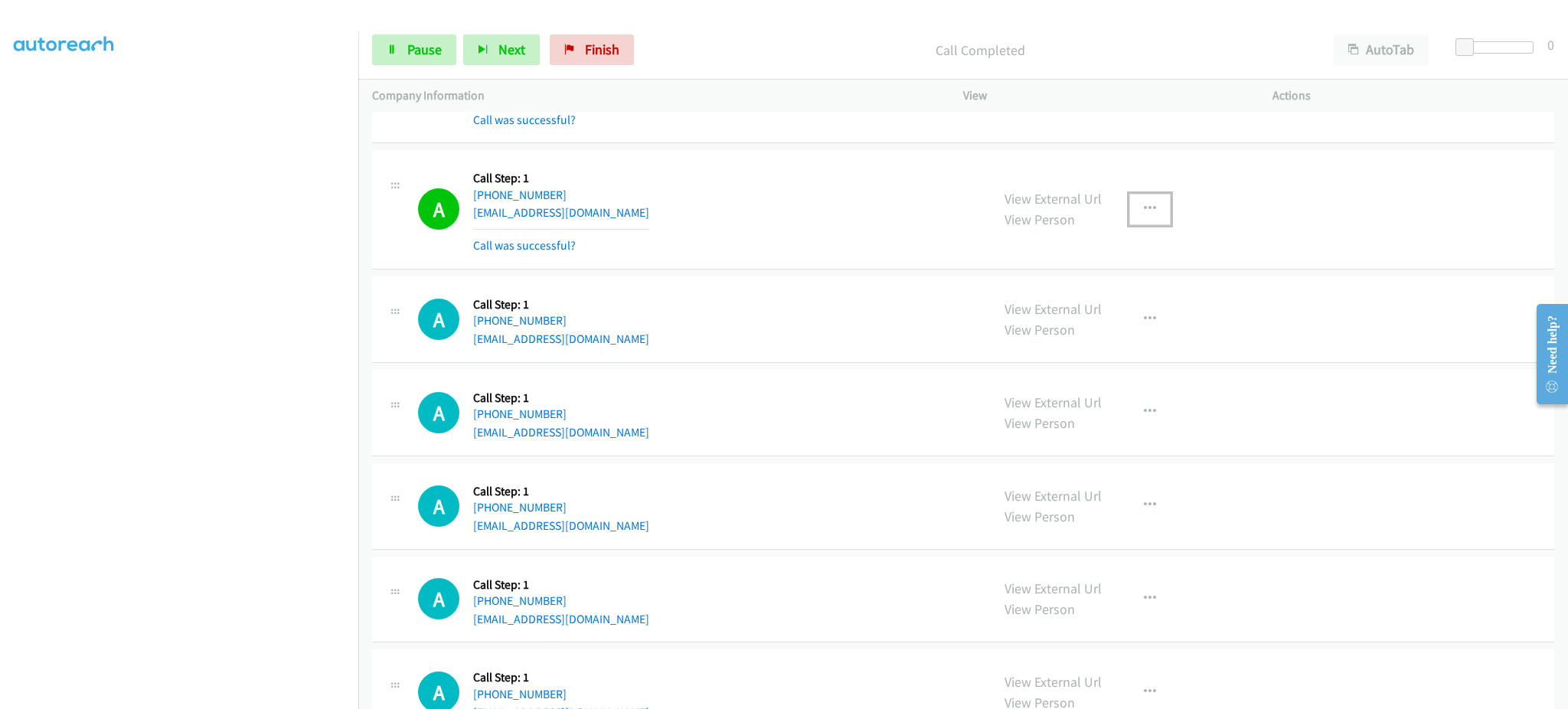
drag, startPoint x: 1130, startPoint y: 209, endPoint x: 1127, endPoint y: 242, distance: 33.1
click at [1130, 209] on button "button" at bounding box center [1149, 209] width 42 height 31
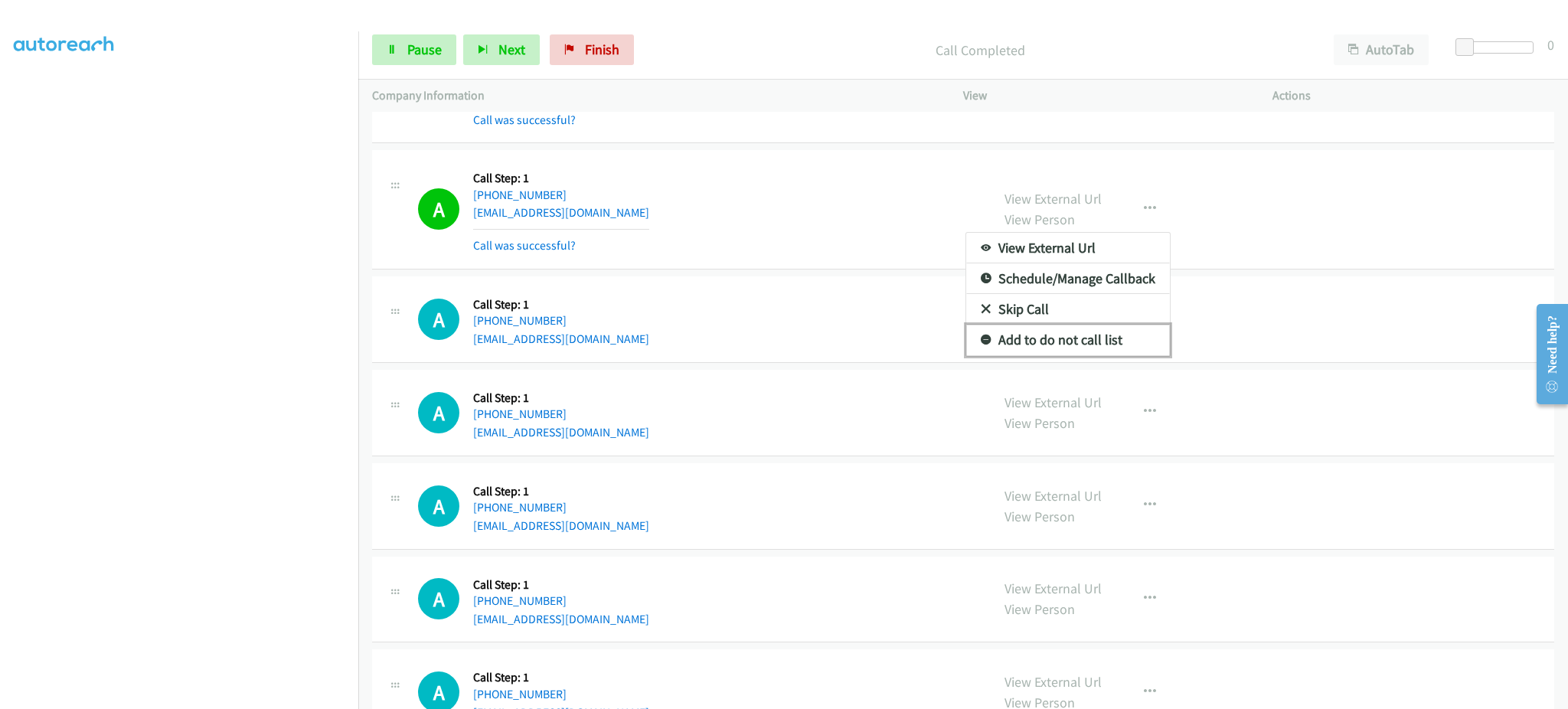
click at [1147, 338] on link "Add to do not call list" at bounding box center [1068, 340] width 204 height 31
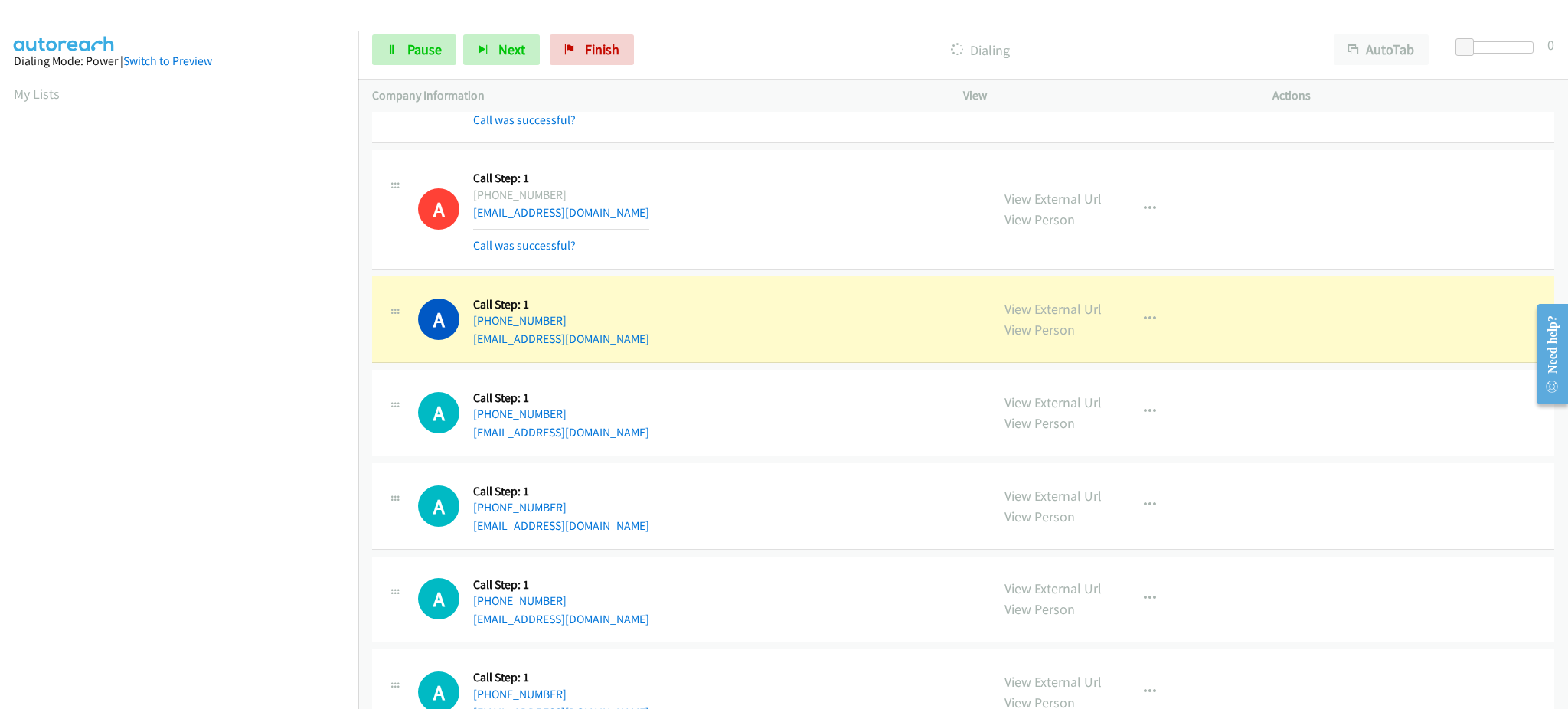
scroll to position [153, 0]
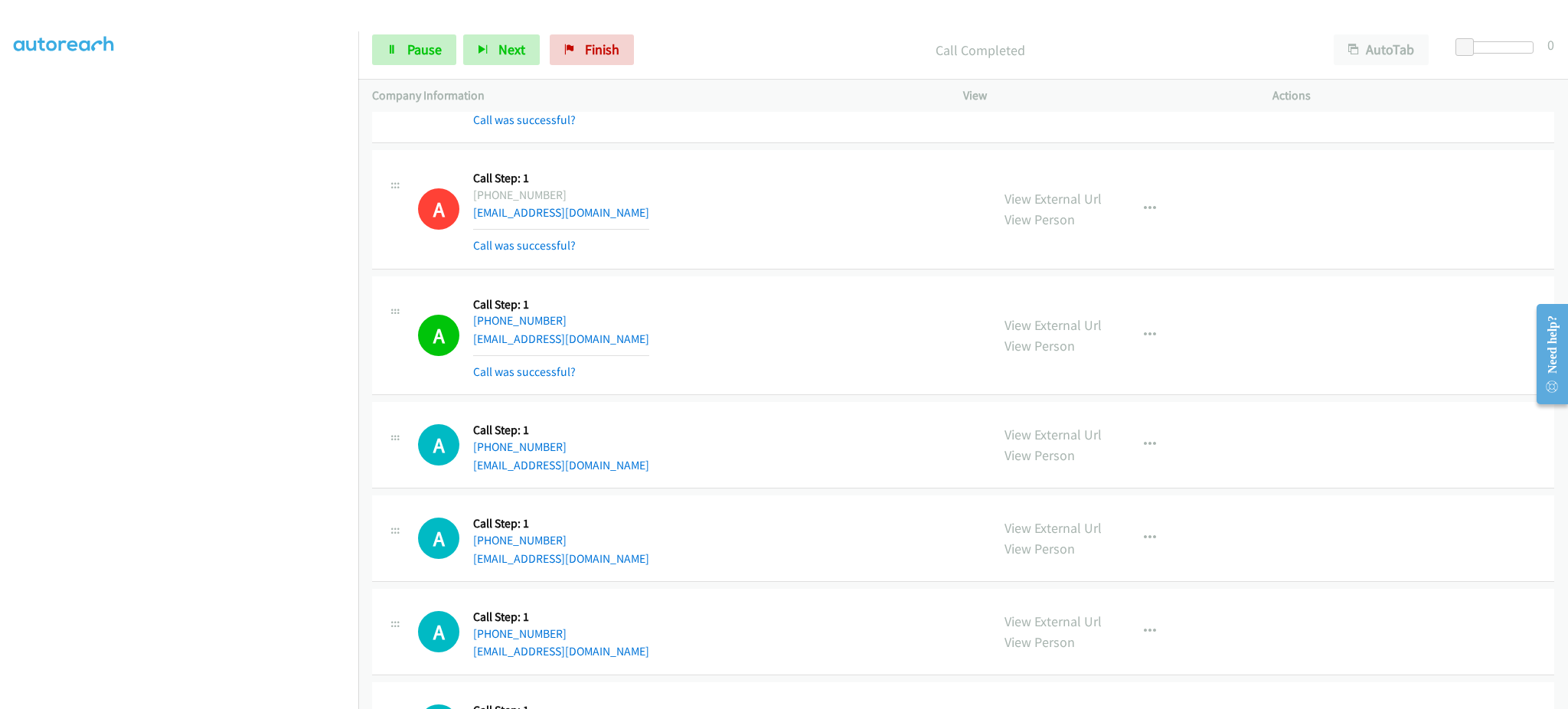
drag, startPoint x: 1115, startPoint y: 322, endPoint x: 1155, endPoint y: 348, distance: 47.7
click at [1116, 323] on div "View External Url View Person View External Url Email Schedule/Manage Callback …" at bounding box center [1152, 336] width 323 height 91
click at [1155, 348] on button "button" at bounding box center [1149, 335] width 42 height 31
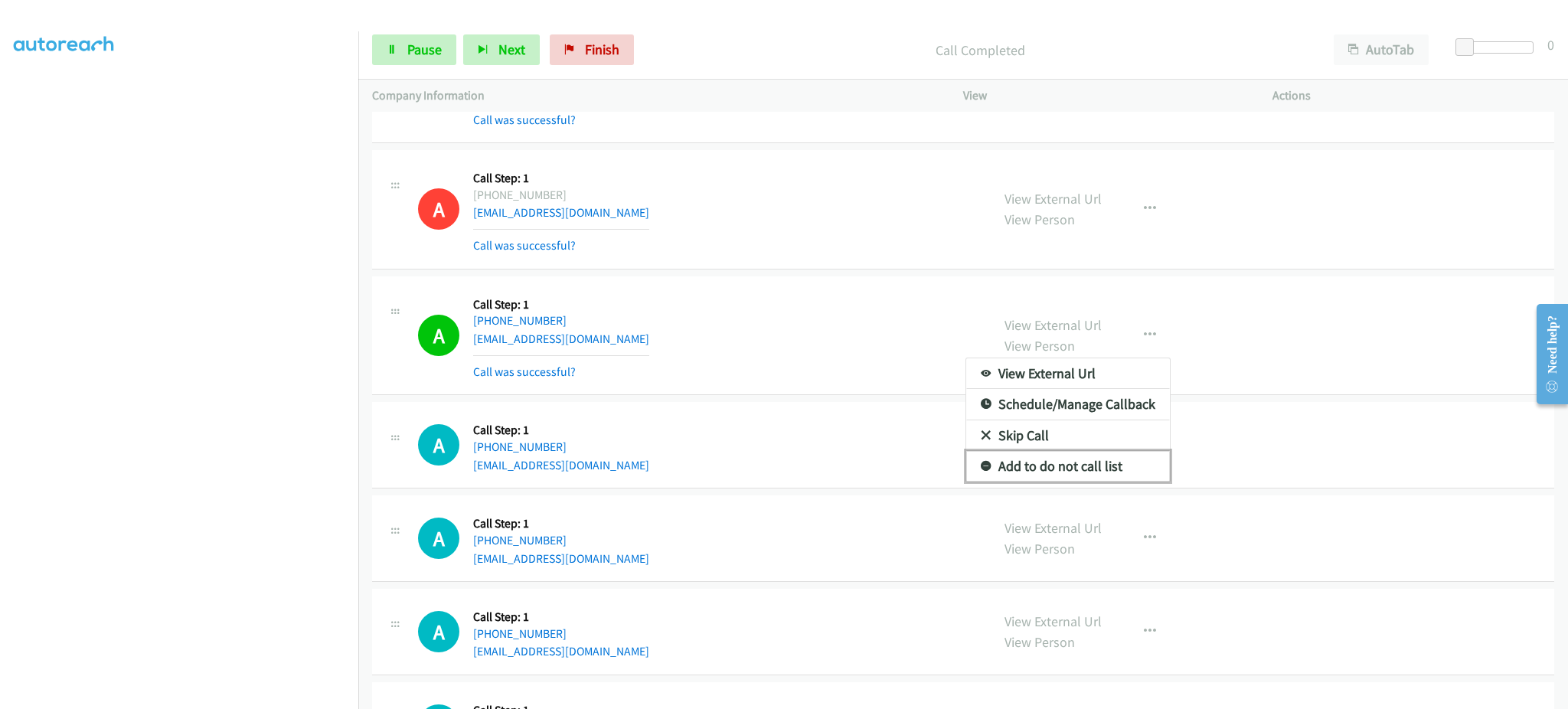
click at [1102, 477] on link "Add to do not call list" at bounding box center [1068, 467] width 204 height 31
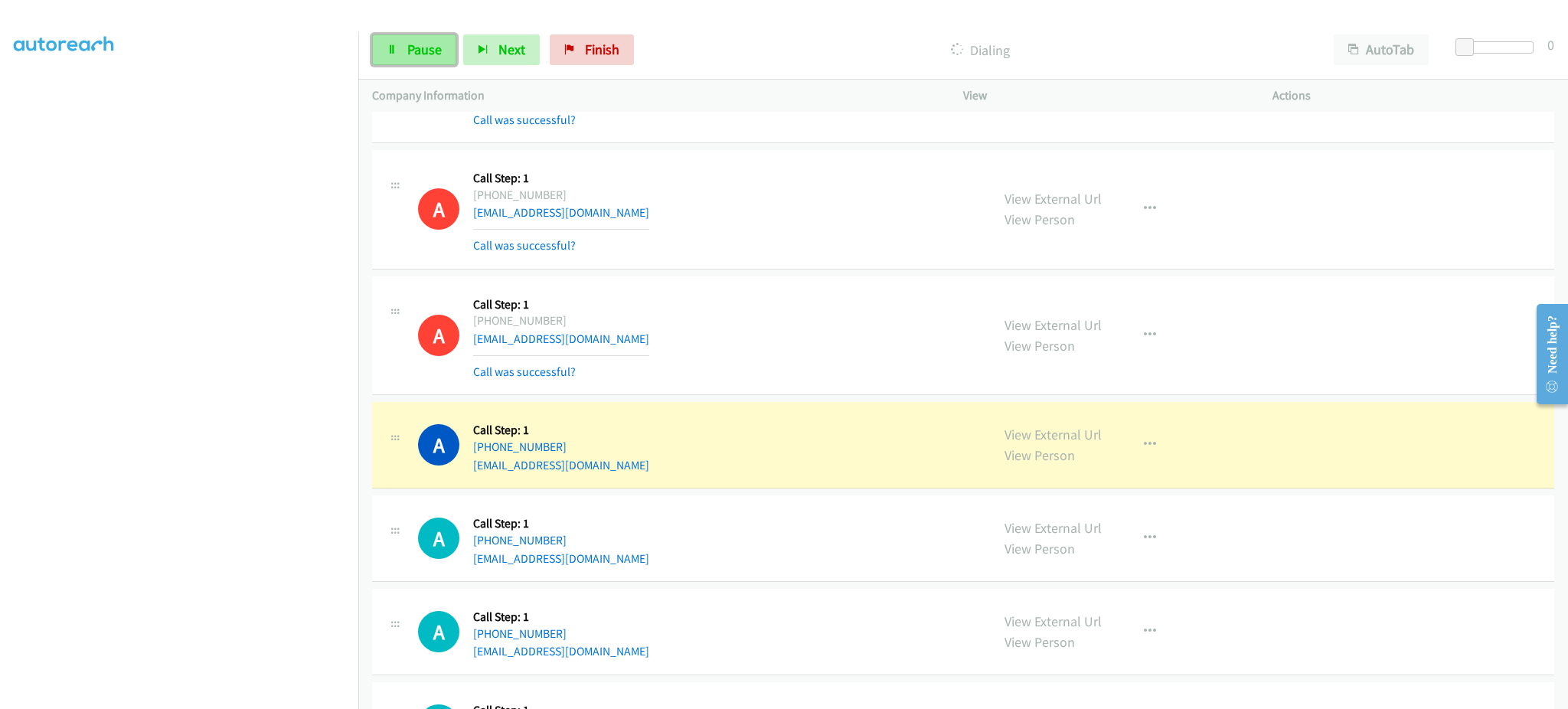
click at [443, 57] on link "Pause" at bounding box center [414, 50] width 84 height 31
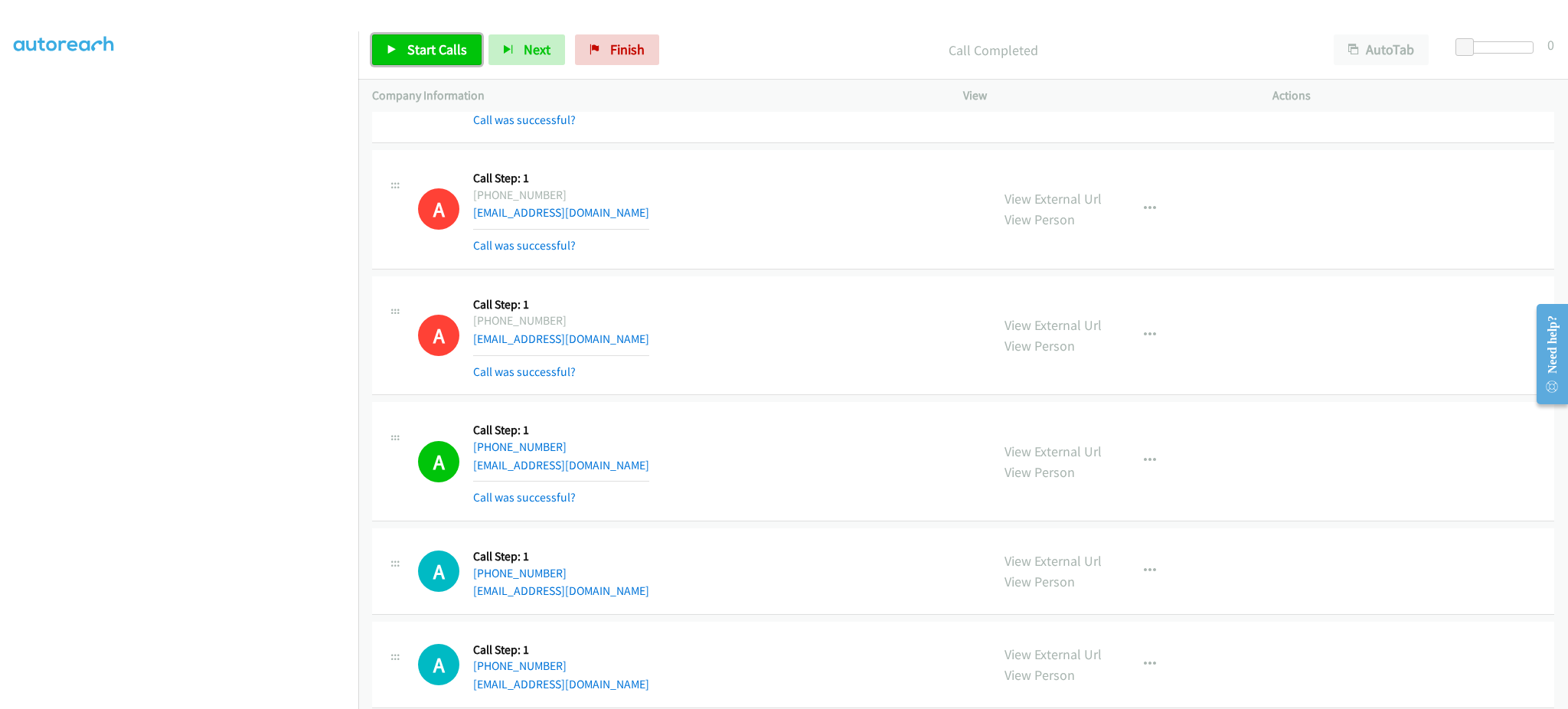
click at [476, 48] on link "Start Calls" at bounding box center [427, 50] width 109 height 31
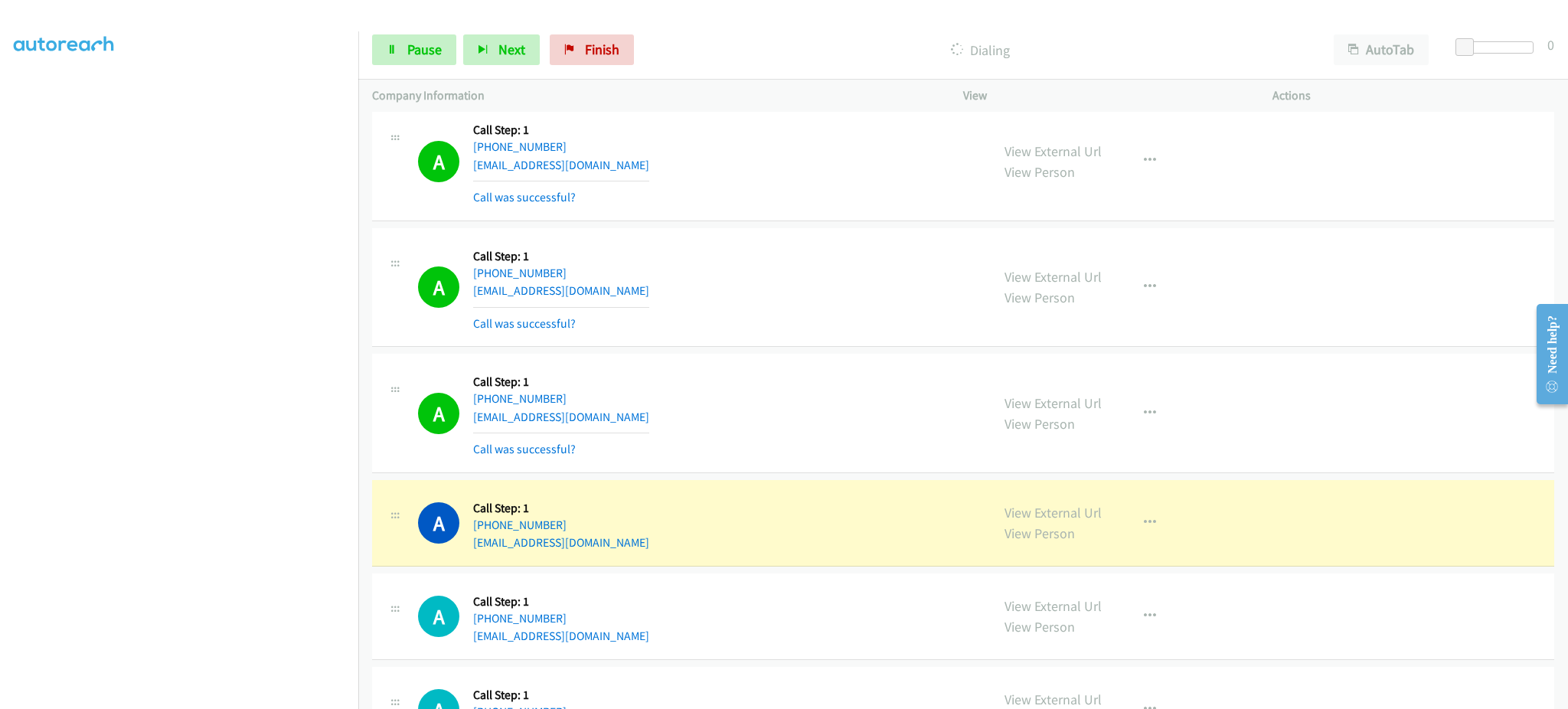
scroll to position [1531, 0]
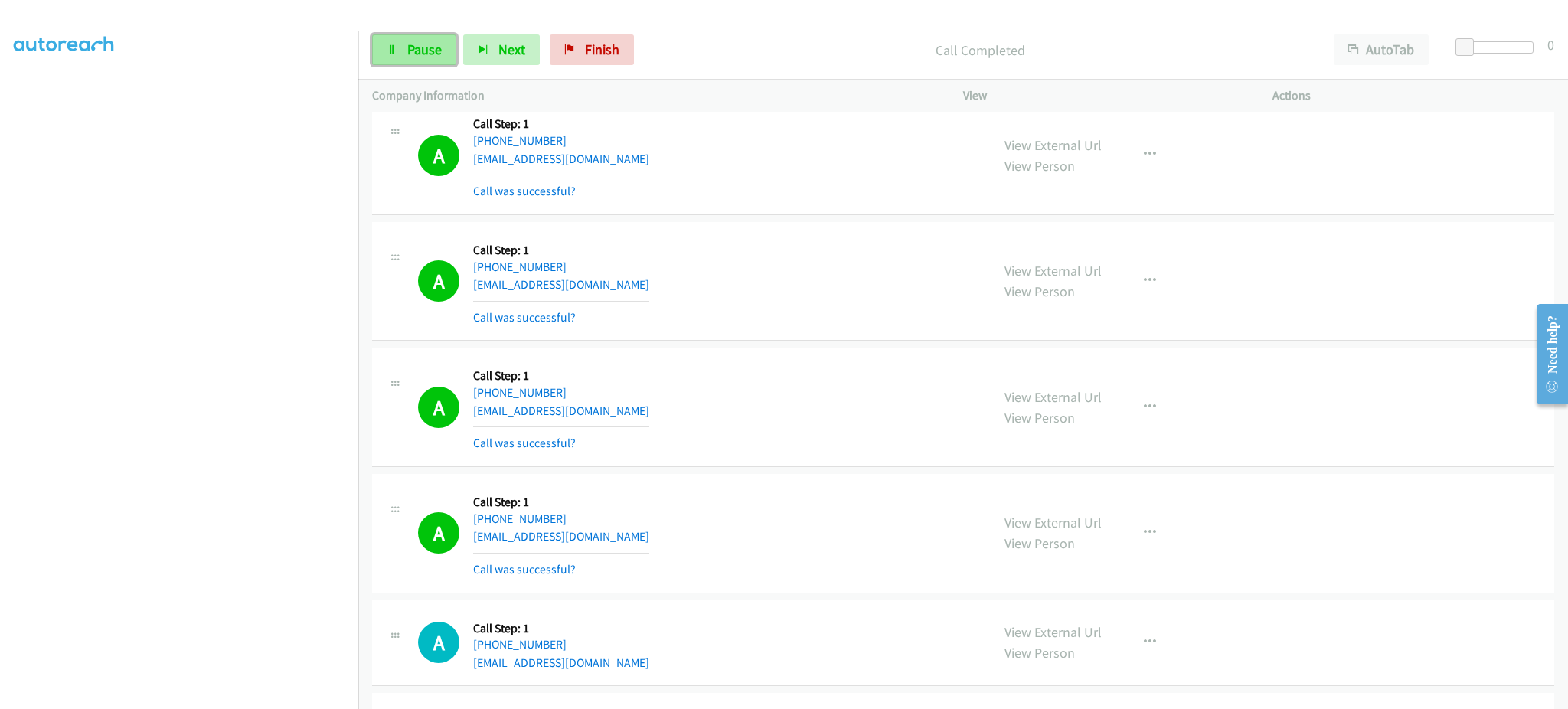
click at [425, 53] on span "Pause" at bounding box center [424, 50] width 34 height 18
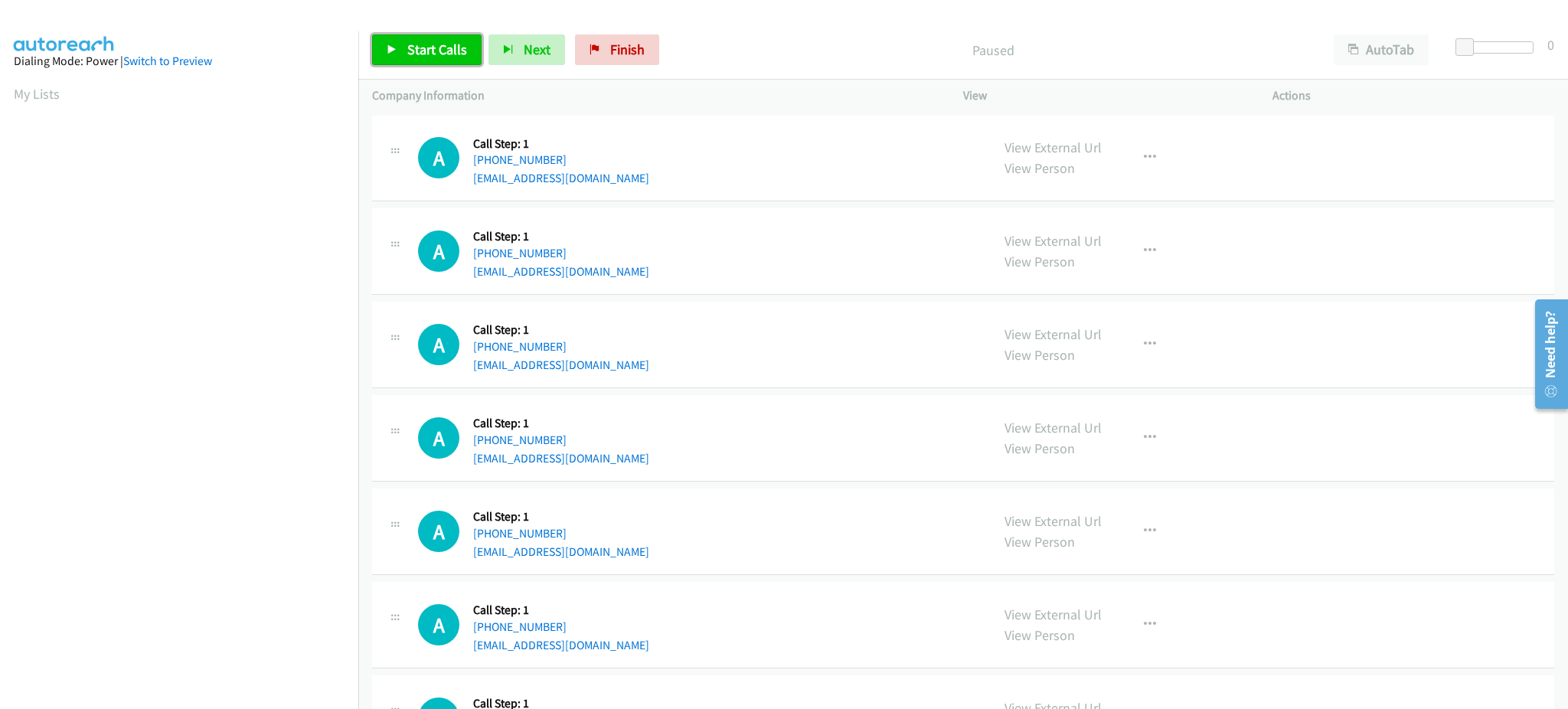
click at [426, 46] on span "Start Calls" at bounding box center [436, 50] width 60 height 18
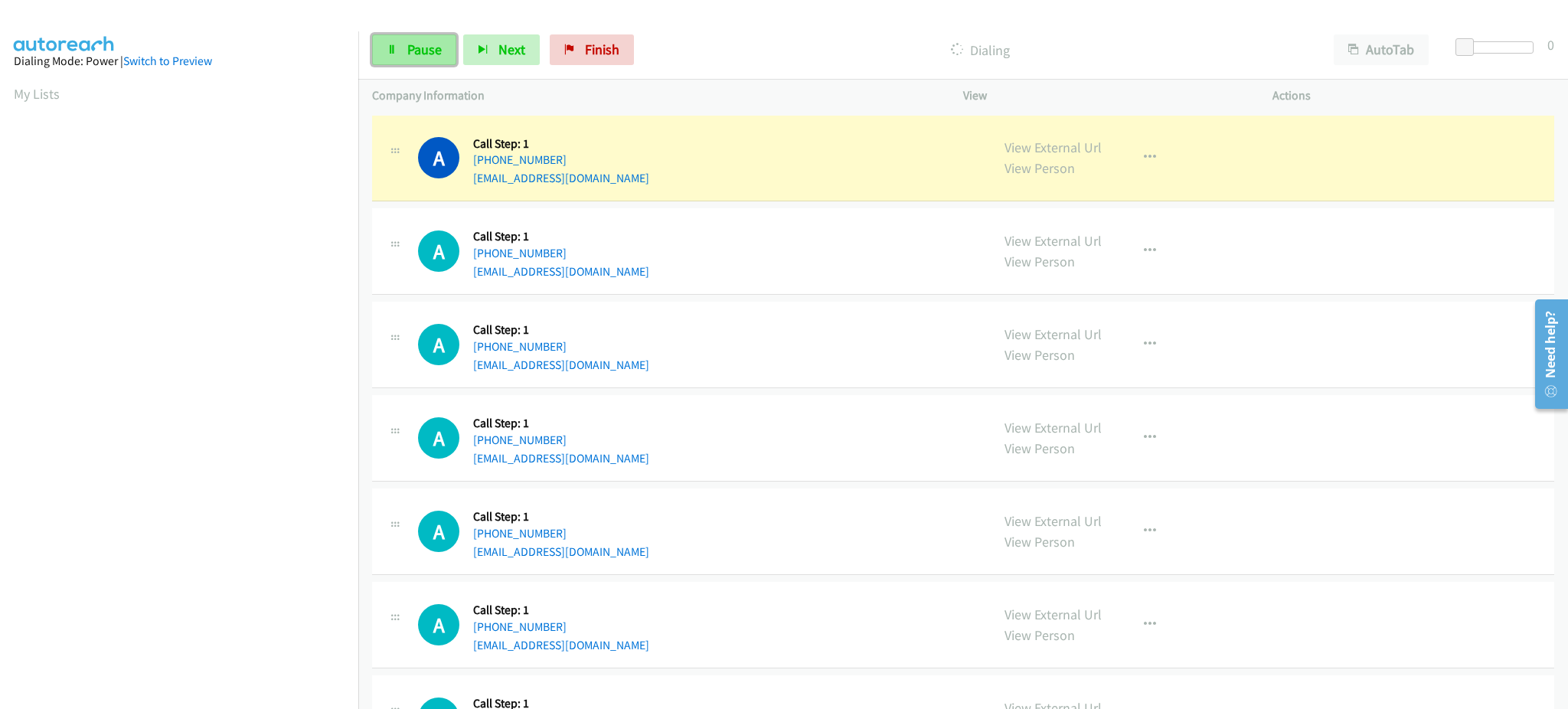
click at [412, 54] on span "Pause" at bounding box center [424, 50] width 34 height 18
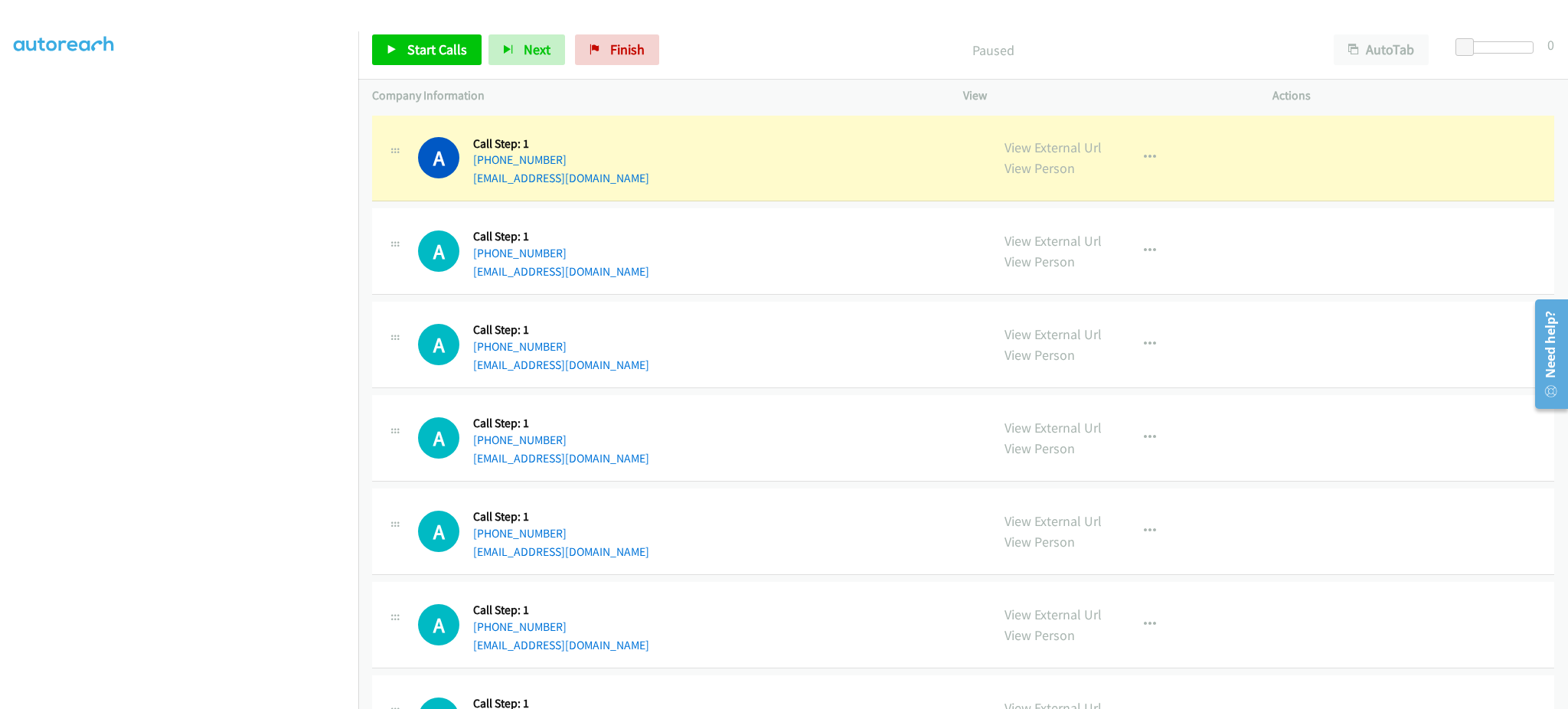
scroll to position [153, 0]
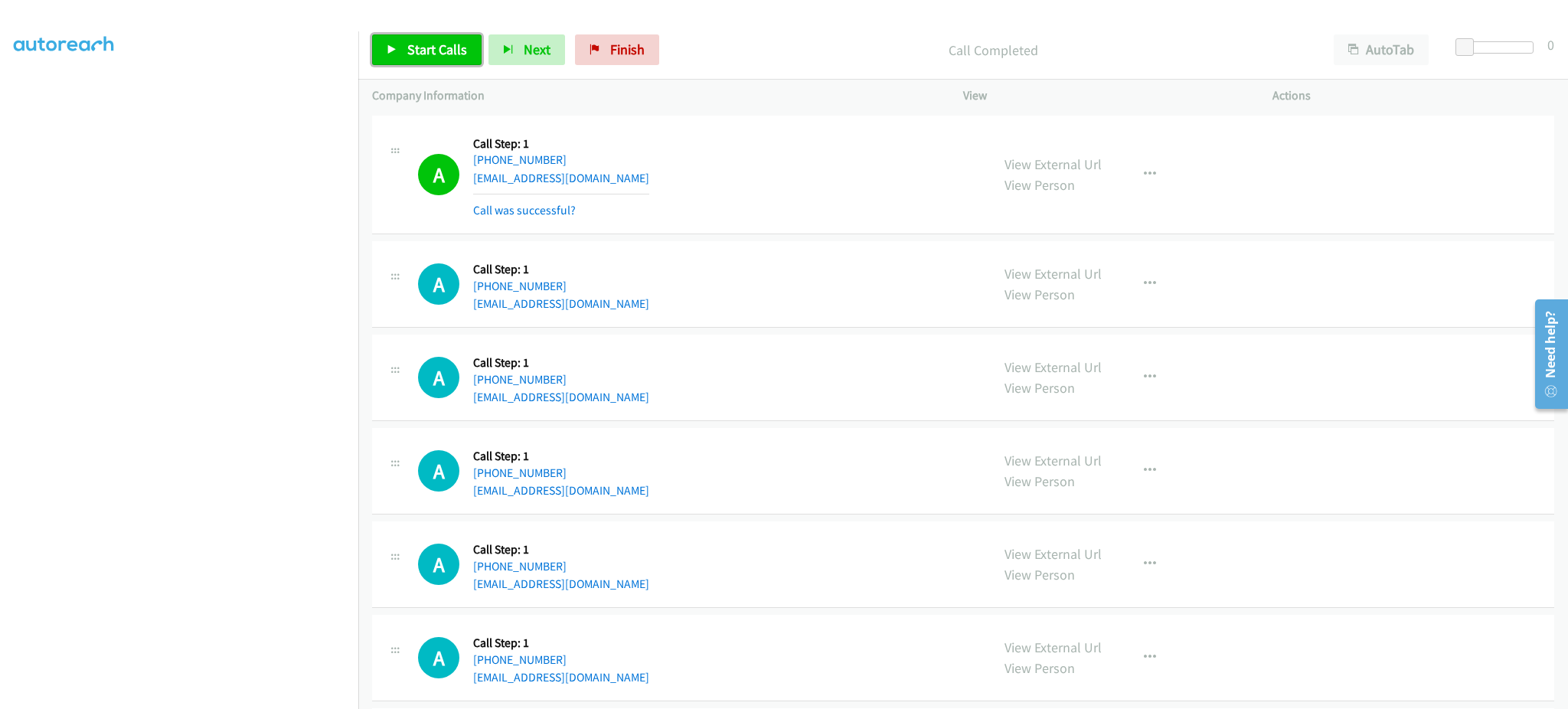
click at [396, 42] on link "Start Calls" at bounding box center [427, 50] width 109 height 31
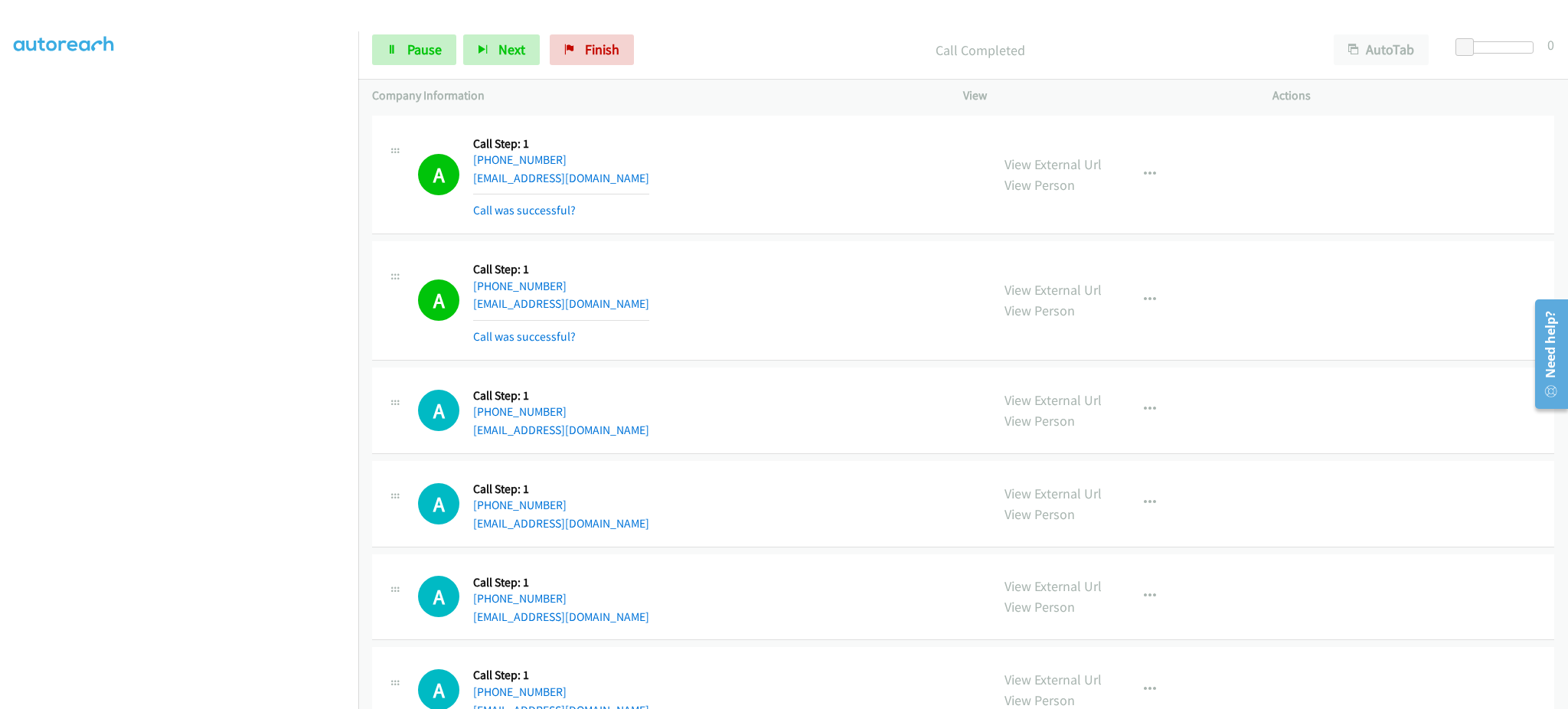
click at [1137, 317] on div "View External Url View Person View External Url Email Schedule/Manage Callback …" at bounding box center [1152, 300] width 323 height 91
drag, startPoint x: 1144, startPoint y: 290, endPoint x: 1145, endPoint y: 299, distance: 9.1
click at [1145, 290] on button "button" at bounding box center [1149, 300] width 42 height 31
click at [1111, 441] on link "Add to do not call list" at bounding box center [1068, 432] width 204 height 31
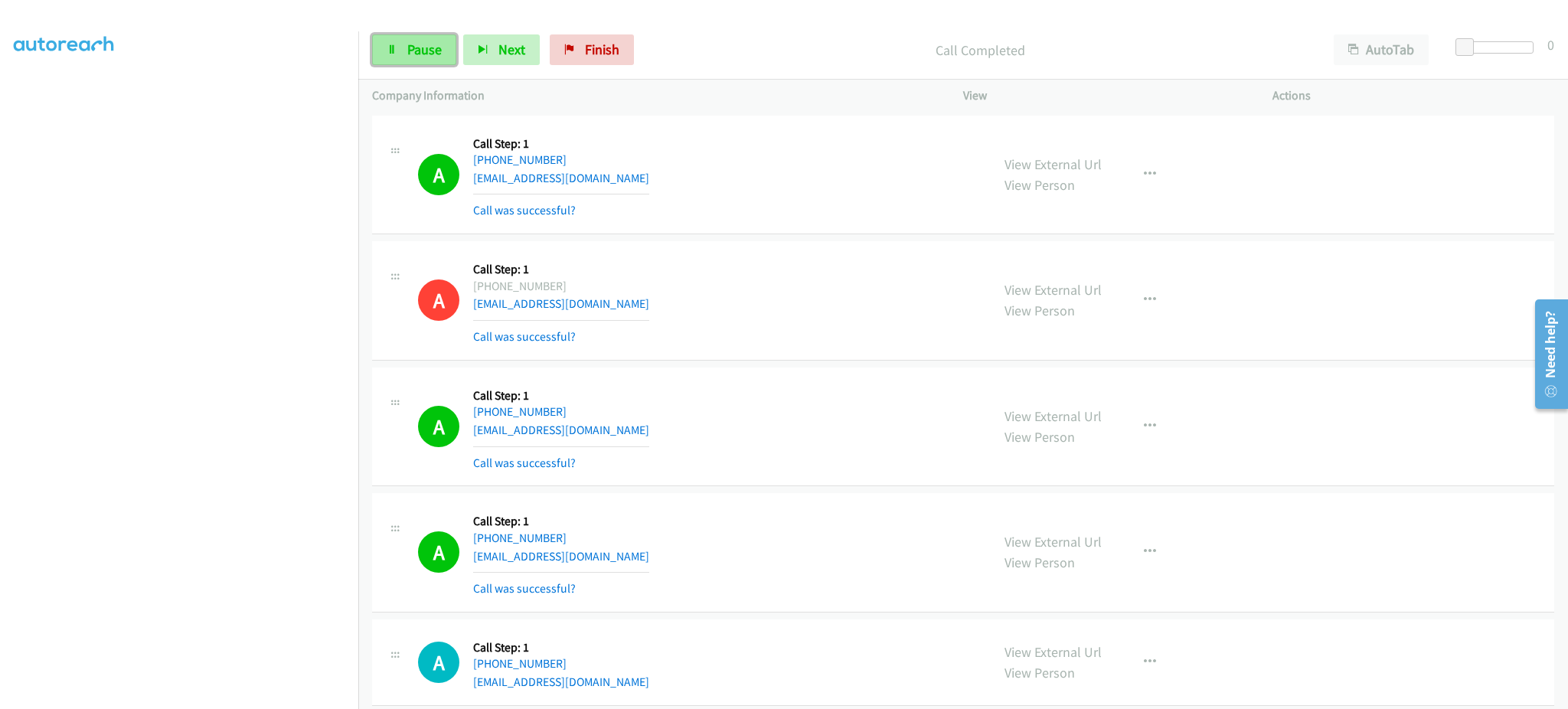
click at [396, 40] on link "Pause" at bounding box center [414, 50] width 84 height 31
click at [430, 47] on span "Start Calls" at bounding box center [436, 50] width 60 height 18
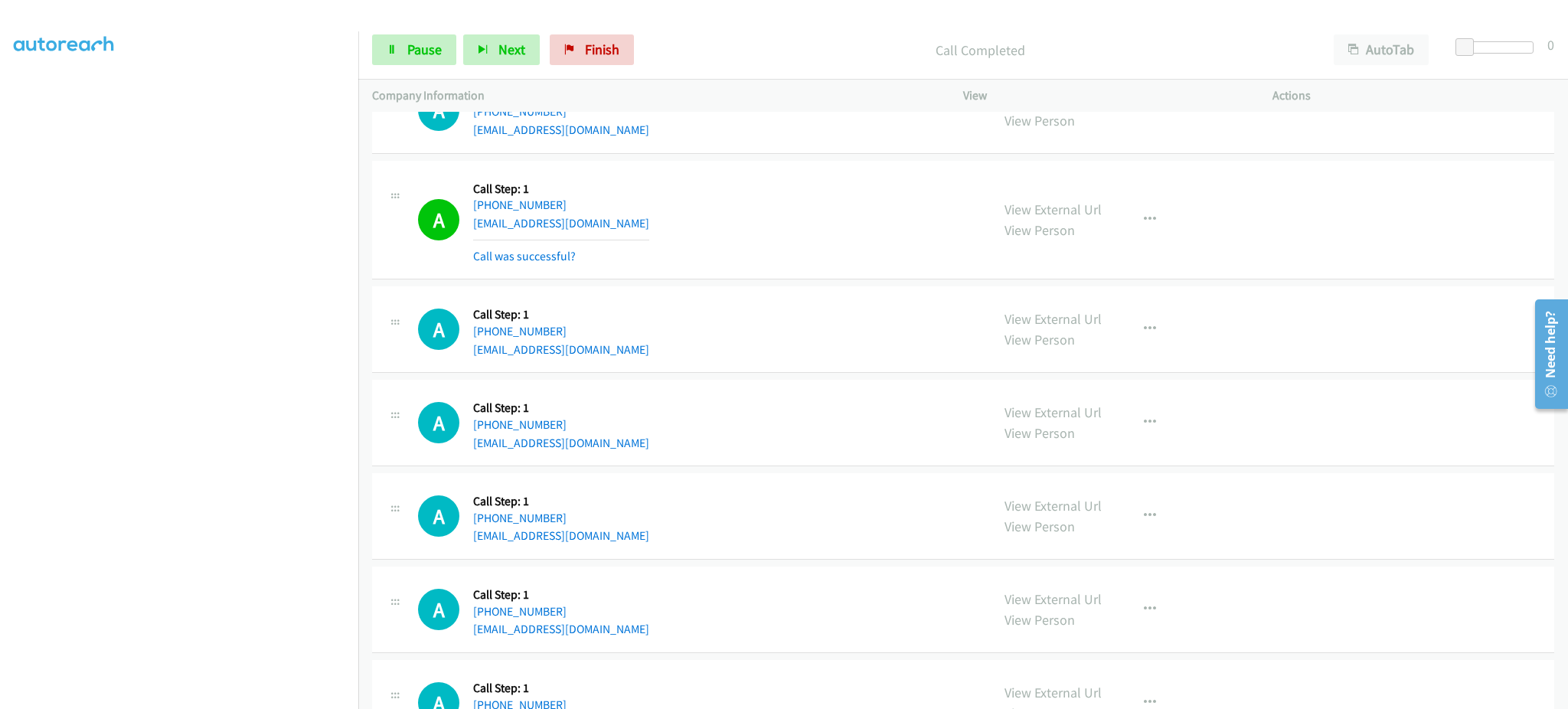
scroll to position [556, 0]
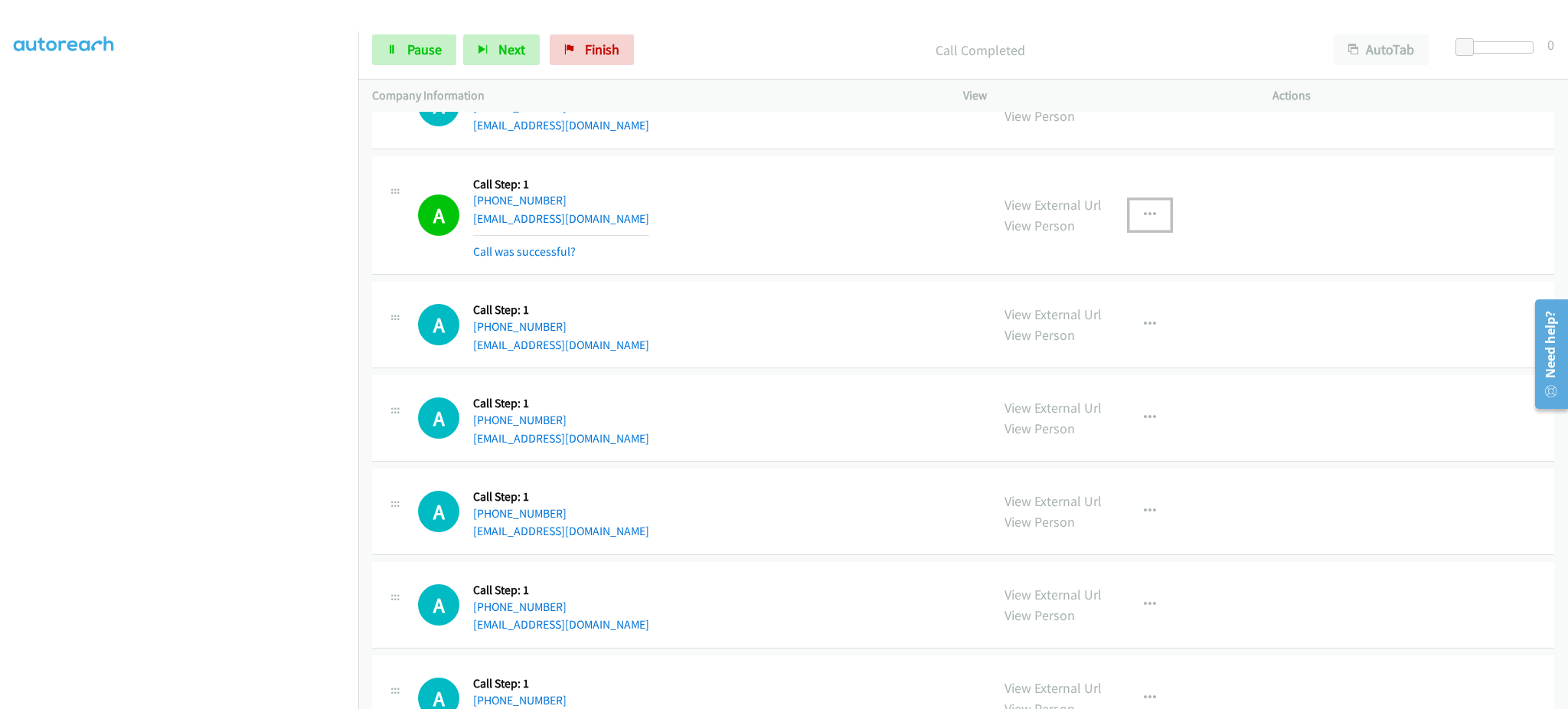
click at [1159, 222] on button "button" at bounding box center [1149, 215] width 42 height 31
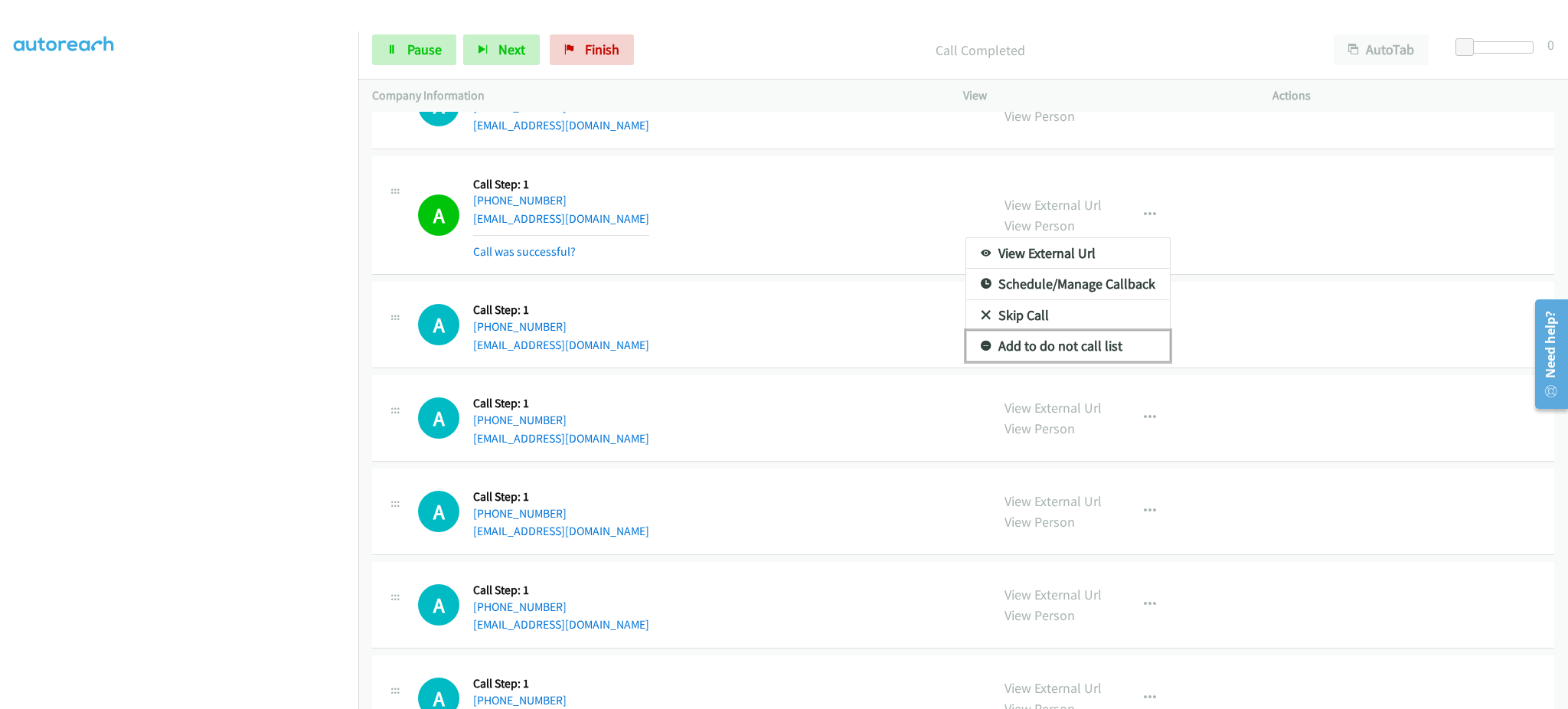
click at [1108, 348] on link "Add to do not call list" at bounding box center [1068, 346] width 204 height 31
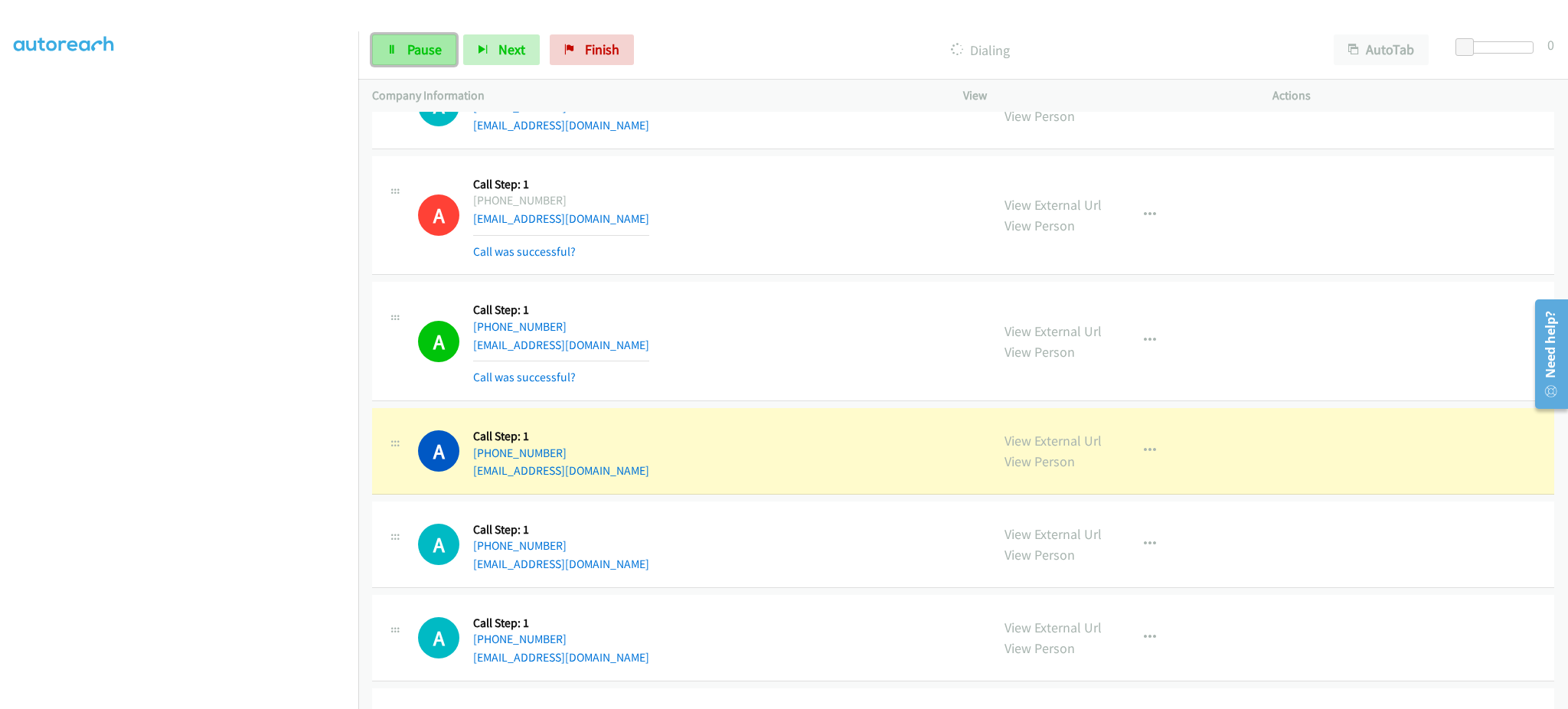
click at [427, 55] on span "Pause" at bounding box center [424, 50] width 34 height 18
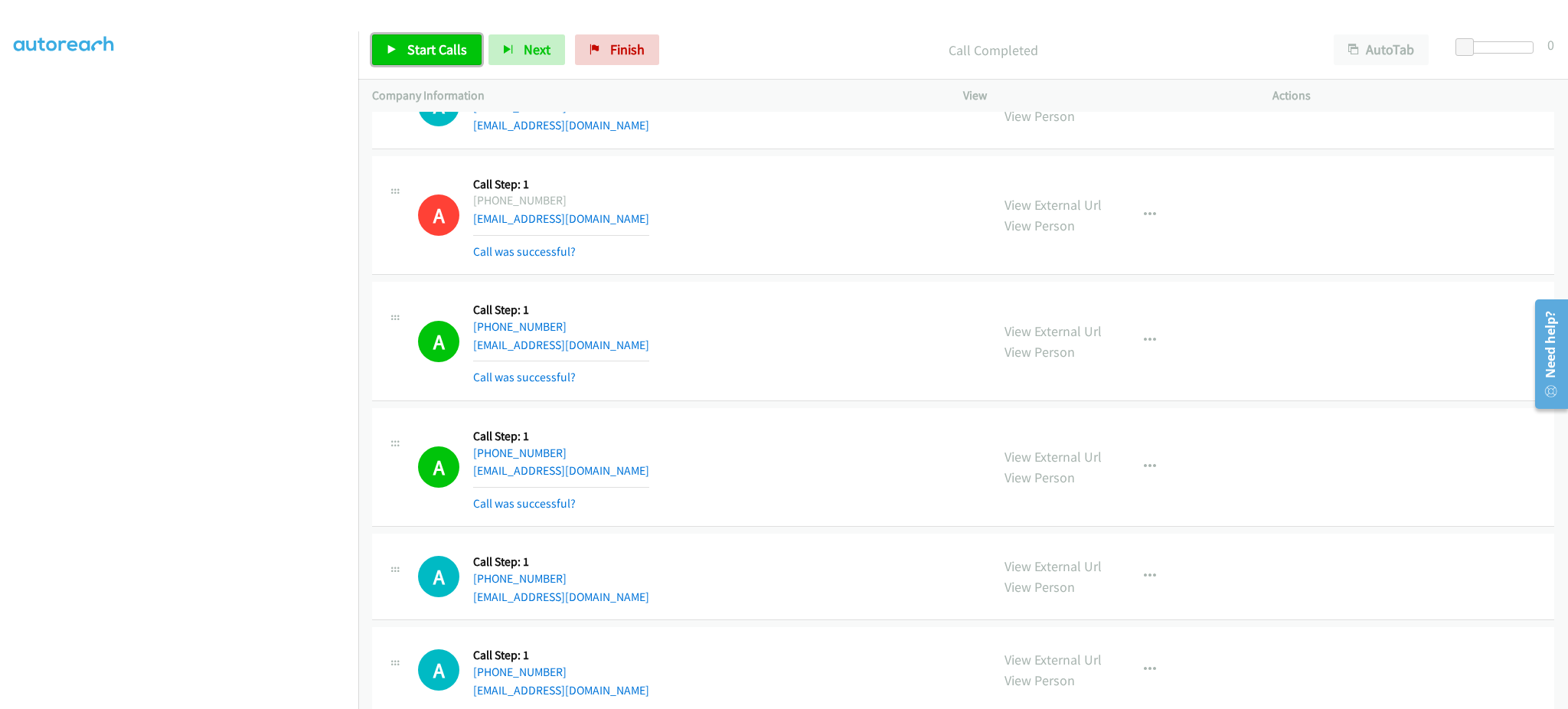
click at [414, 56] on span "Start Calls" at bounding box center [436, 50] width 60 height 18
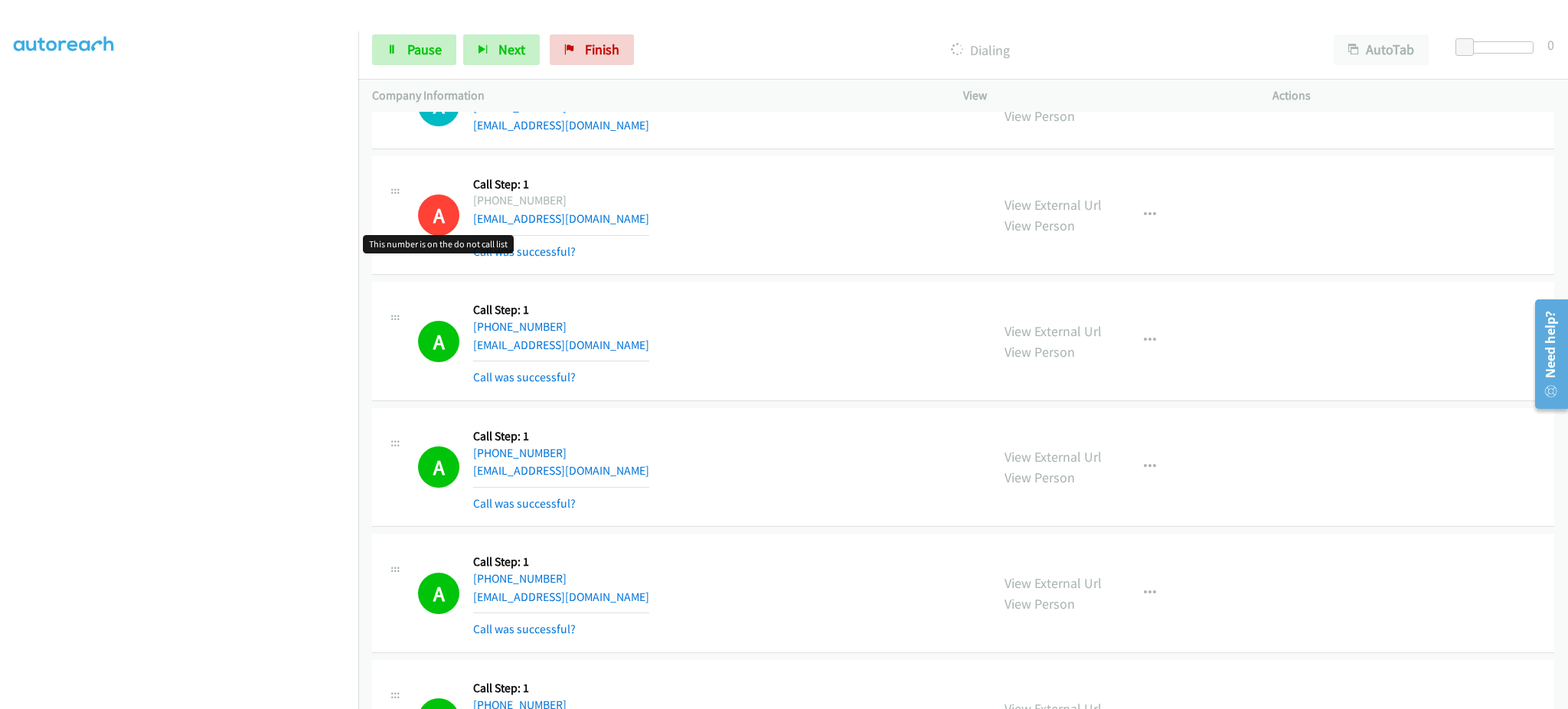
scroll to position [1169, 0]
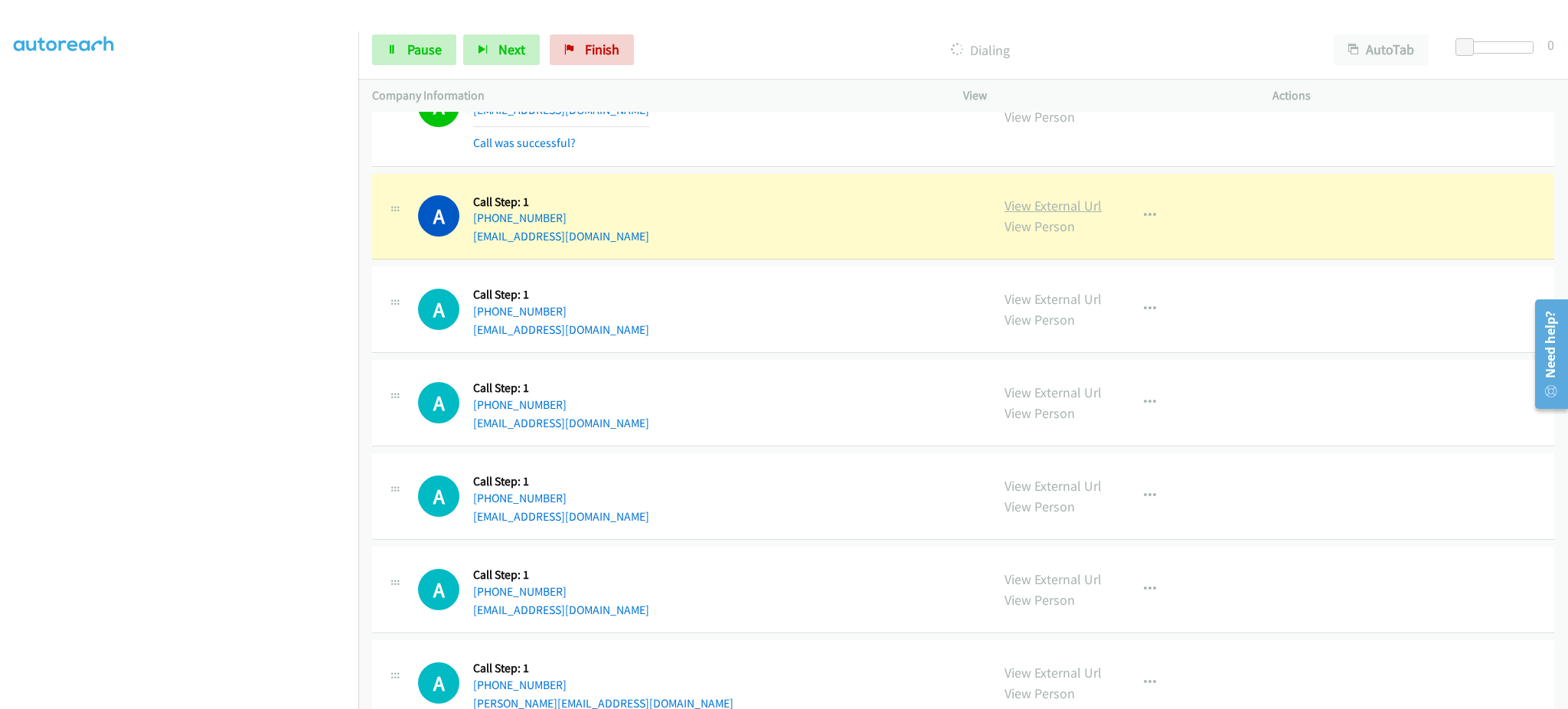
click at [1024, 201] on link "View External Url" at bounding box center [1052, 206] width 97 height 18
click at [391, 45] on icon at bounding box center [392, 50] width 11 height 11
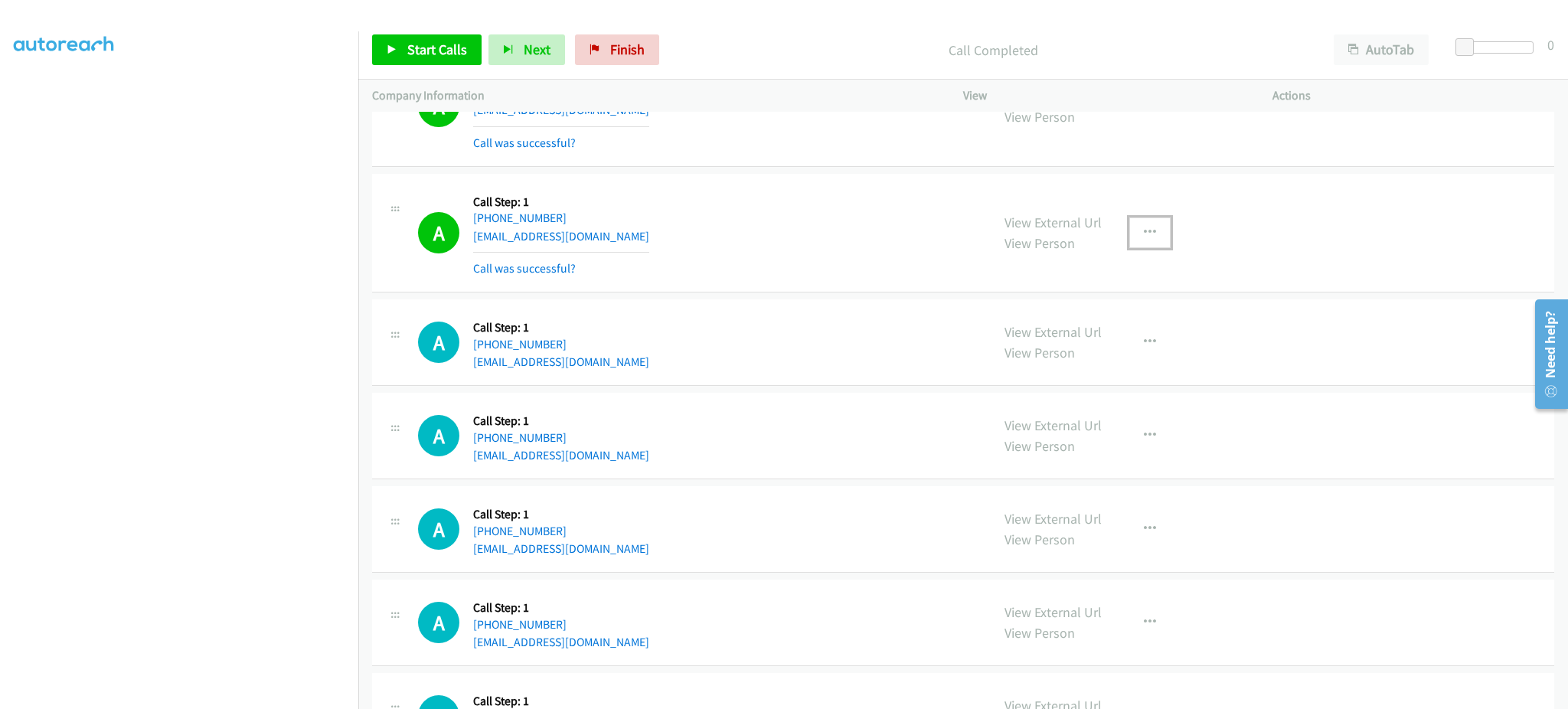
click at [1144, 231] on icon "button" at bounding box center [1149, 233] width 12 height 12
click at [1102, 356] on link "Add to do not call list" at bounding box center [1068, 364] width 204 height 31
click at [428, 56] on span "Start Calls" at bounding box center [436, 50] width 60 height 18
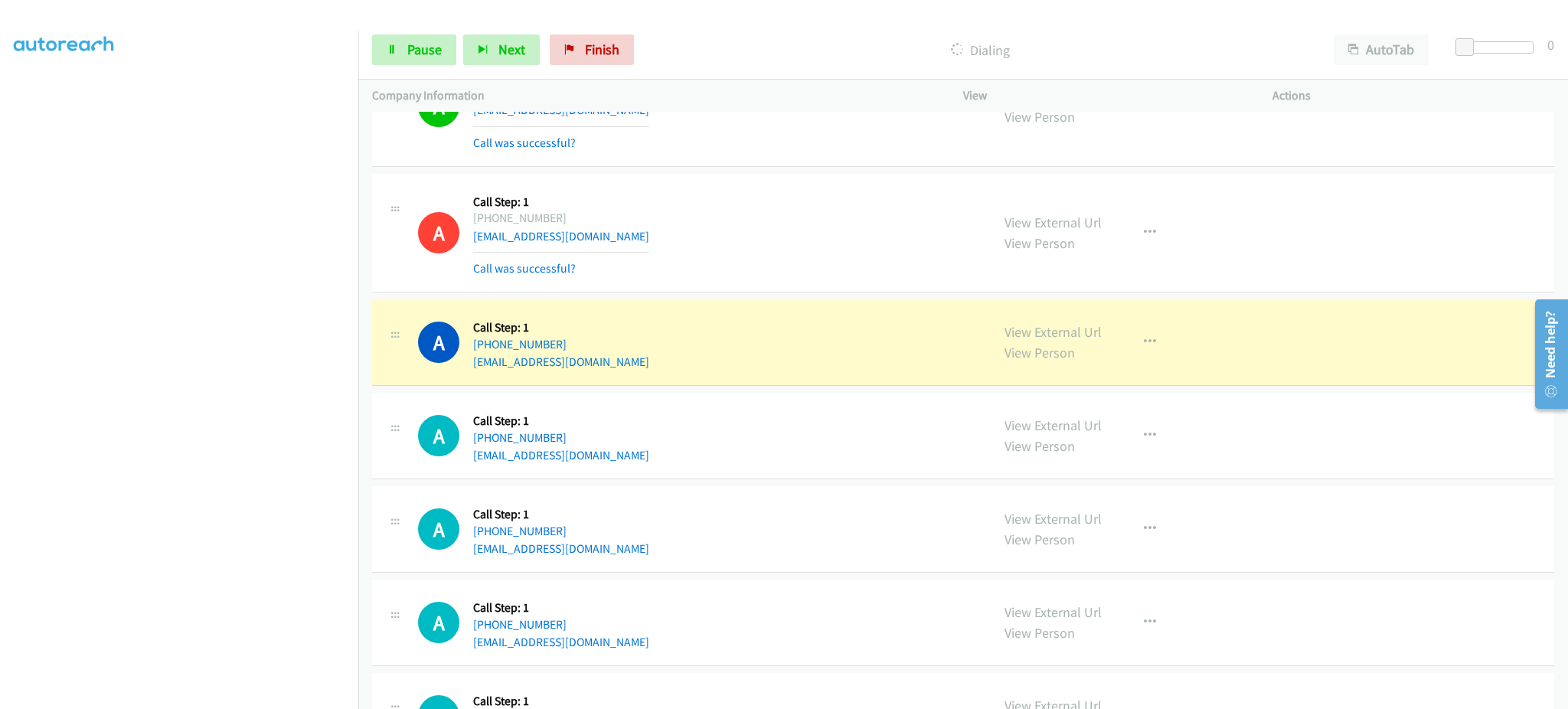
click at [227, 692] on section at bounding box center [179, 346] width 330 height 733
click at [415, 52] on span "Pause" at bounding box center [424, 50] width 34 height 18
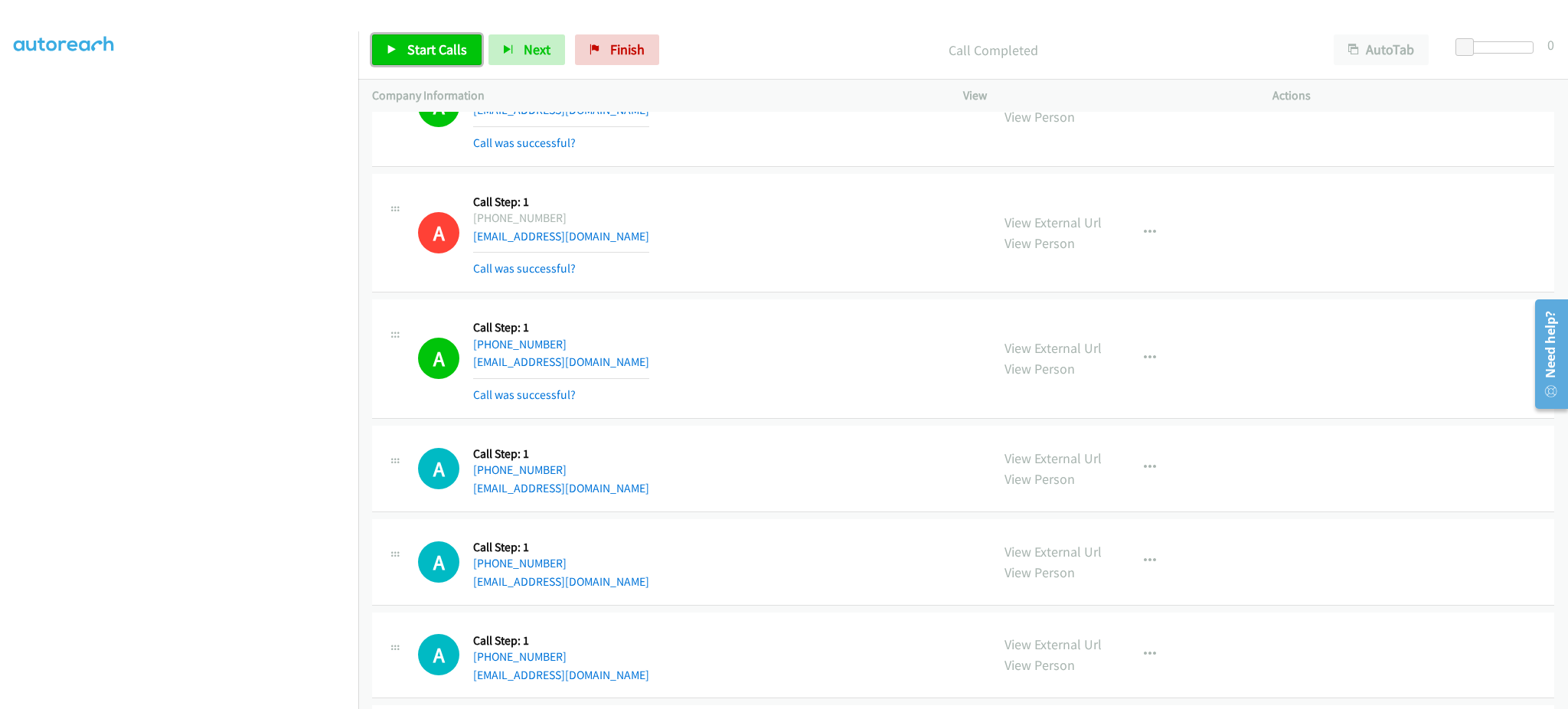
click at [415, 53] on span "Start Calls" at bounding box center [436, 50] width 60 height 18
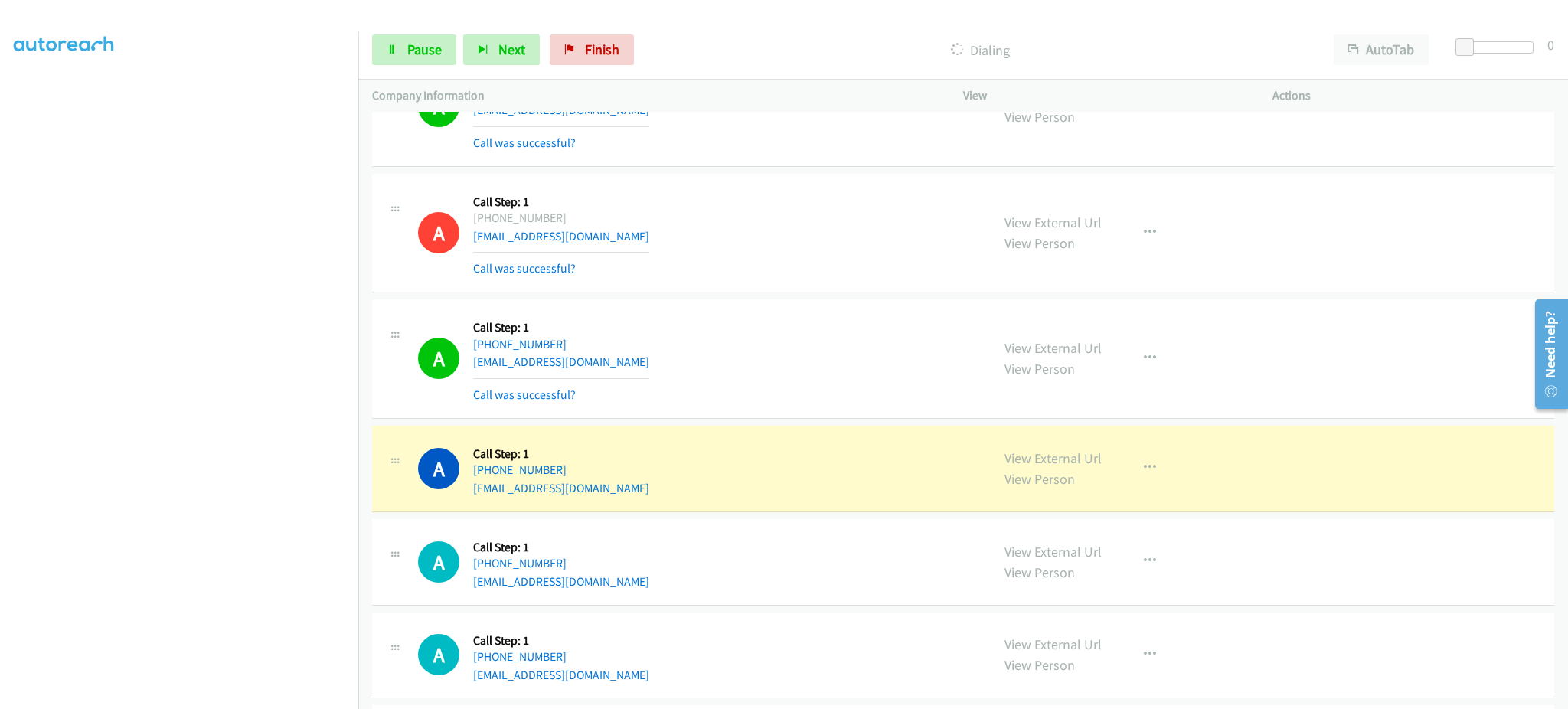
drag, startPoint x: 600, startPoint y: 463, endPoint x: 481, endPoint y: 475, distance: 119.6
click at [481, 475] on div "A Callback Scheduled Call Step: 1 America/New_York [PHONE_NUMBER] [EMAIL_ADDRES…" at bounding box center [697, 468] width 559 height 58
copy link "[PHONE_NUMBER]"
click at [1050, 450] on link "View External Url" at bounding box center [1052, 459] width 97 height 18
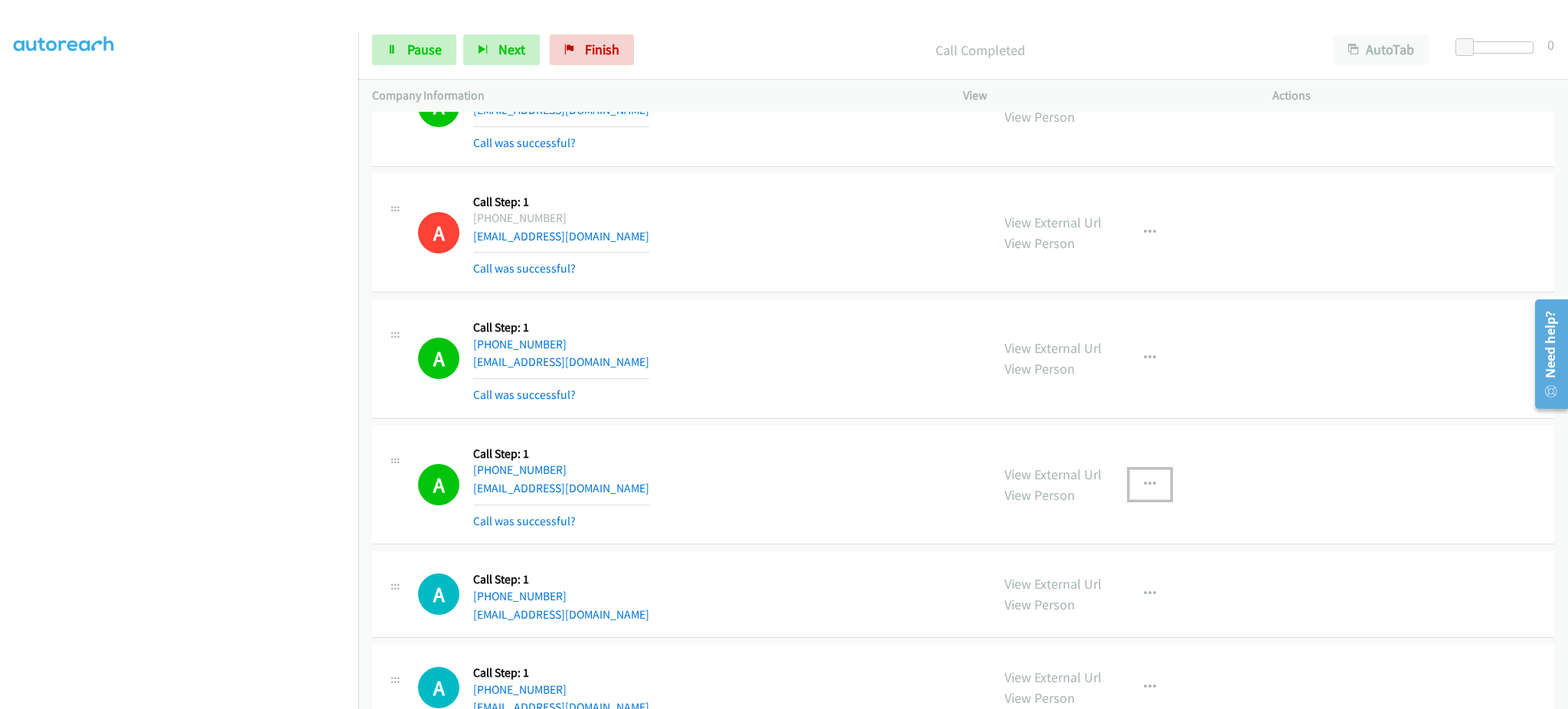
click at [1144, 476] on button "button" at bounding box center [1149, 485] width 42 height 31
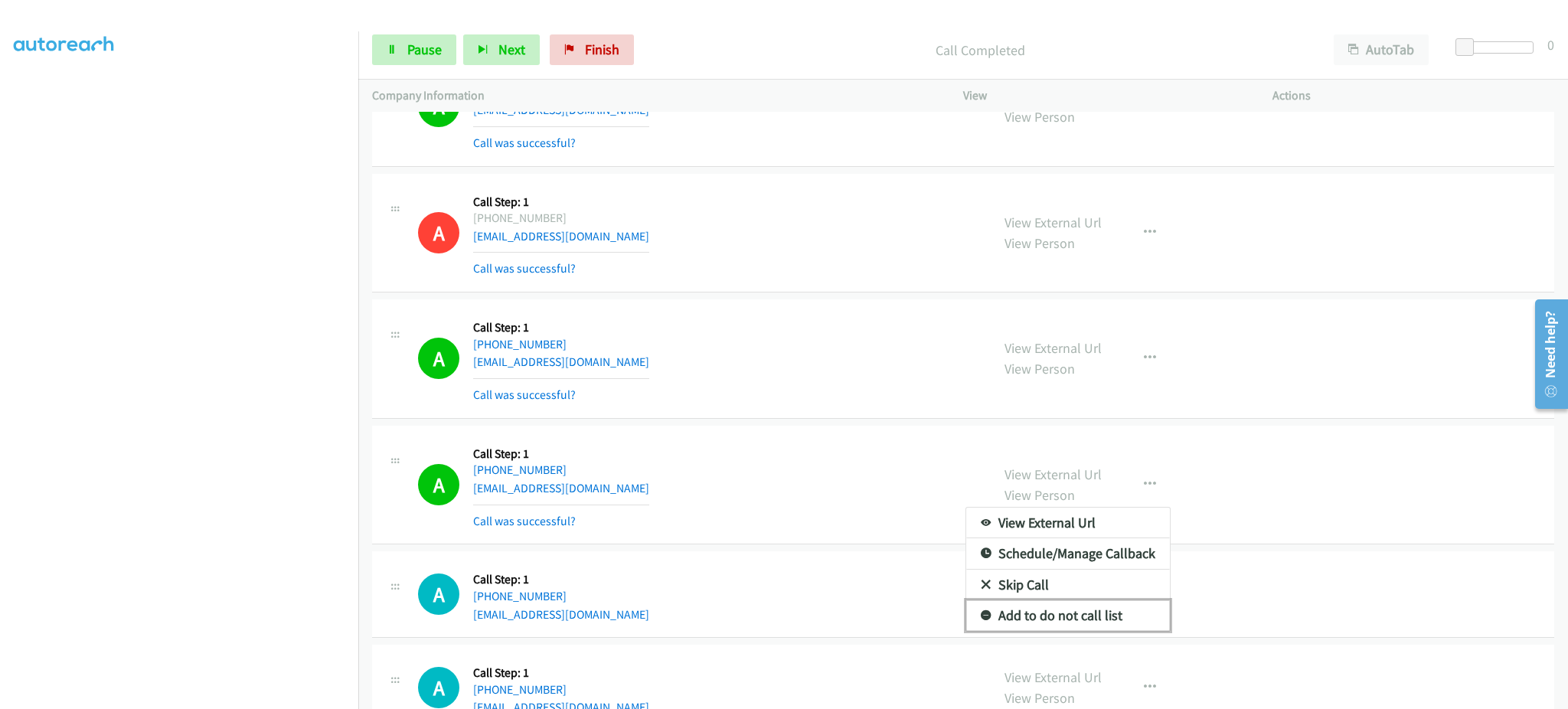
click at [1068, 604] on link "Add to do not call list" at bounding box center [1068, 616] width 204 height 31
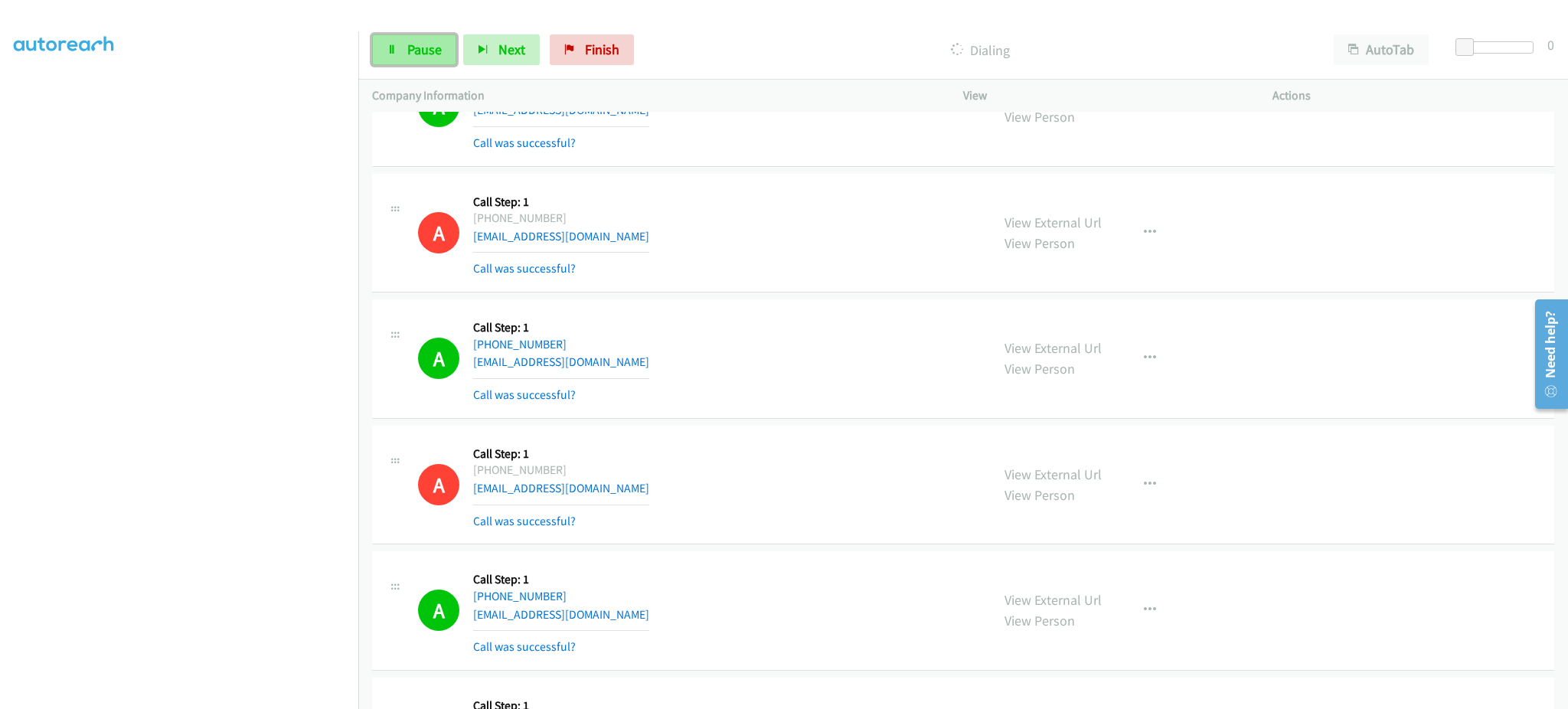
click at [423, 56] on span "Pause" at bounding box center [424, 50] width 34 height 18
drag, startPoint x: 454, startPoint y: 53, endPoint x: 559, endPoint y: 7, distance: 114.6
click at [454, 53] on span "Start Calls" at bounding box center [436, 50] width 60 height 18
click at [404, 56] on link "Pause" at bounding box center [414, 50] width 84 height 31
click at [433, 48] on span "Start Calls" at bounding box center [436, 50] width 60 height 18
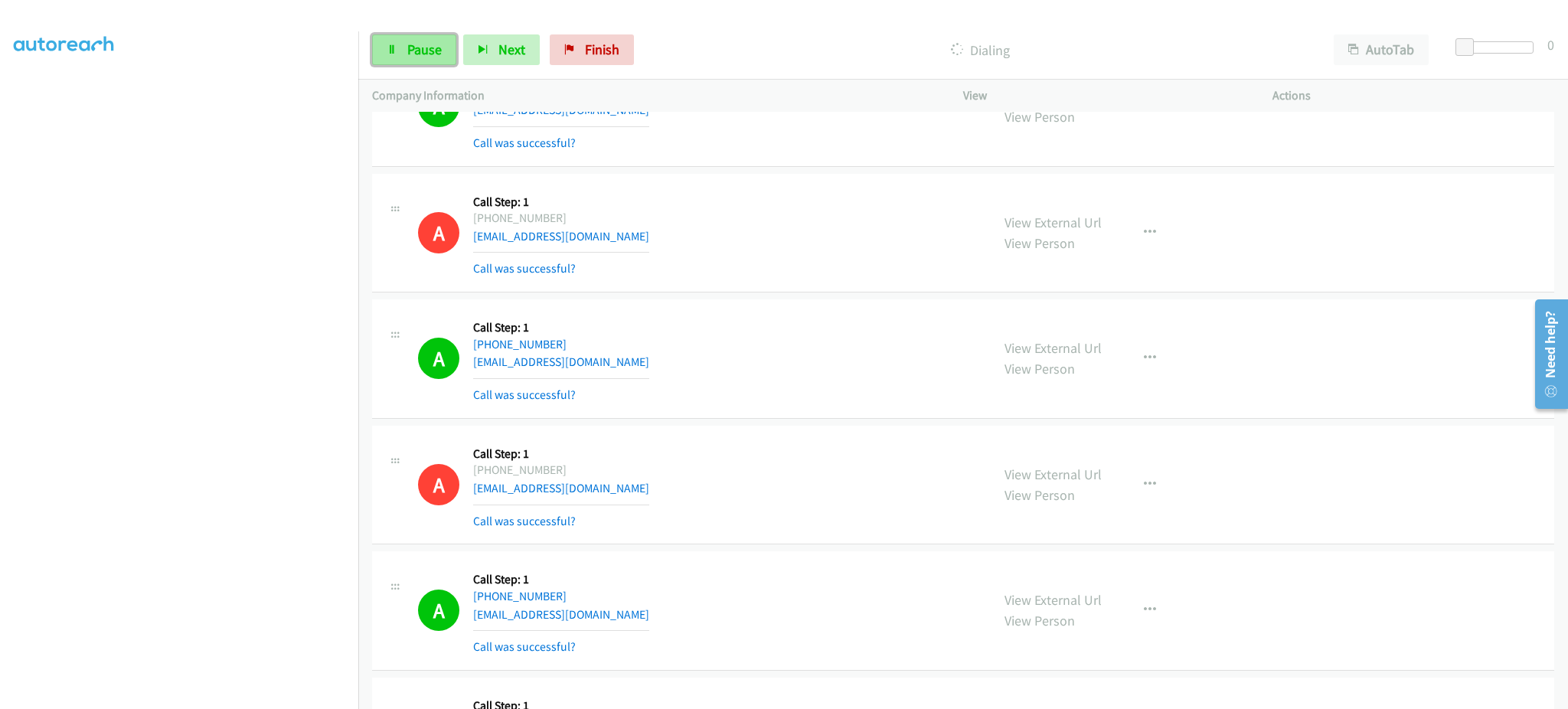
click at [399, 42] on link "Pause" at bounding box center [414, 50] width 84 height 31
click at [444, 49] on span "Start Calls" at bounding box center [436, 50] width 60 height 18
click at [423, 41] on span "Pause" at bounding box center [424, 50] width 34 height 18
